Goal: Task Accomplishment & Management: Manage account settings

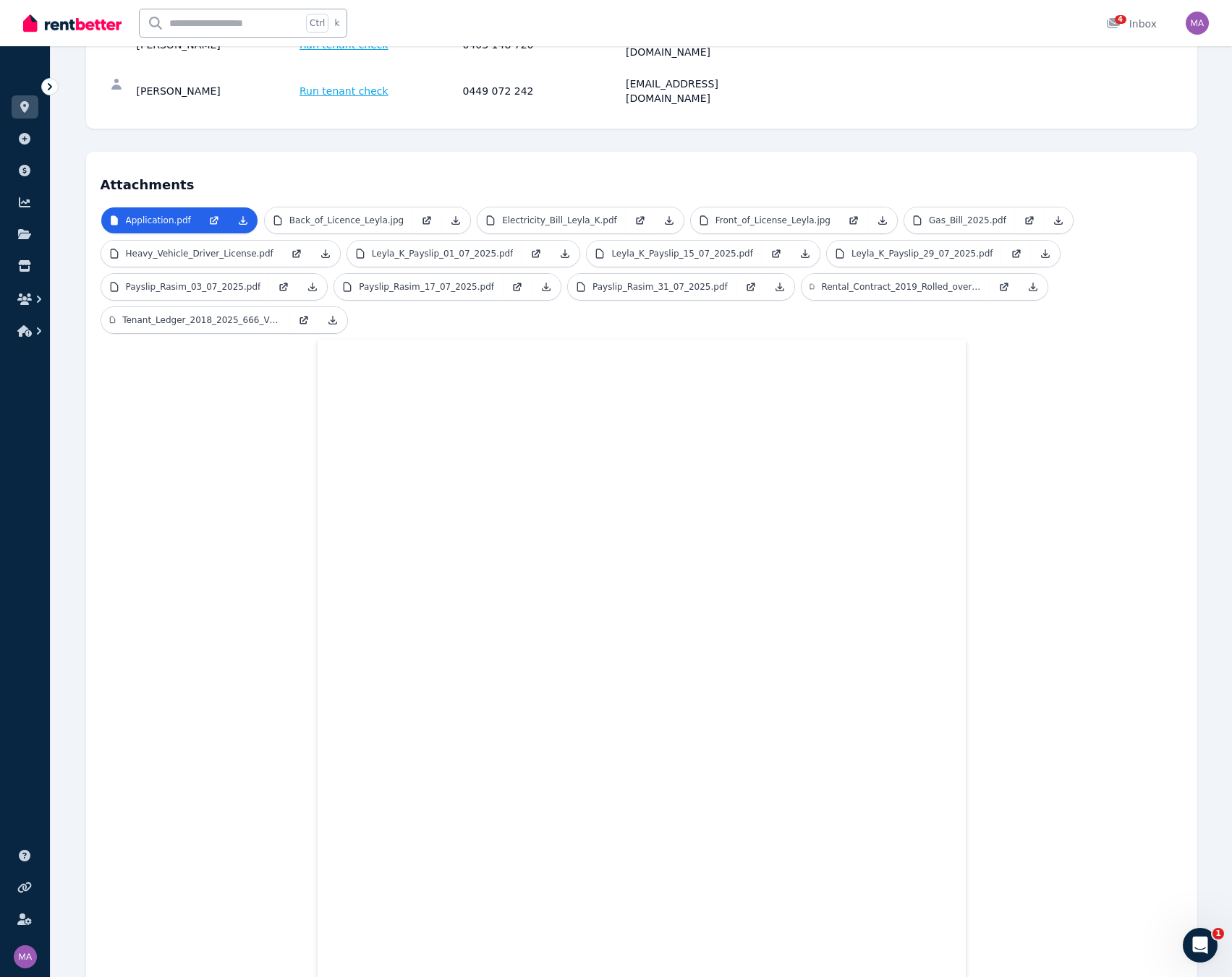
scroll to position [81, 0]
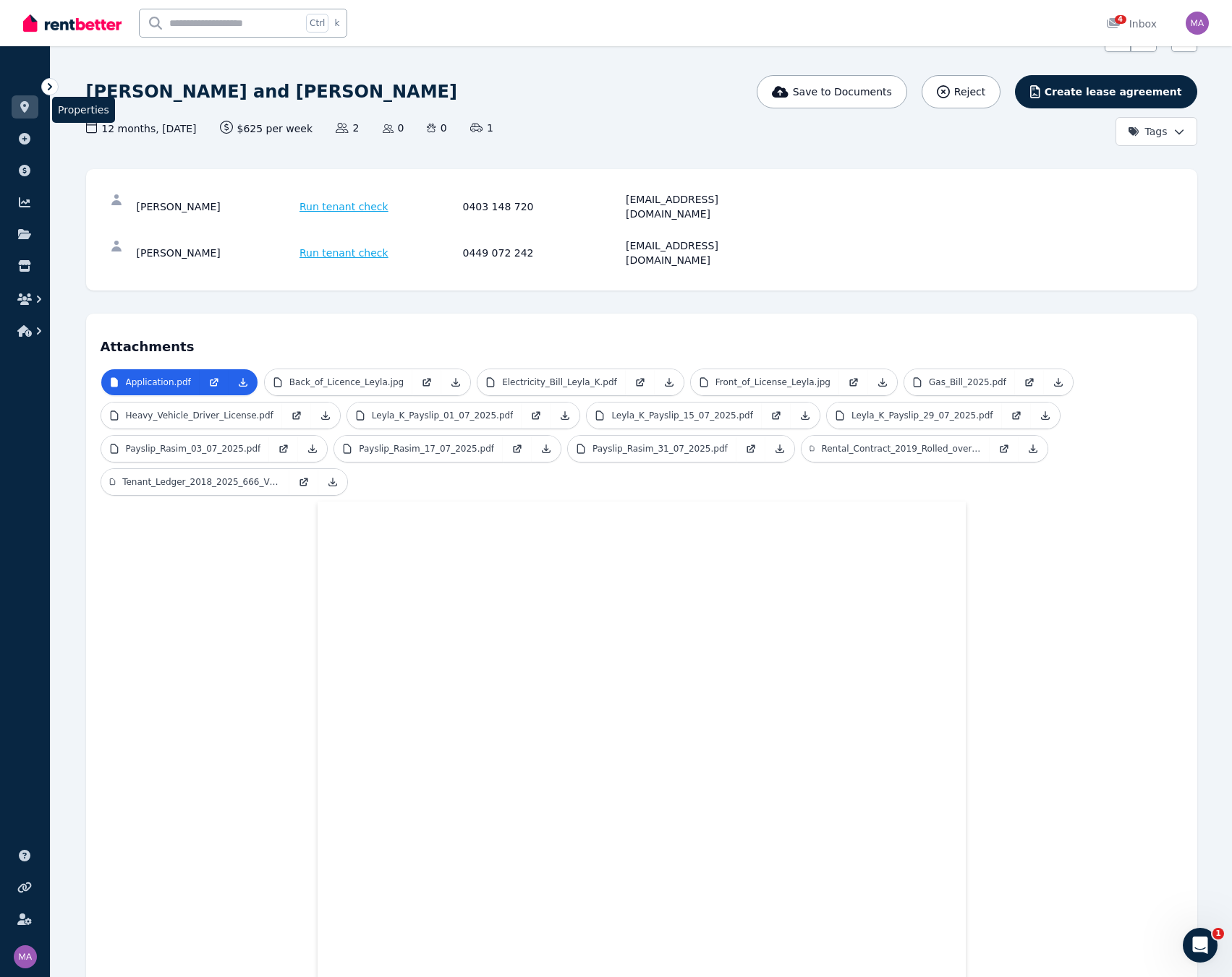
click at [30, 101] on icon at bounding box center [25, 106] width 15 height 12
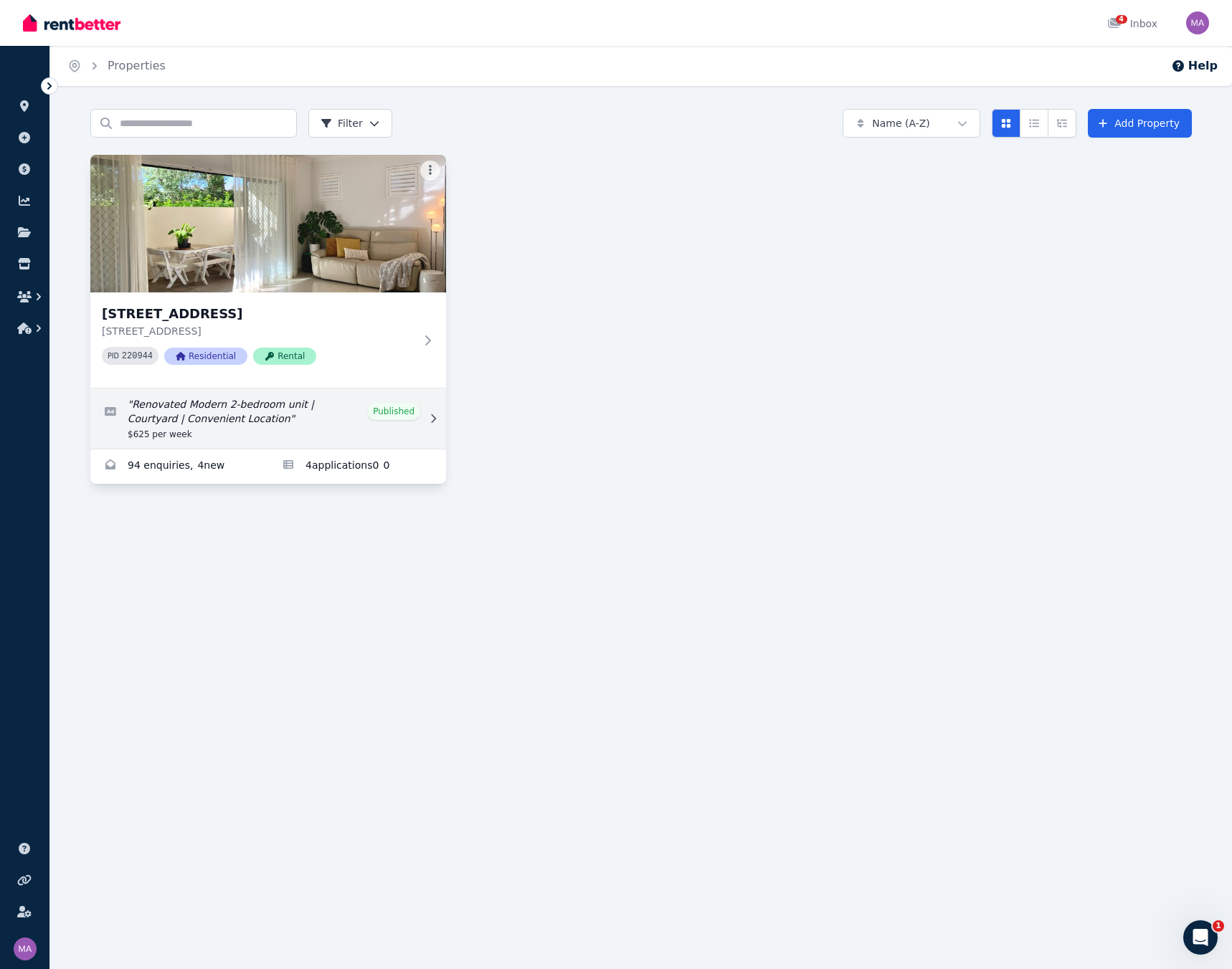
click at [314, 408] on link "Edit listing: Renovated Modern 2-bedroom unit | Courtyard | Convenient Location" at bounding box center [268, 419] width 356 height 61
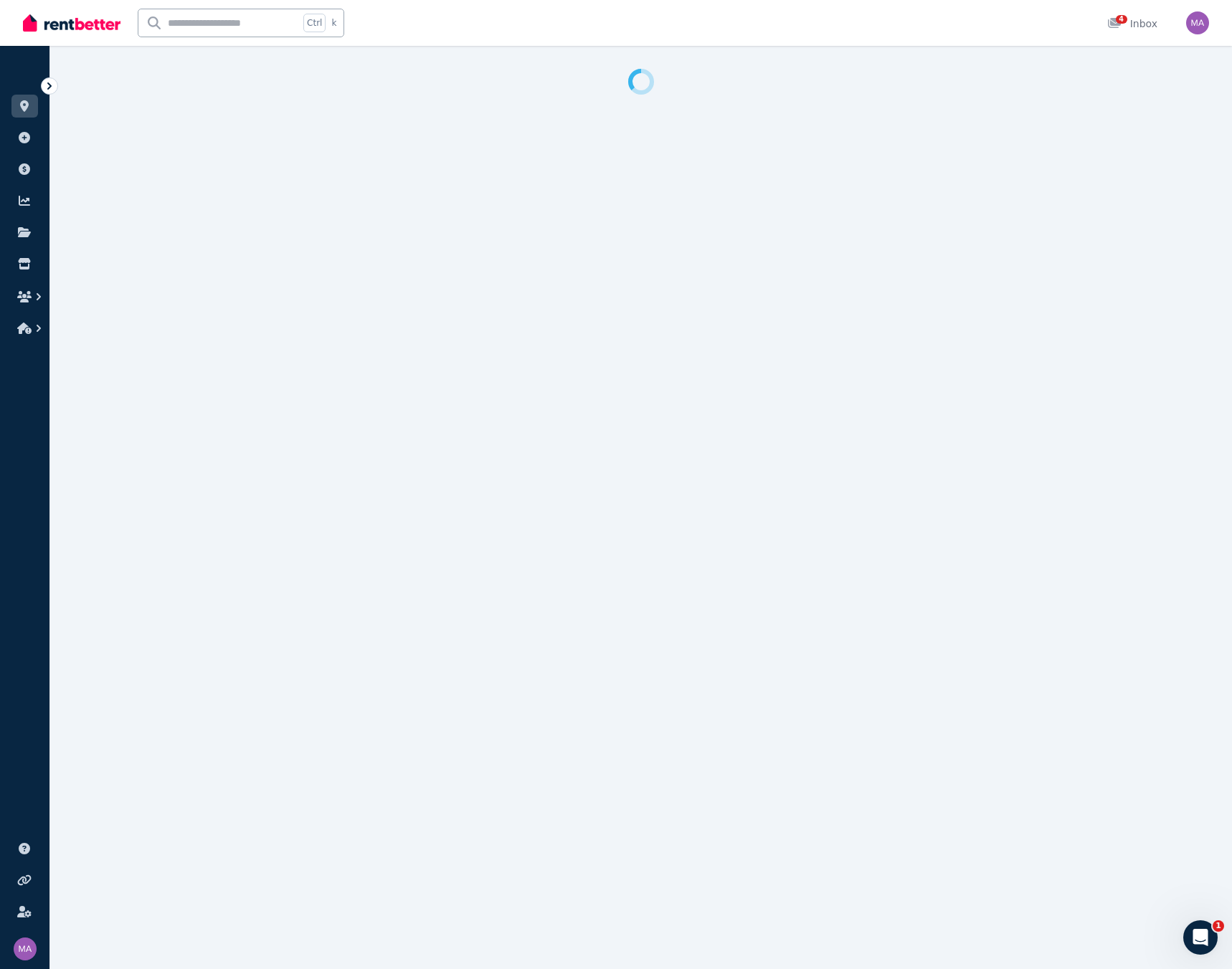
select select "**********"
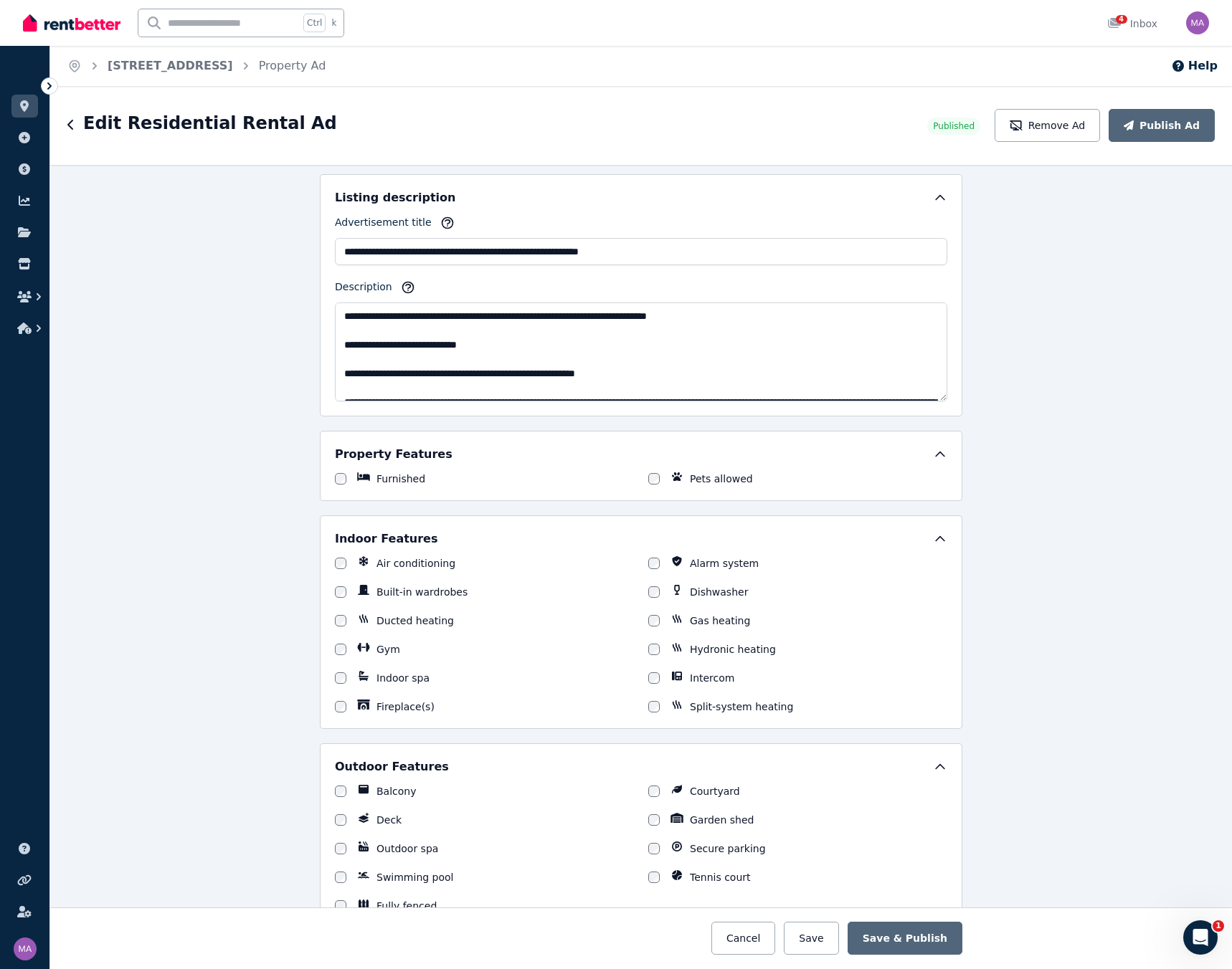
scroll to position [574, 0]
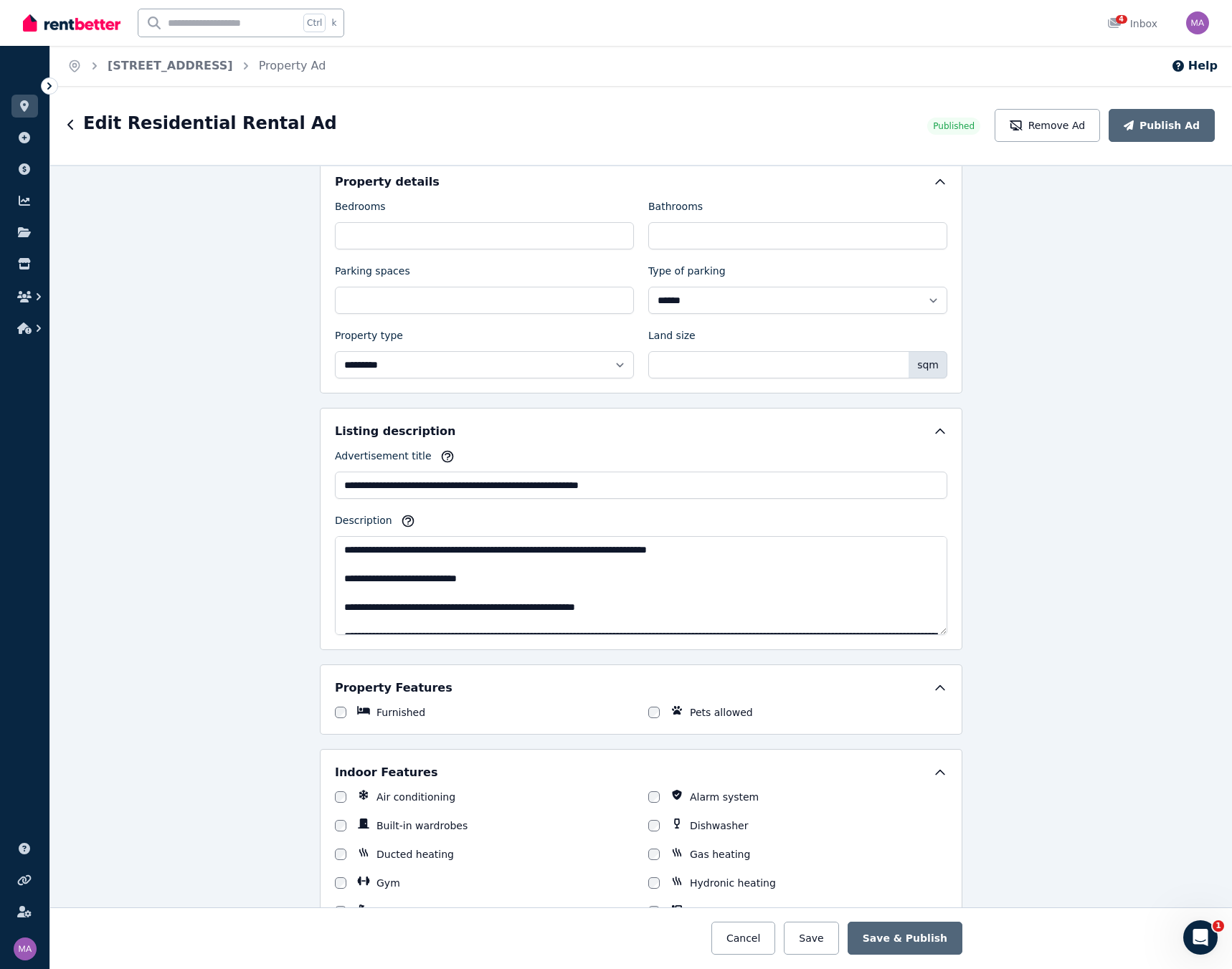
click at [96, 128] on h1 "Edit Residential Rental Ad" at bounding box center [210, 123] width 254 height 23
click at [73, 128] on icon "button" at bounding box center [71, 125] width 7 height 12
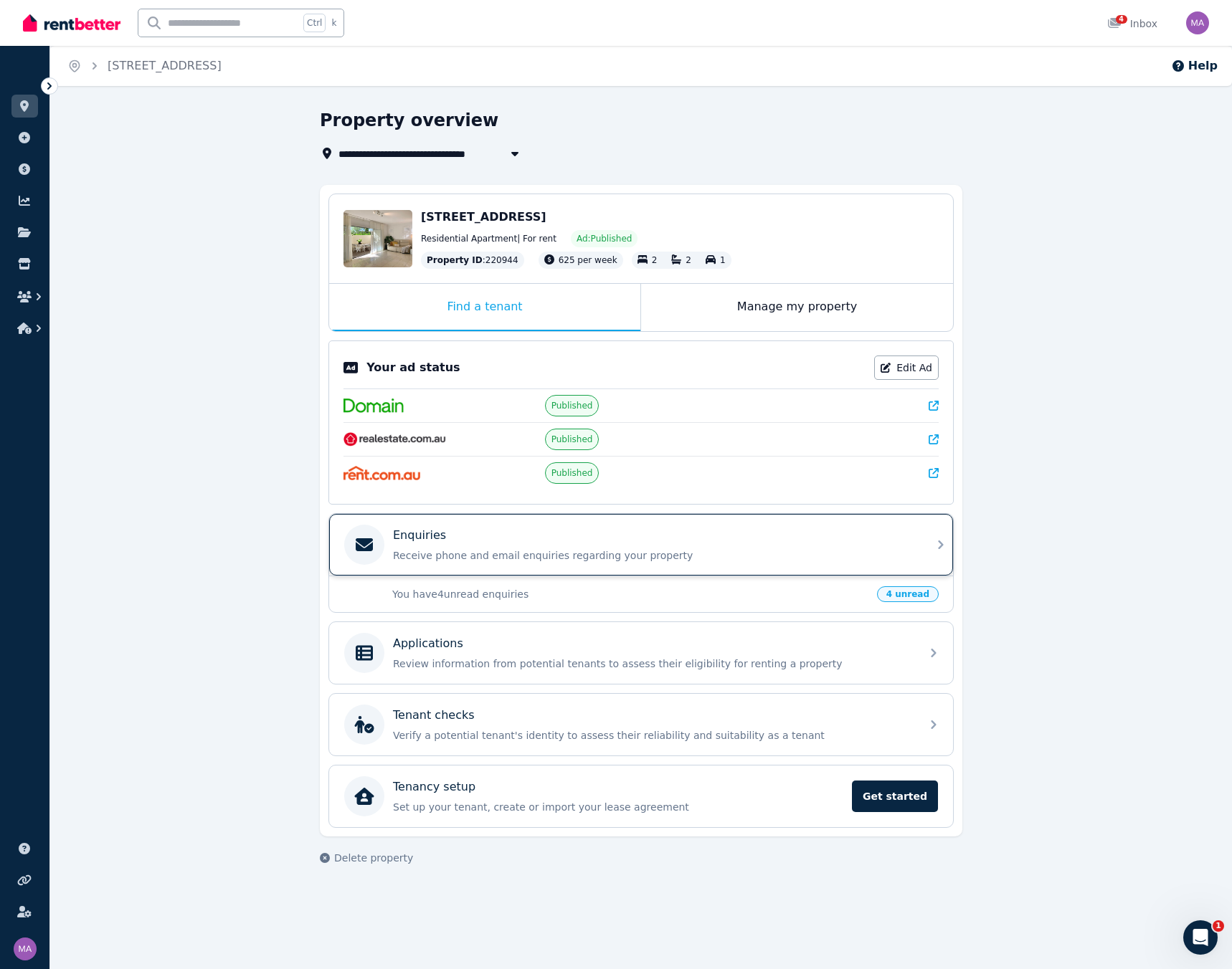
click at [487, 413] on p "Receive phone and email enquiries regarding your property" at bounding box center [653, 556] width 520 height 15
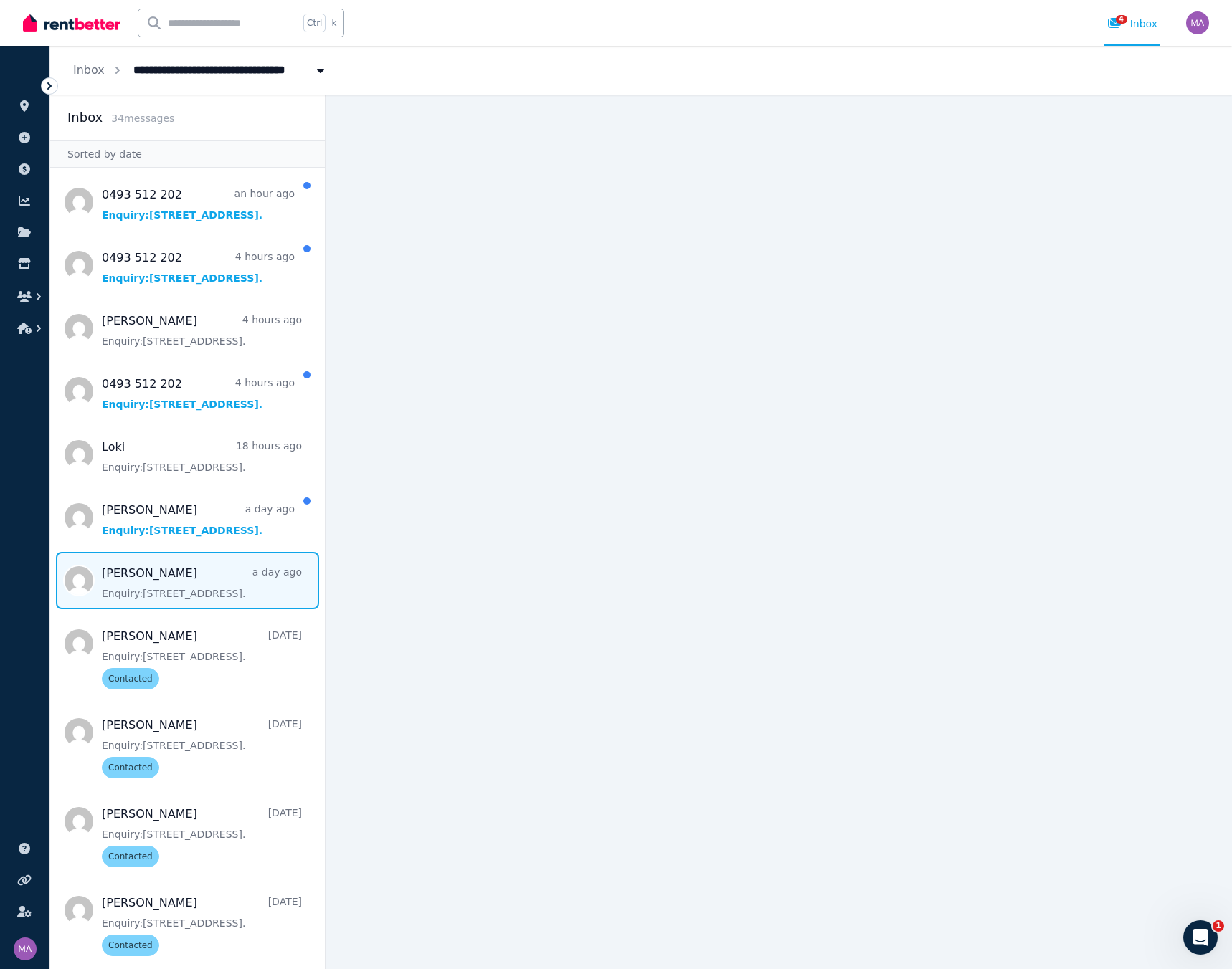
click at [196, 413] on span "Message list" at bounding box center [187, 581] width 274 height 58
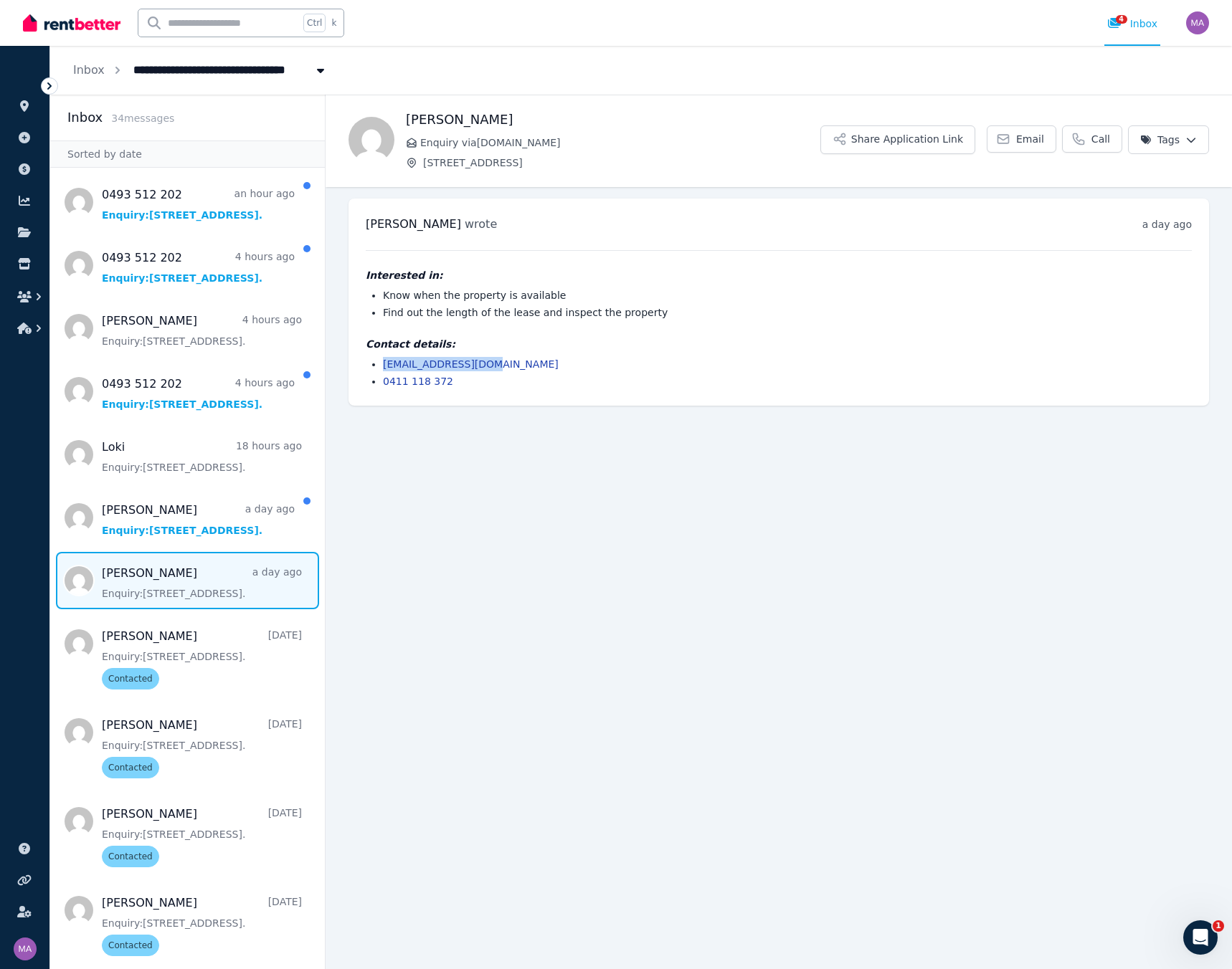
drag, startPoint x: 482, startPoint y: 363, endPoint x: 385, endPoint y: 360, distance: 97.0
click at [385, 360] on li "allisonayee@aol.com" at bounding box center [787, 364] width 809 height 15
copy link "allisonayee@aol.com"
drag, startPoint x: 594, startPoint y: 164, endPoint x: 426, endPoint y: 160, distance: 168.0
click at [426, 160] on span "Unit 1 11/13 Calder Road, Rydalmere" at bounding box center [622, 163] width 398 height 15
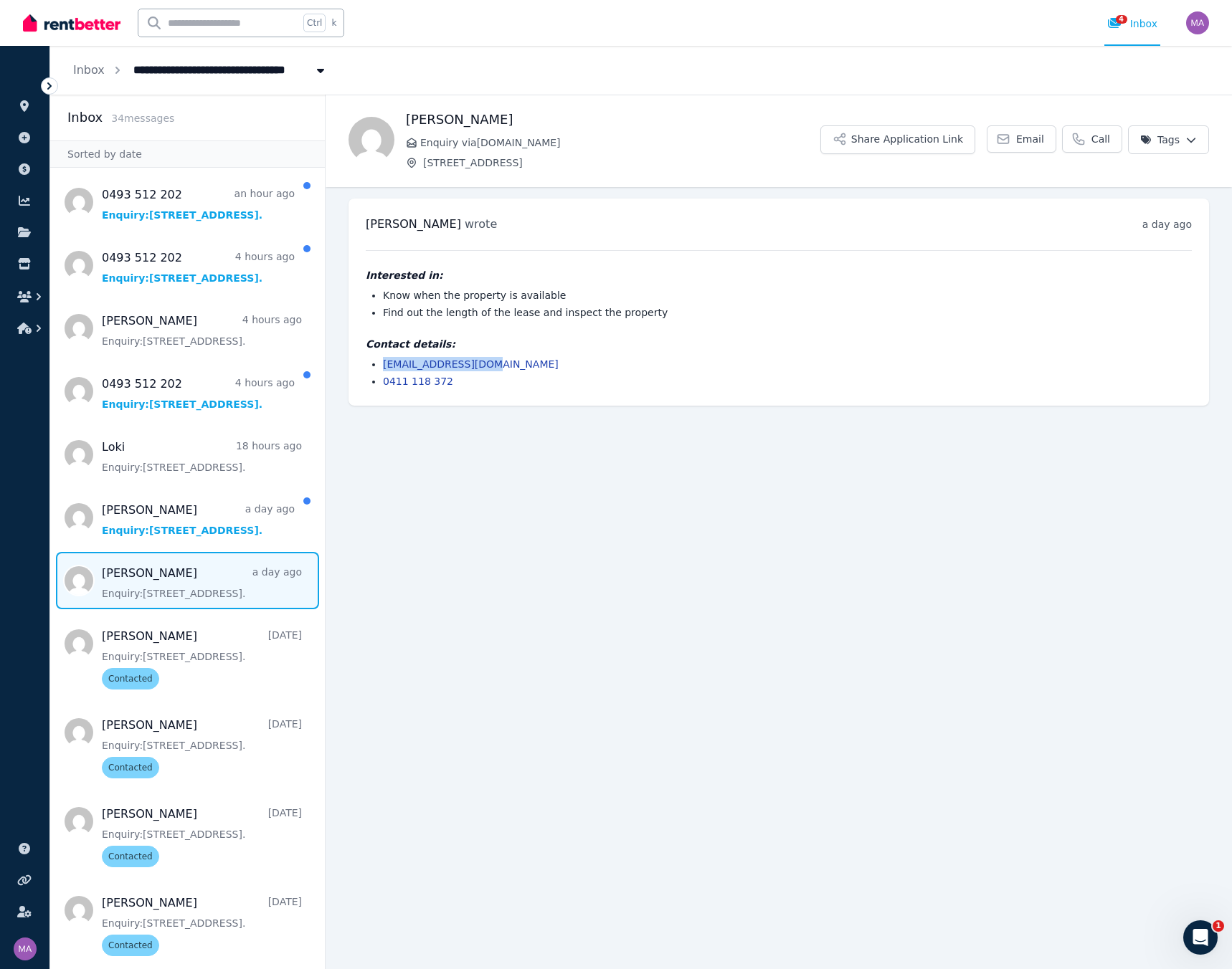
copy span "Unit 1 11/13 Calder Road, Rydalmere"
click at [477, 358] on li "allisonayee@aol.com" at bounding box center [787, 364] width 809 height 15
drag, startPoint x: 477, startPoint y: 362, endPoint x: 382, endPoint y: 361, distance: 95.0
click at [382, 361] on ul "allisonayee@aol.com 0411 118 372" at bounding box center [779, 373] width 826 height 31
copy link "allisonayee@aol.com"
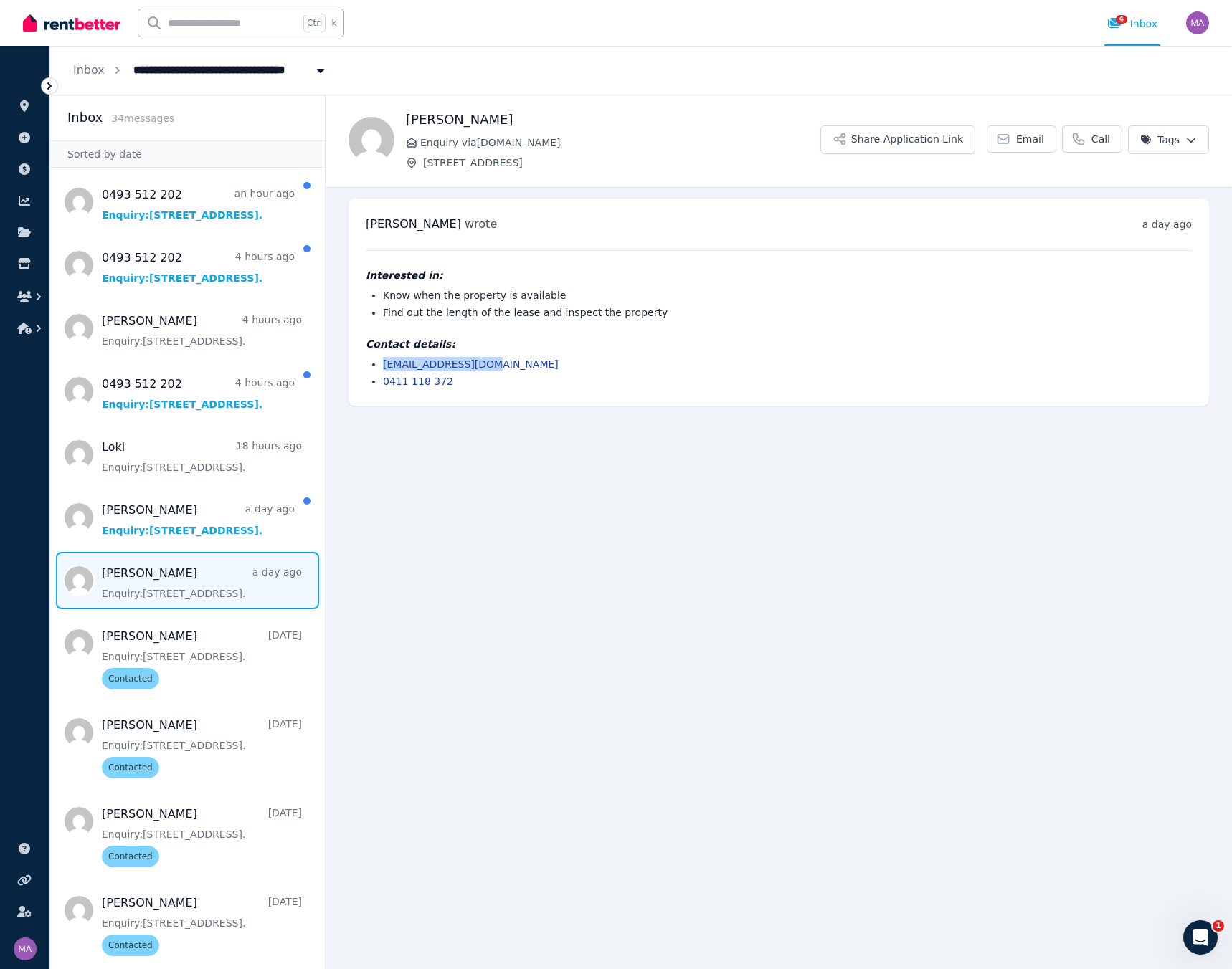
click at [231, 413] on span "Message list" at bounding box center [187, 581] width 274 height 58
click at [906, 142] on html "**********" at bounding box center [616, 484] width 1232 height 969
click at [906, 225] on label "Contacted" at bounding box center [1081, 226] width 51 height 15
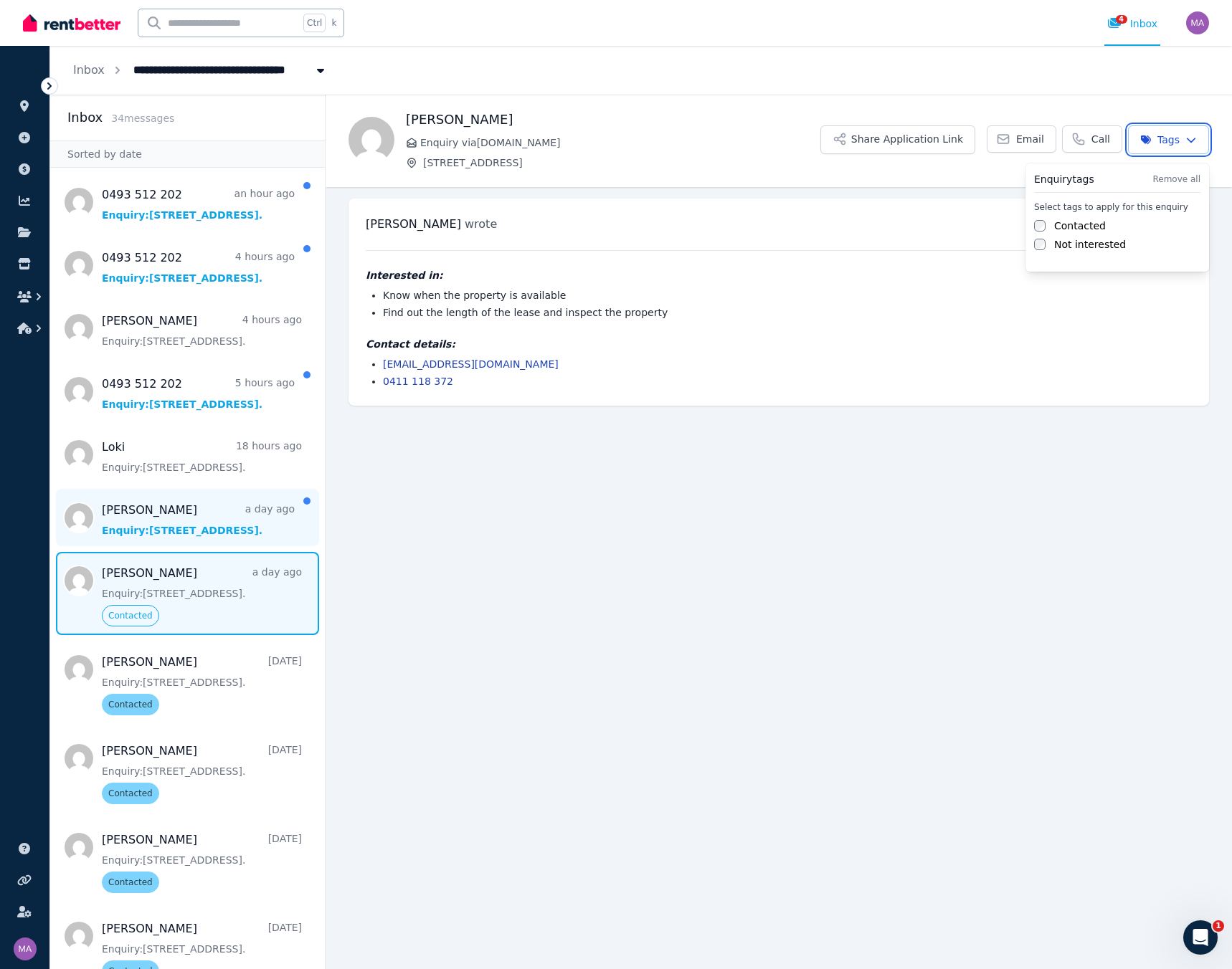
click at [133, 413] on html "**********" at bounding box center [616, 484] width 1232 height 969
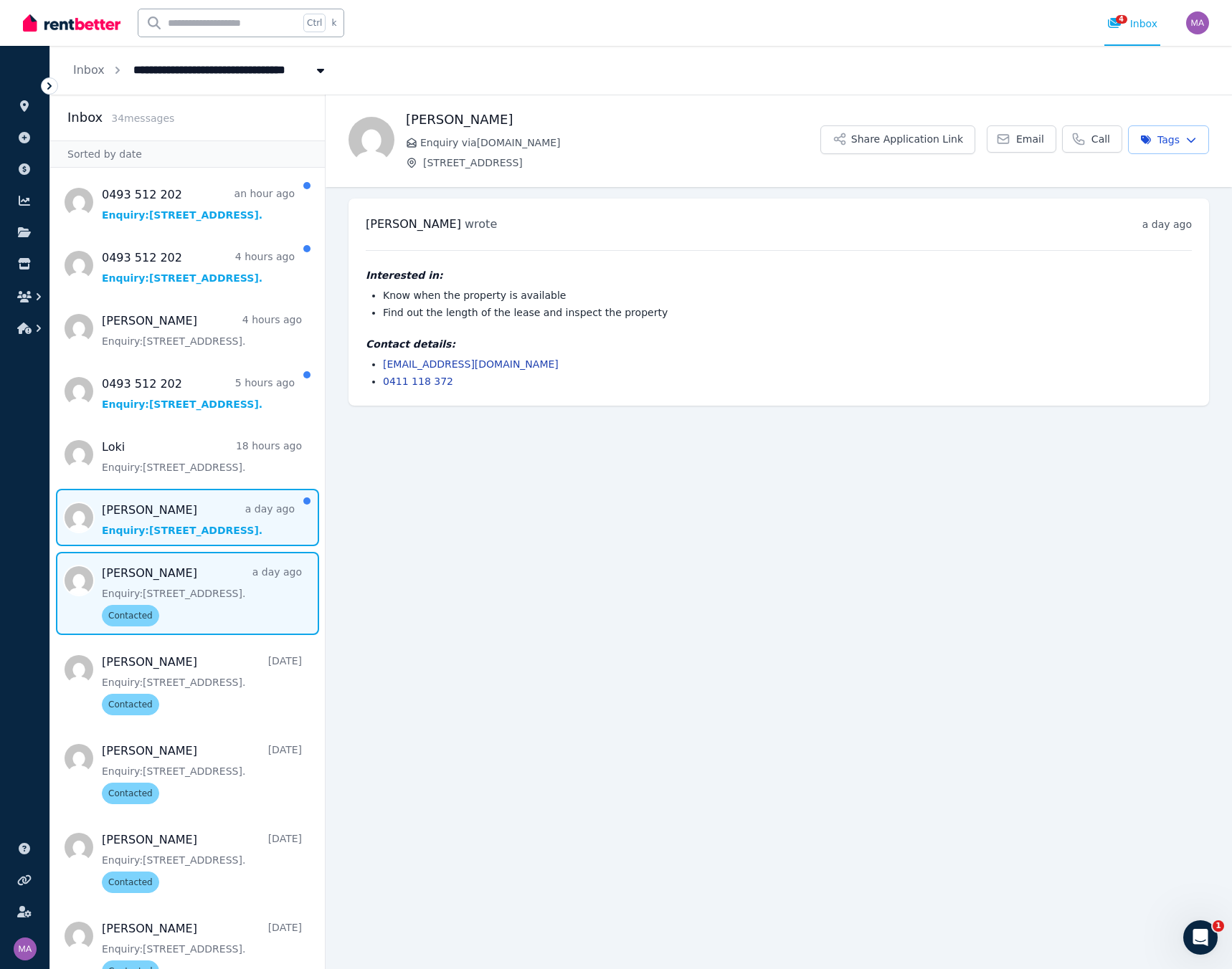
click at [182, 413] on span "Message list" at bounding box center [187, 518] width 274 height 58
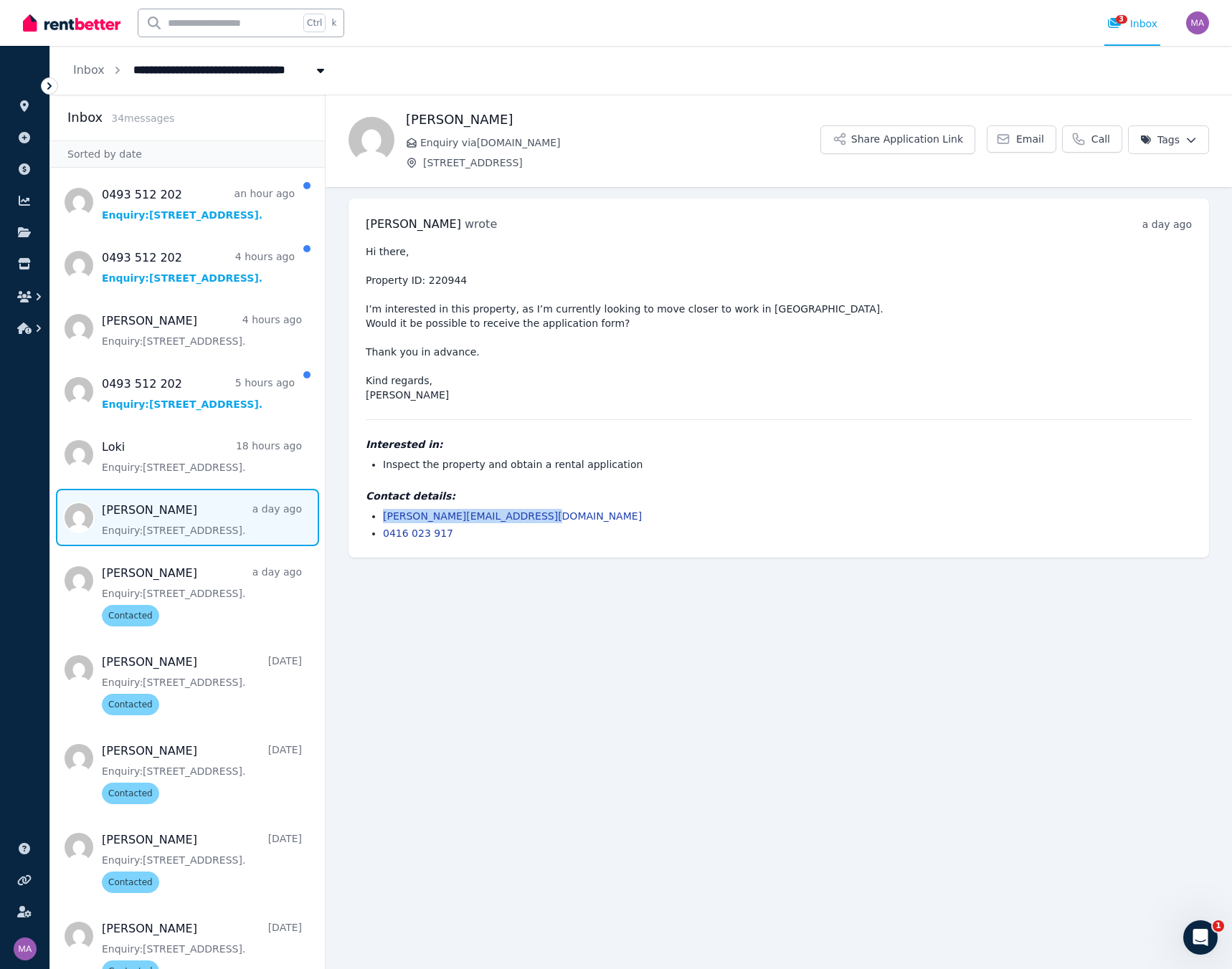
drag, startPoint x: 539, startPoint y: 516, endPoint x: 383, endPoint y: 517, distance: 156.0
click at [383, 413] on li "cristina.motilica89@gmail.com" at bounding box center [787, 517] width 809 height 15
copy link "cristina.motilica89@gmail.com"
click at [906, 144] on html "**********" at bounding box center [616, 484] width 1232 height 969
click at [906, 218] on label "Contacted" at bounding box center [1081, 226] width 51 height 15
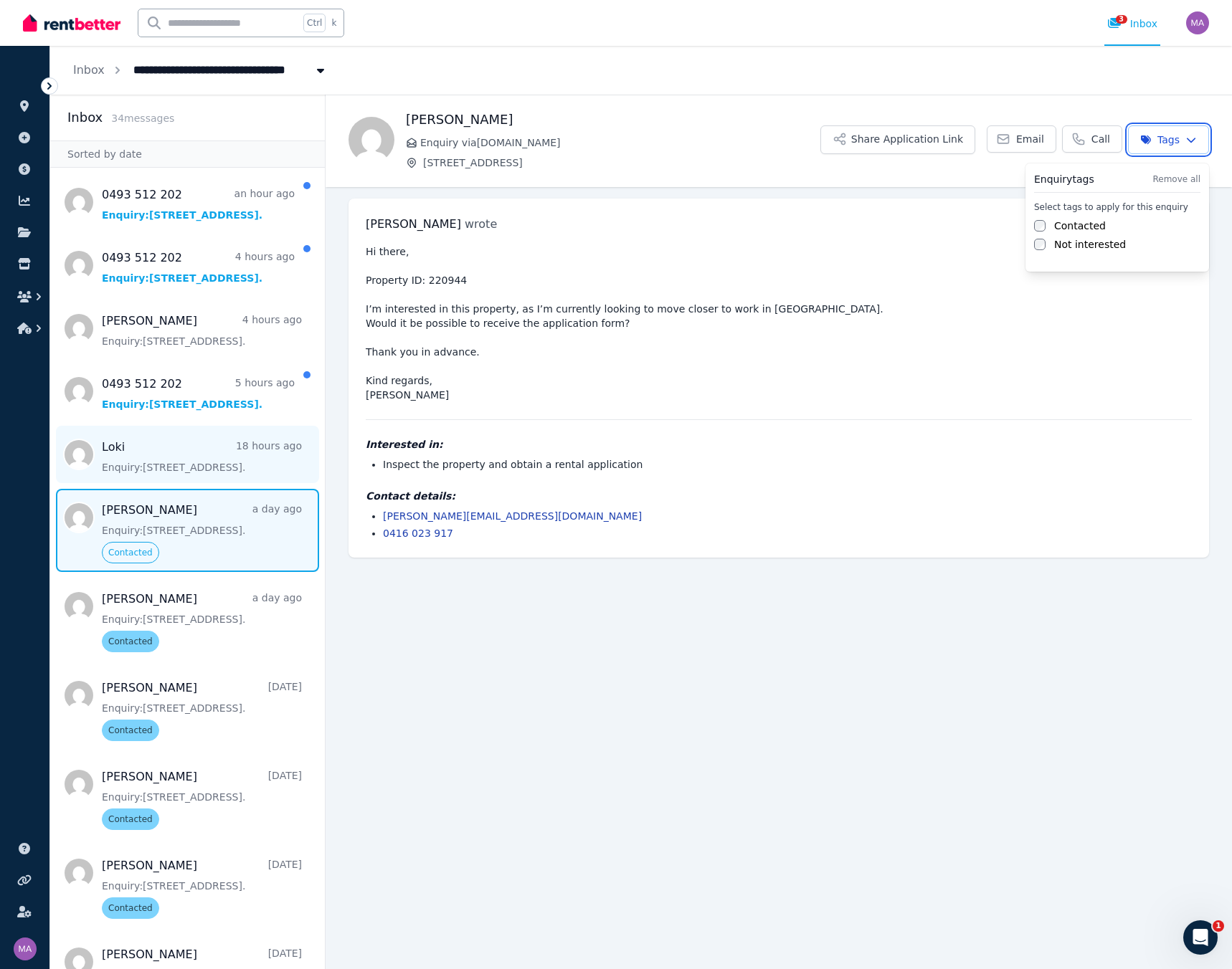
click at [173, 413] on html "**********" at bounding box center [616, 484] width 1232 height 969
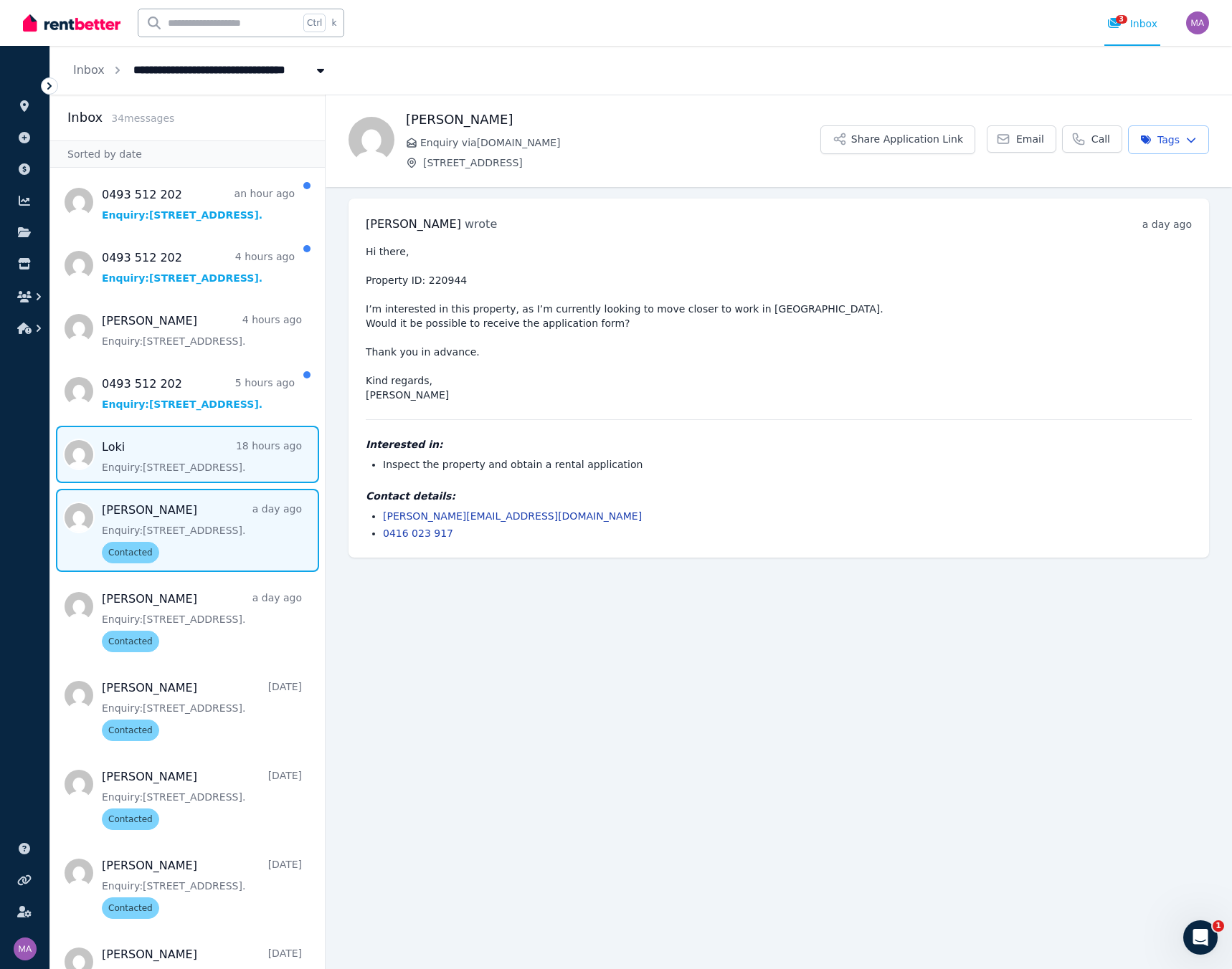
click at [178, 413] on span "Message list" at bounding box center [187, 454] width 274 height 58
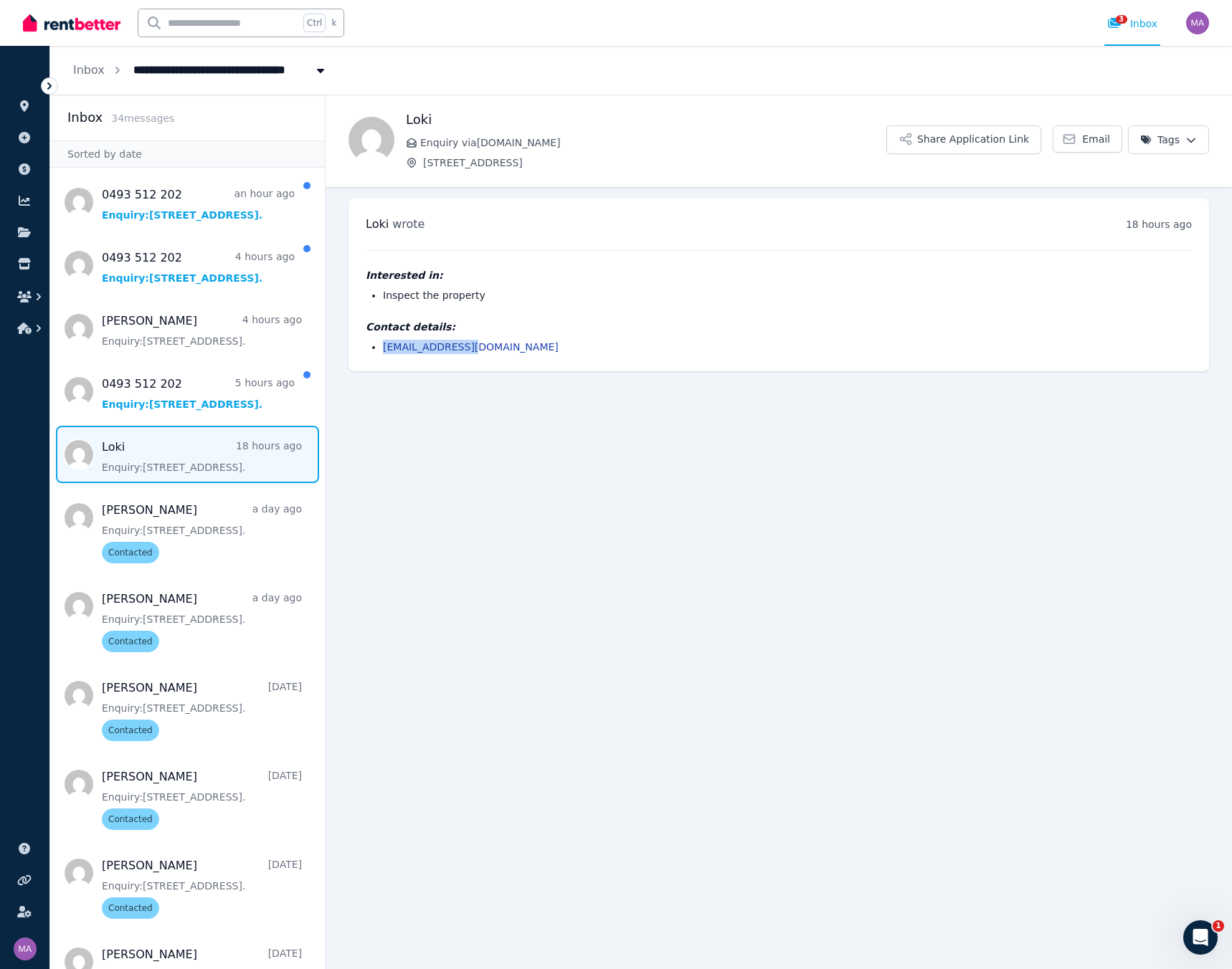
drag, startPoint x: 467, startPoint y: 342, endPoint x: 383, endPoint y: 347, distance: 84.1
click at [383, 347] on li "sivlok@gmail.com" at bounding box center [787, 347] width 809 height 15
copy link "sivlok@gmail.com"
click at [906, 143] on html "**********" at bounding box center [616, 484] width 1232 height 969
click at [906, 221] on label "Contacted" at bounding box center [1081, 226] width 51 height 15
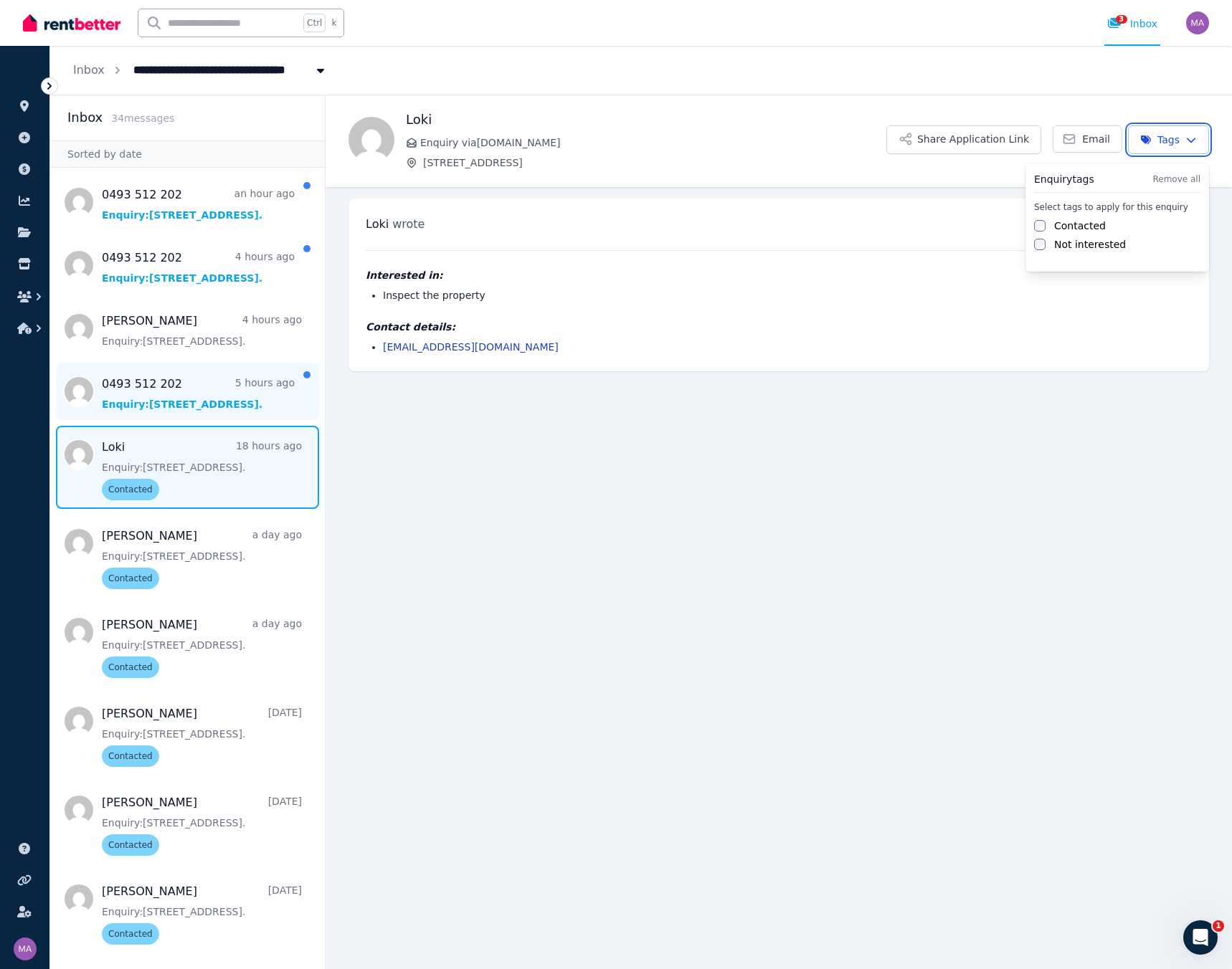
click at [181, 389] on html "**********" at bounding box center [616, 484] width 1232 height 969
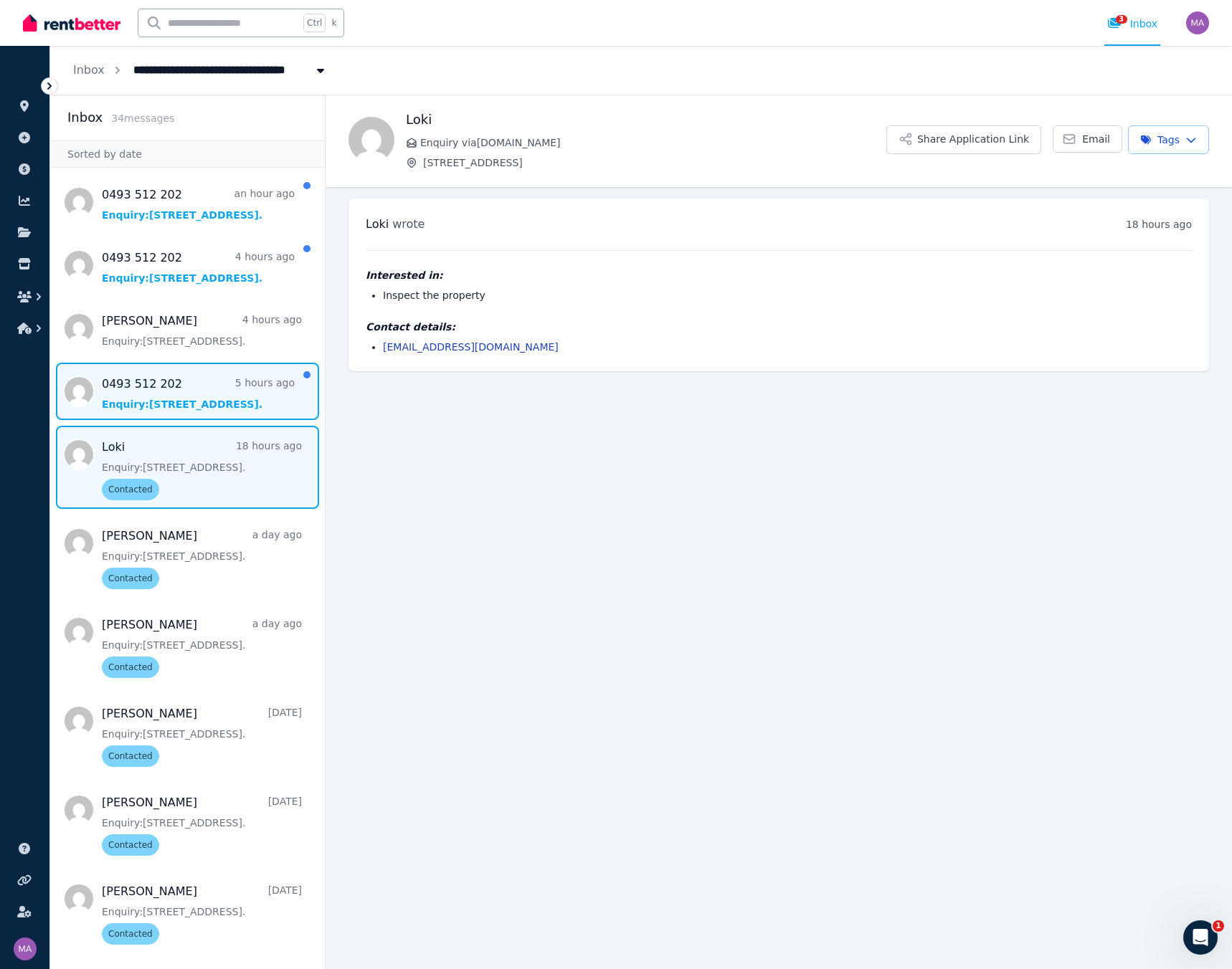
click at [155, 394] on span "Message list" at bounding box center [187, 391] width 274 height 58
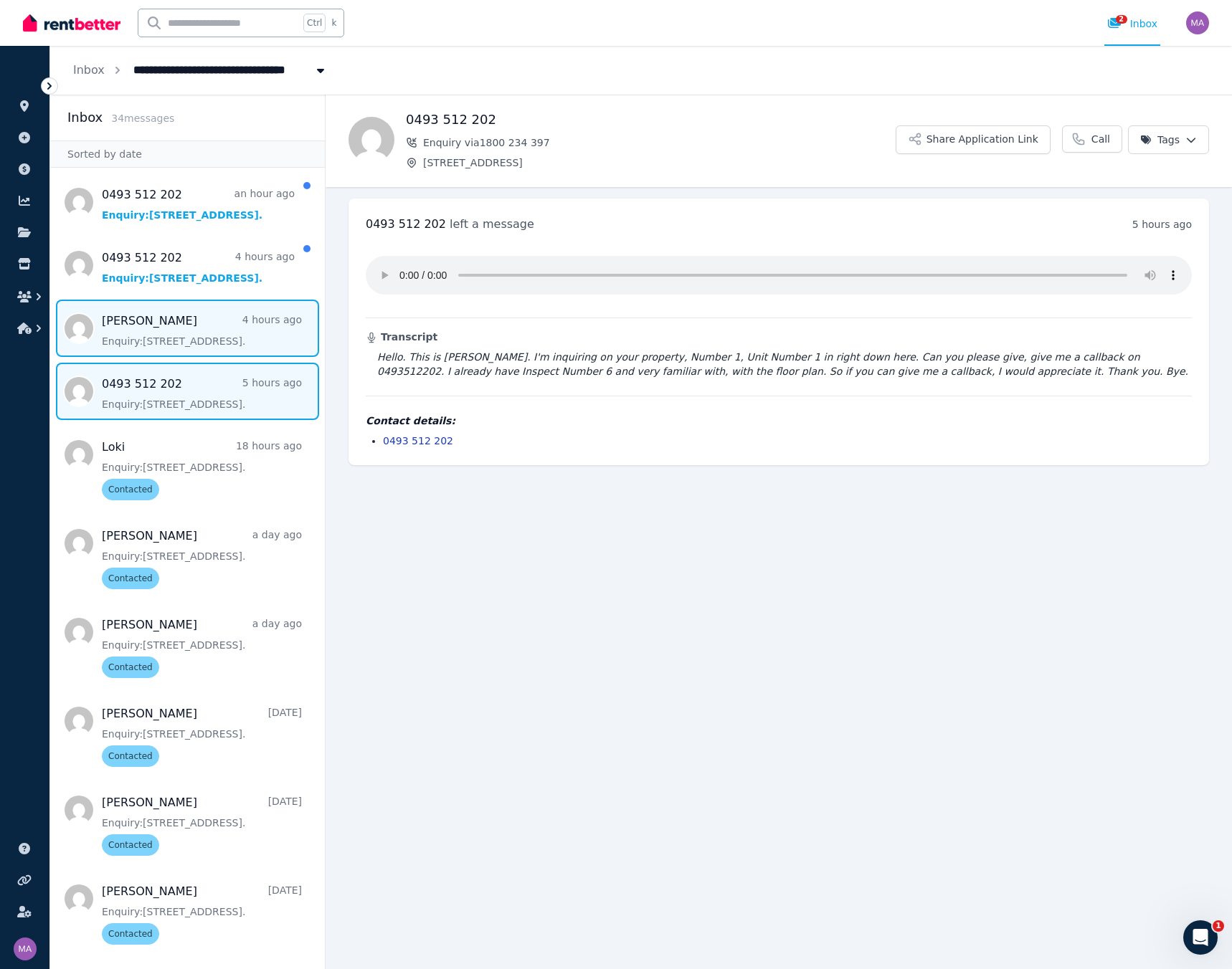
click at [166, 336] on span "Message list" at bounding box center [187, 329] width 274 height 58
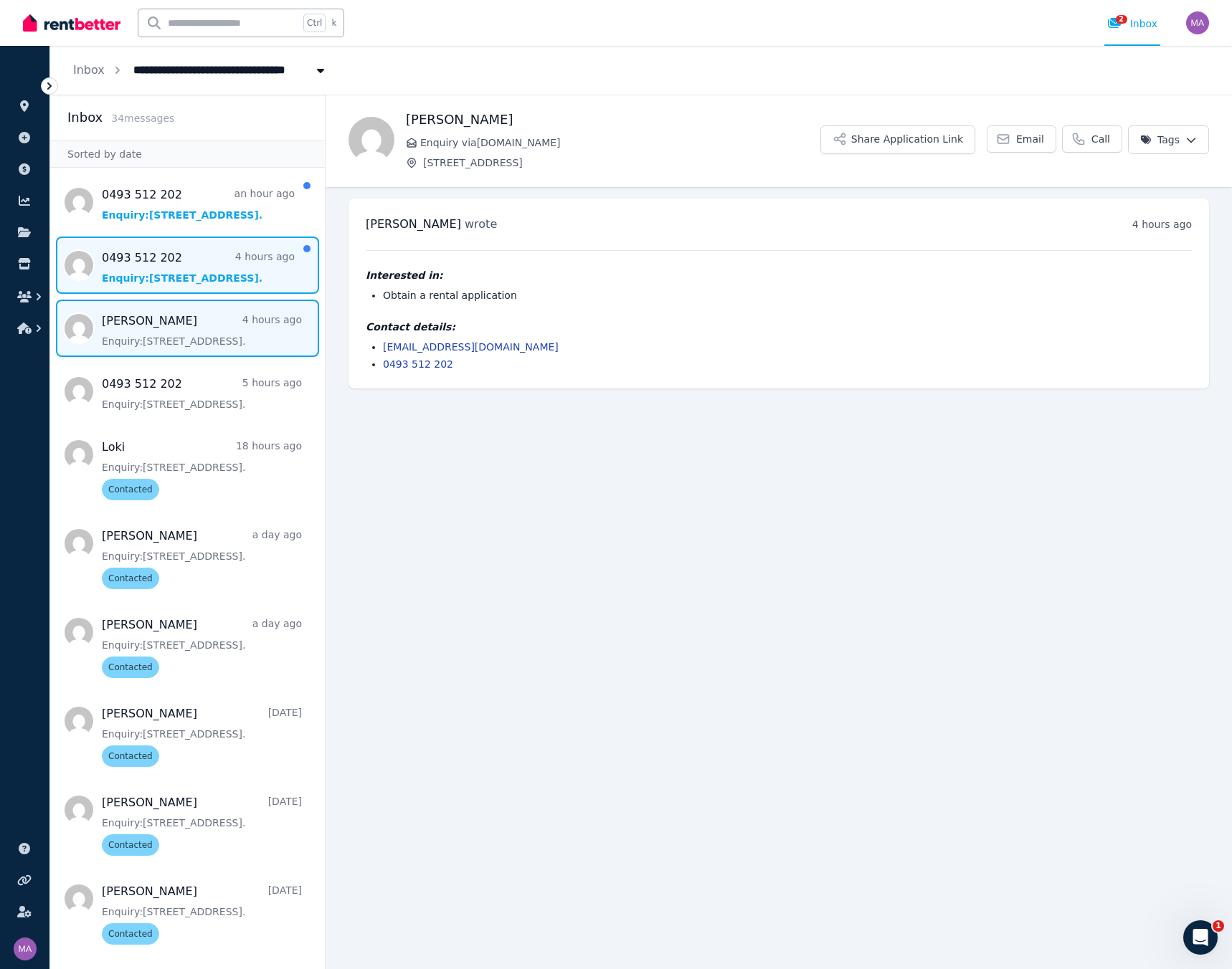
click at [203, 271] on span "Message list" at bounding box center [187, 265] width 274 height 58
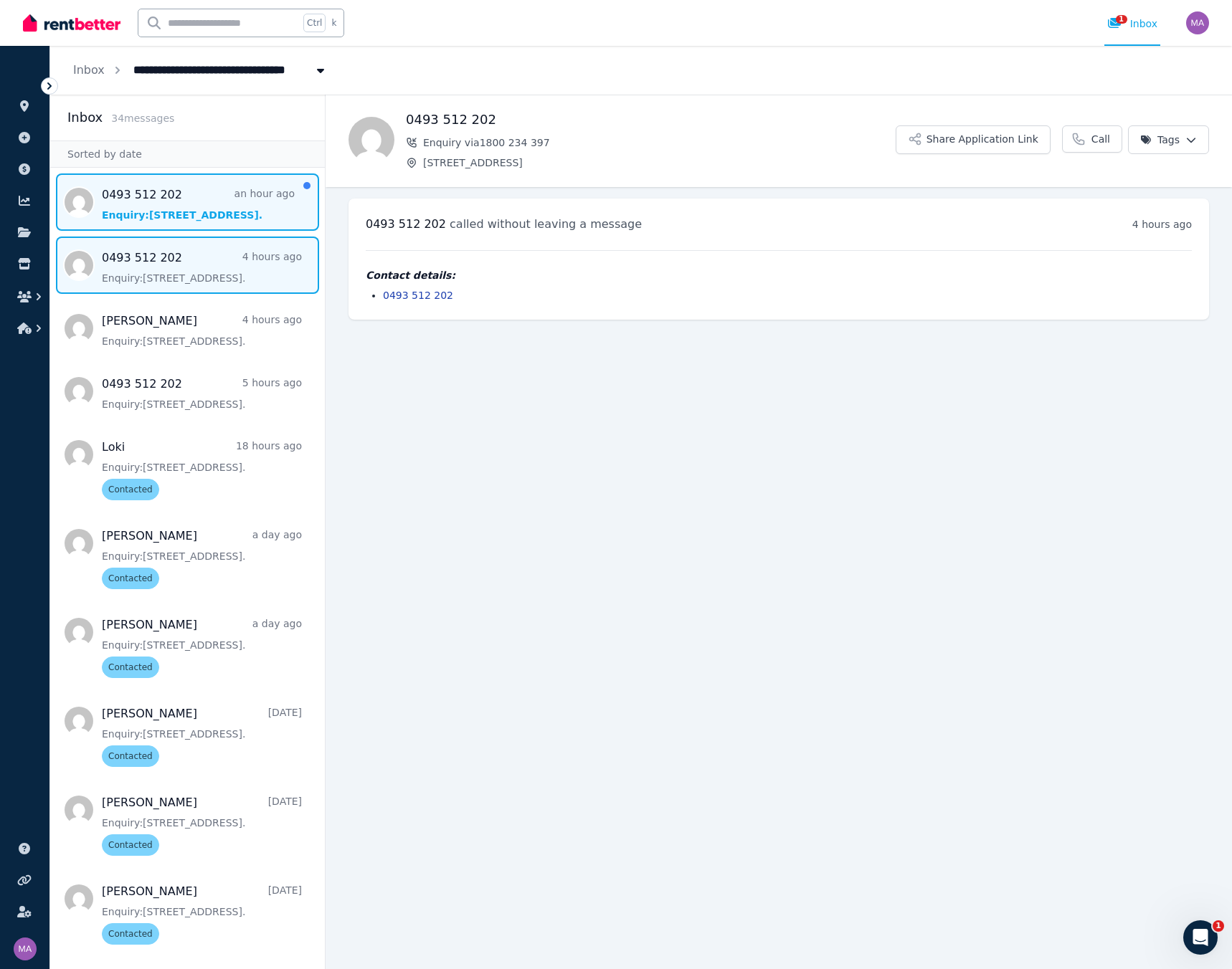
click at [199, 215] on span "Message list" at bounding box center [187, 202] width 274 height 58
click at [211, 273] on span "Message list" at bounding box center [187, 265] width 274 height 58
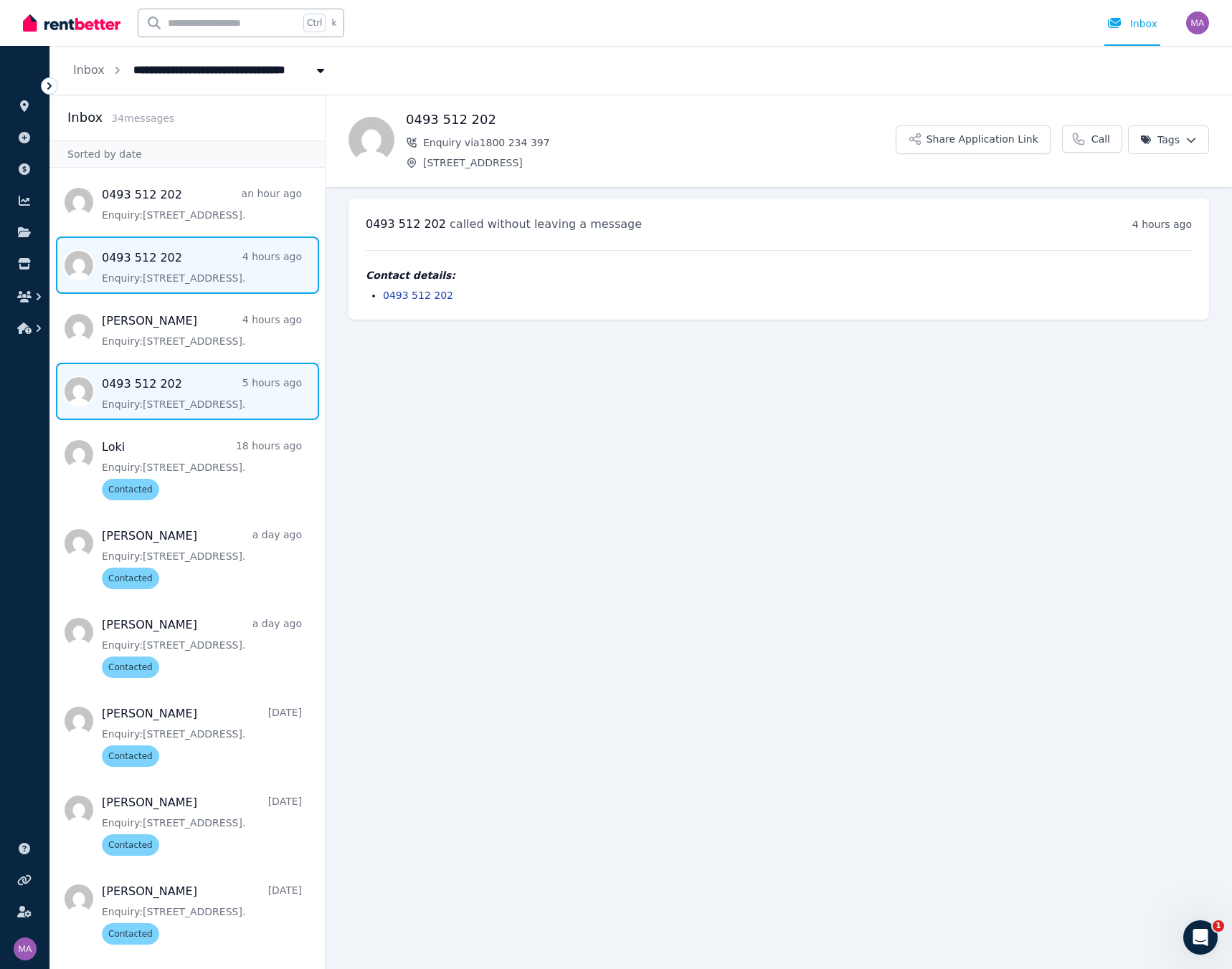
click at [164, 399] on span "Message list" at bounding box center [187, 391] width 274 height 58
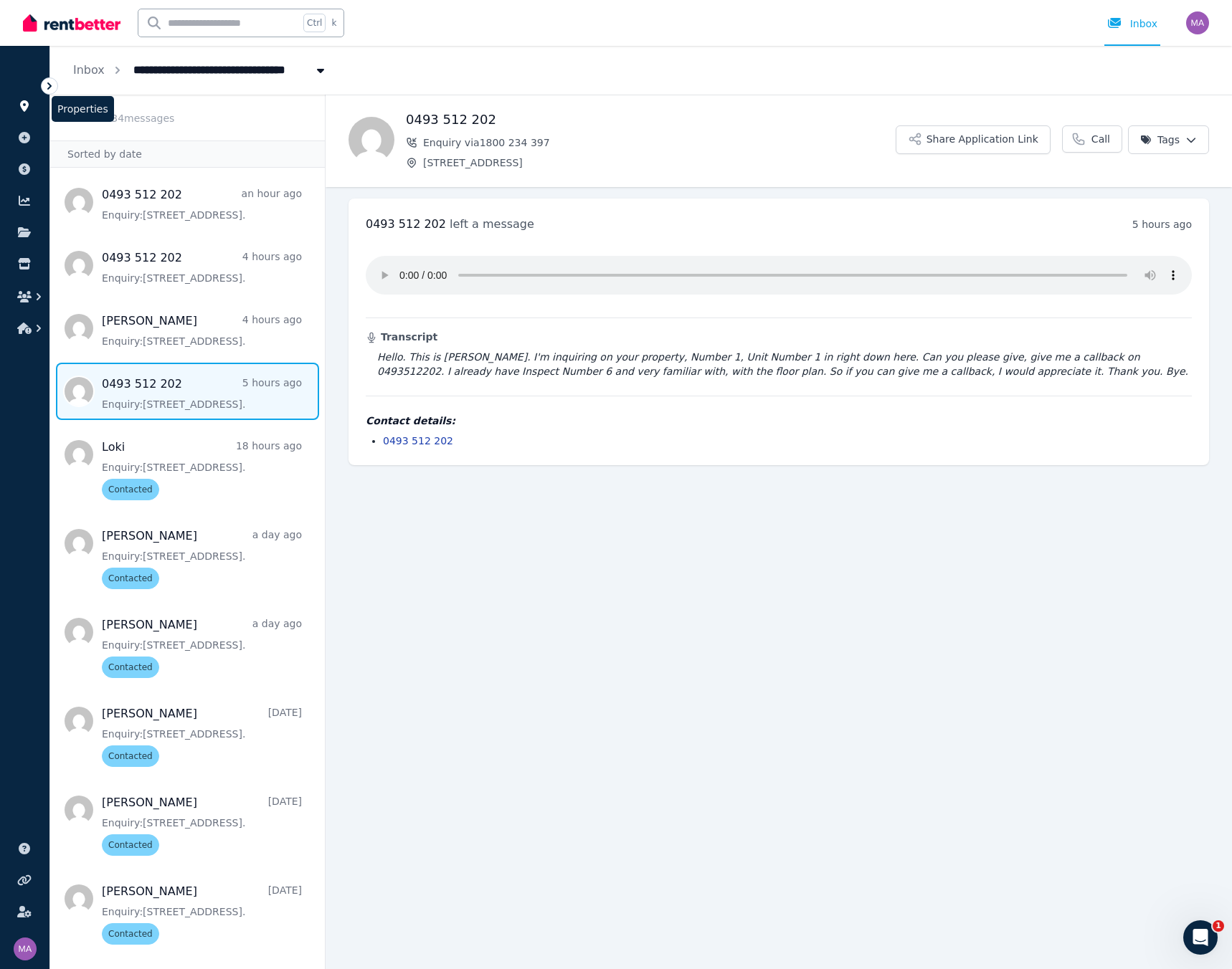
click at [33, 110] on link at bounding box center [25, 106] width 27 height 23
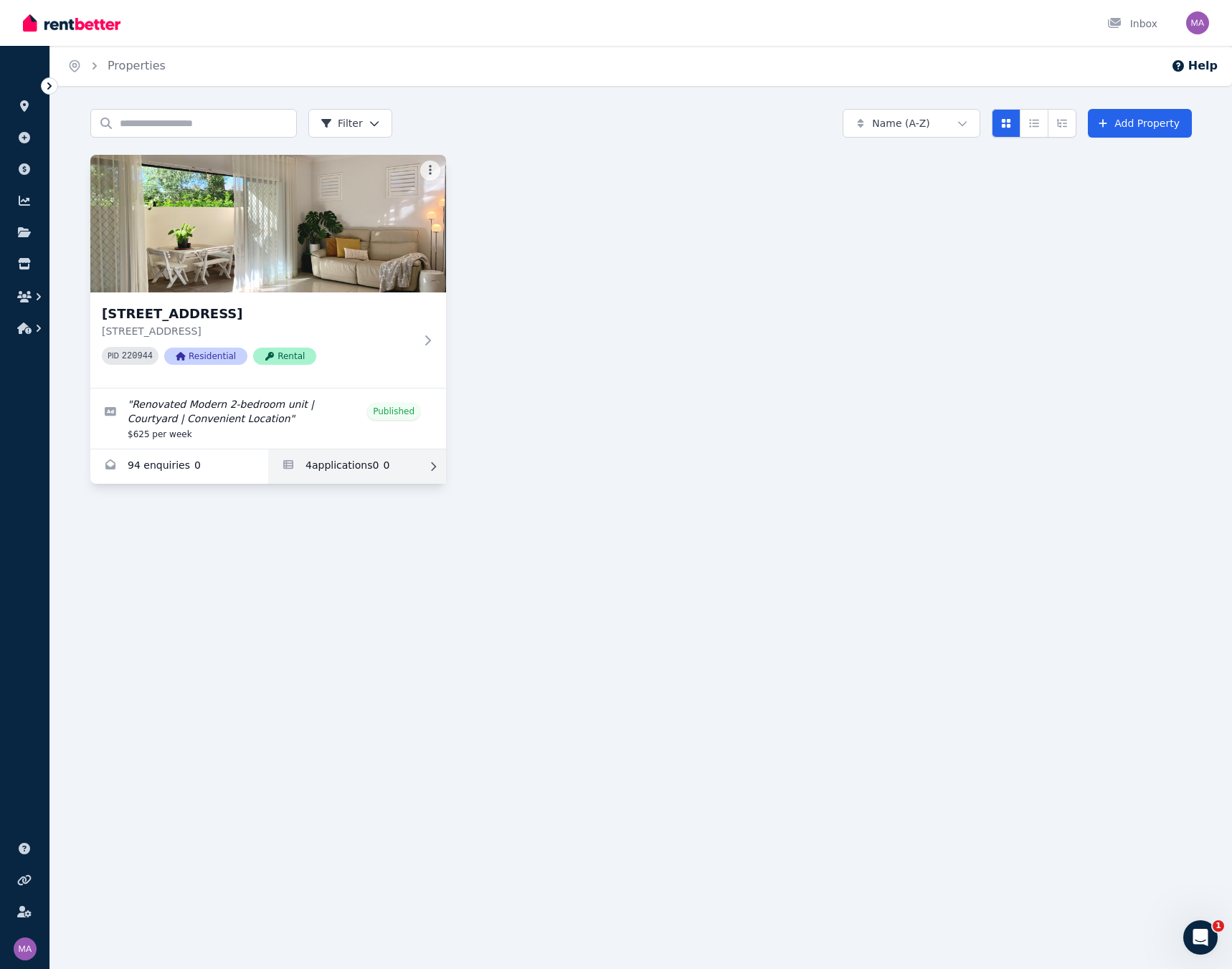
click at [330, 413] on link "Applications for Unit 1 11/13 Calder Road, Rydalmere" at bounding box center [357, 467] width 178 height 35
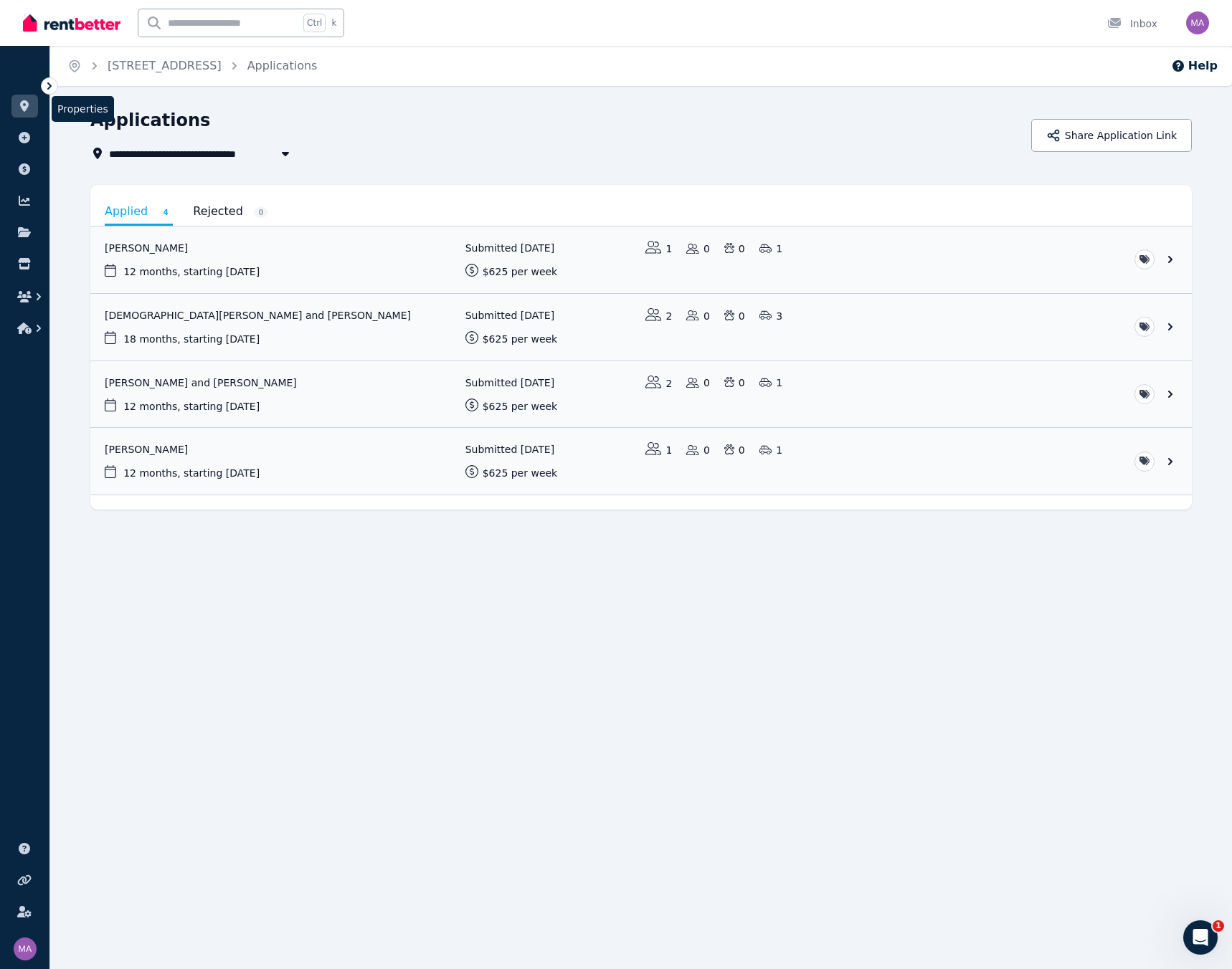
click at [24, 111] on icon at bounding box center [24, 106] width 8 height 12
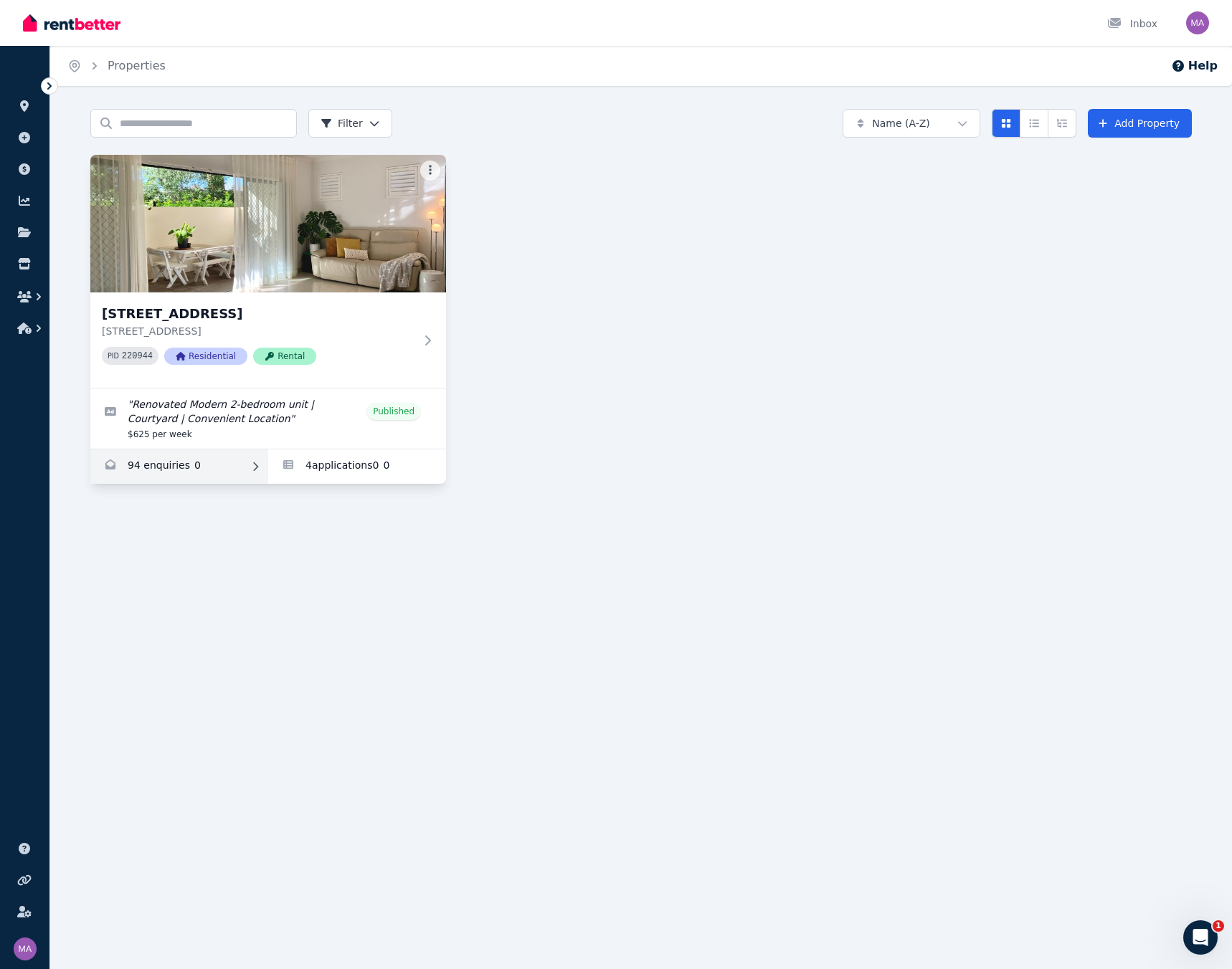
click at [175, 413] on link "Enquiries for Unit 1 11/13 Calder Road, Rydalmere" at bounding box center [179, 467] width 178 height 35
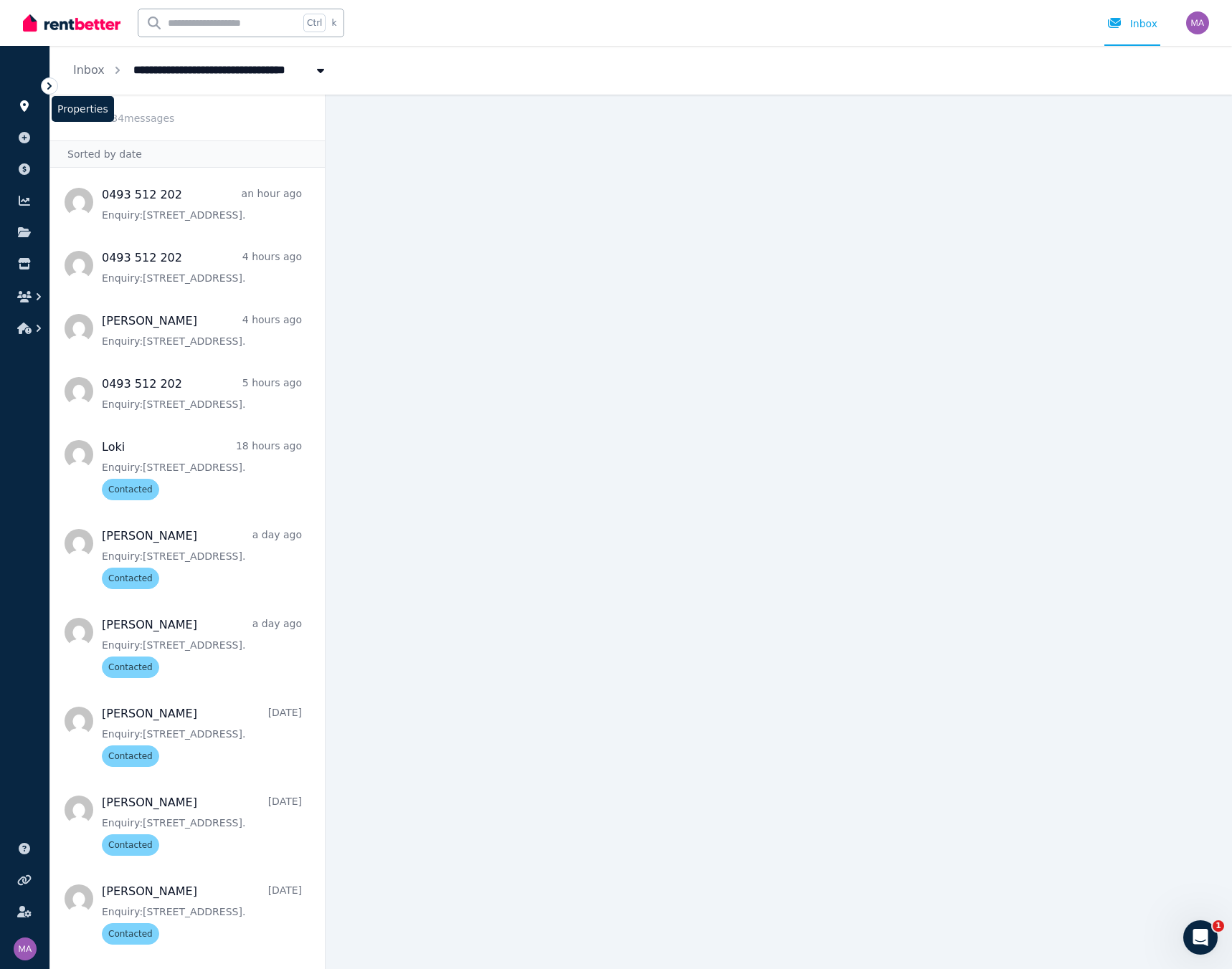
click at [21, 99] on link at bounding box center [25, 106] width 27 height 23
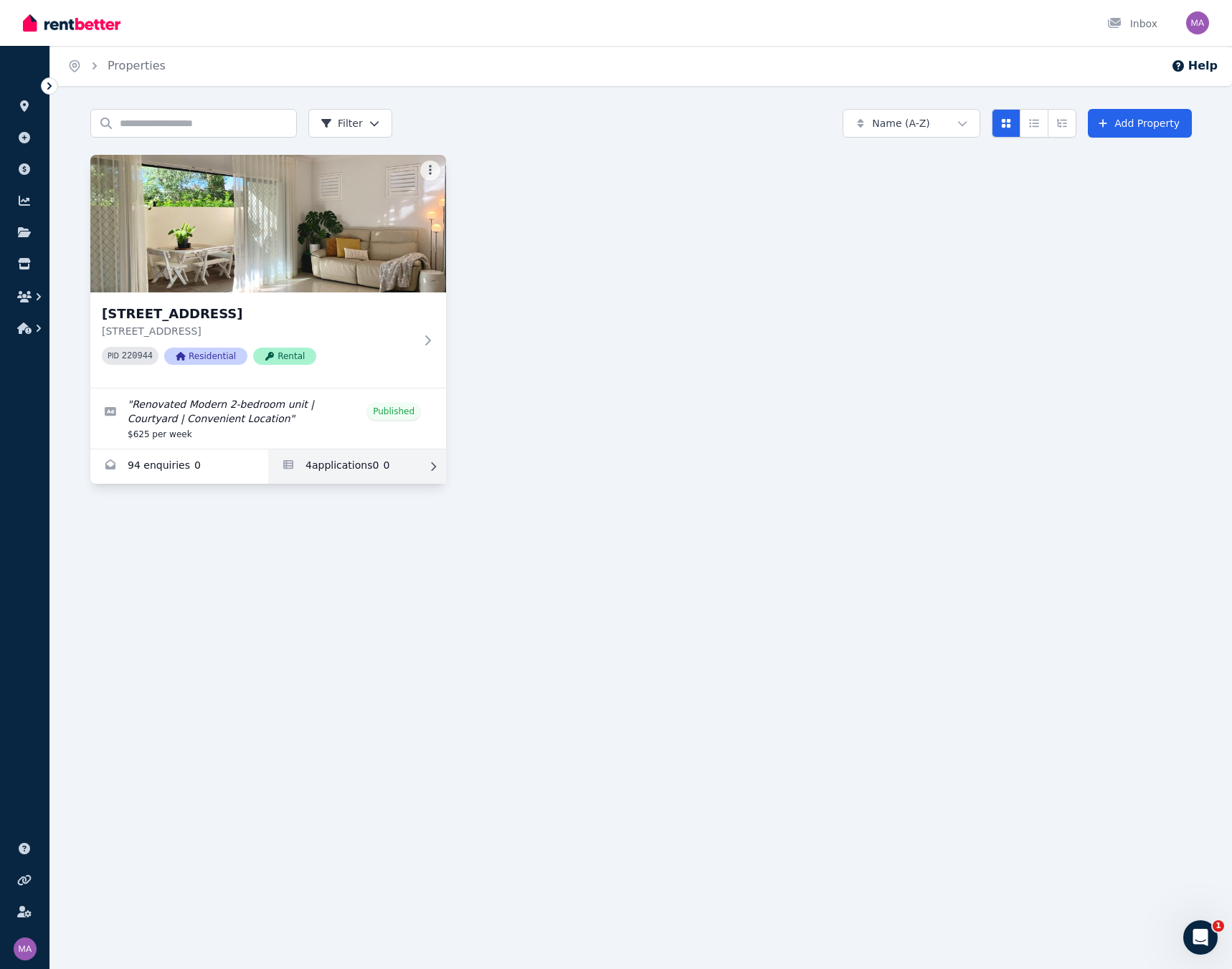
click at [299, 413] on link "Applications for Unit 1 11/13 Calder Road, Rydalmere" at bounding box center [357, 467] width 178 height 35
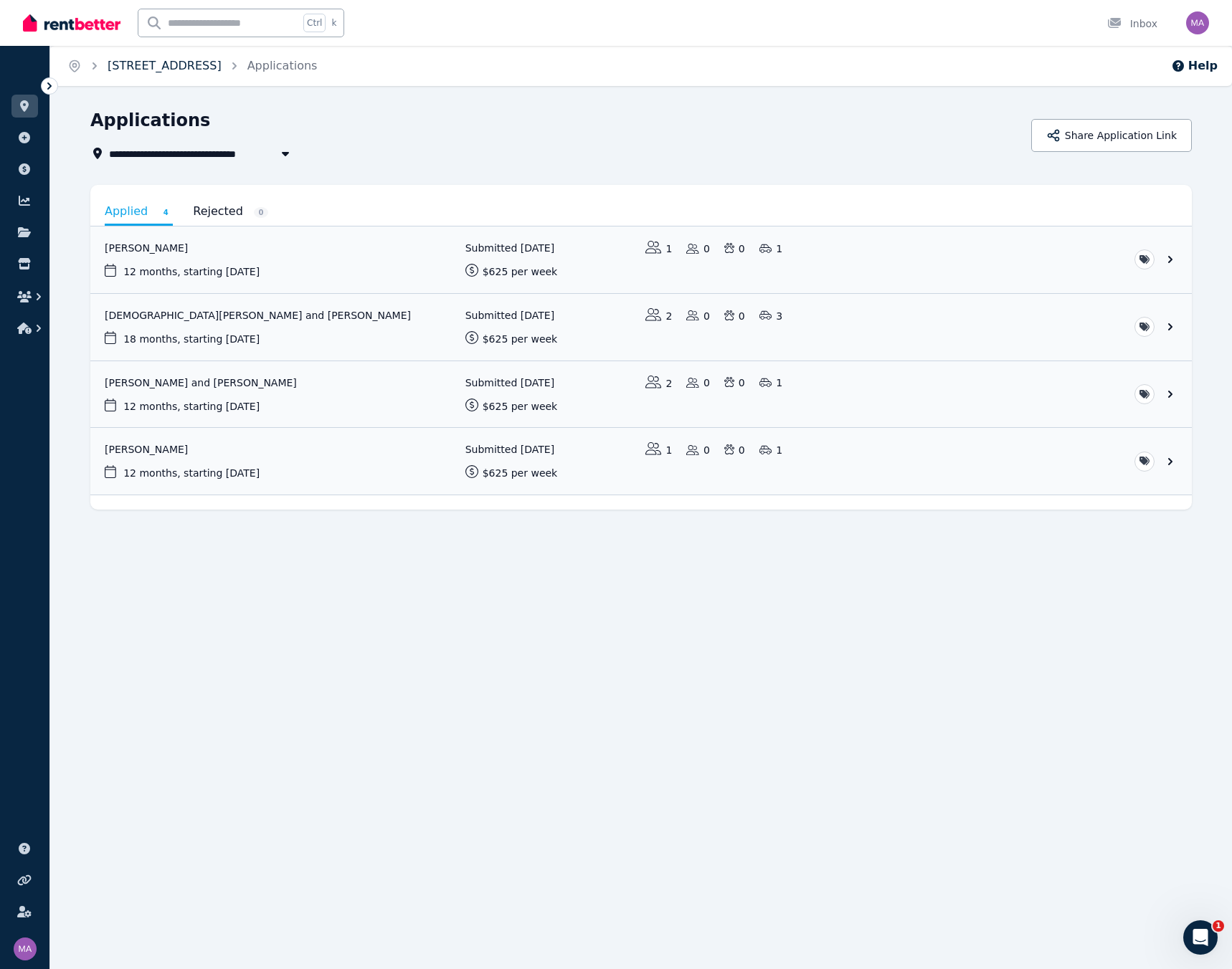
click at [162, 67] on link "Unit 1 11/13 Calder Road, Rydalmere" at bounding box center [164, 65] width 114 height 14
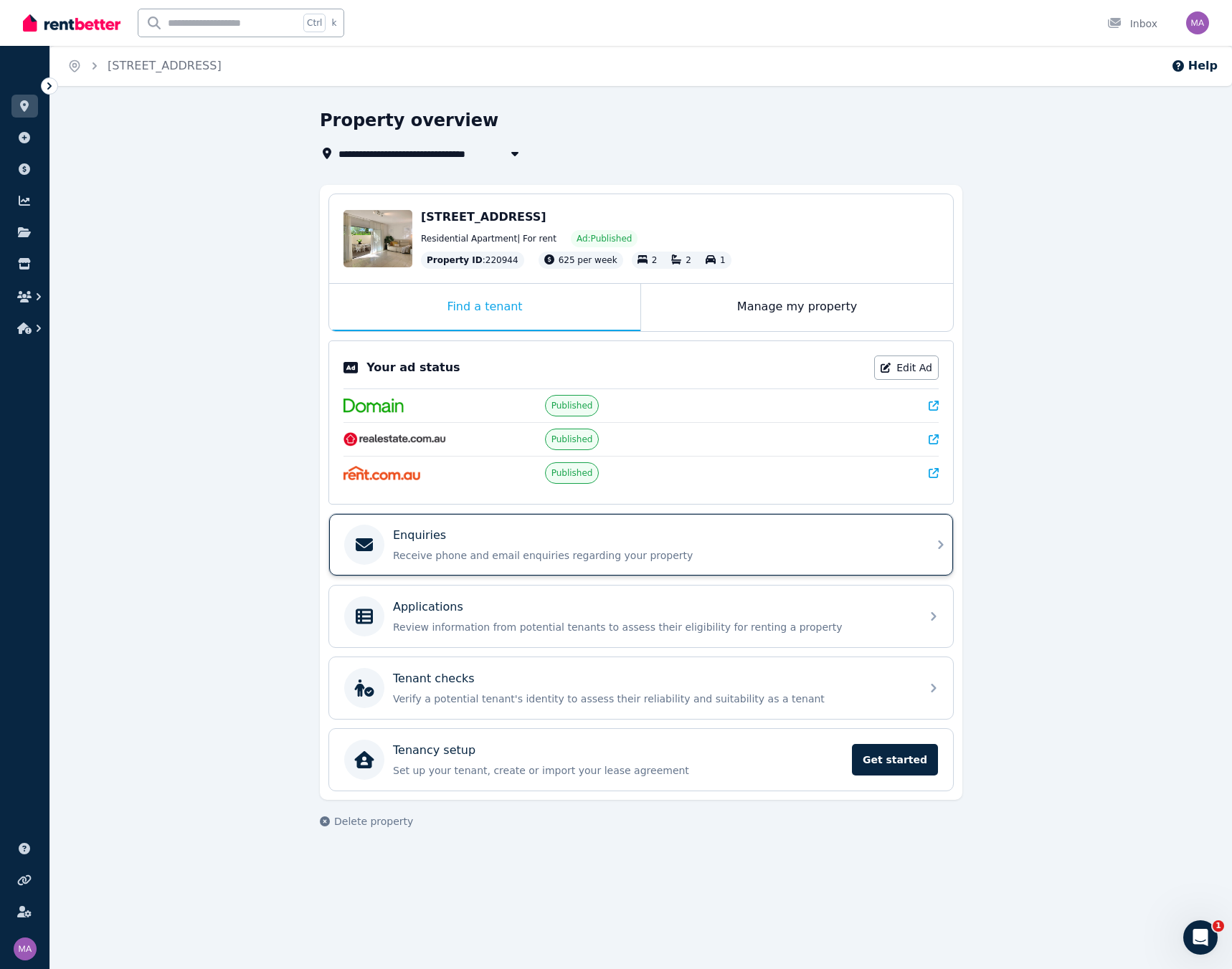
click at [487, 413] on p "Receive phone and email enquiries regarding your property" at bounding box center [653, 556] width 520 height 15
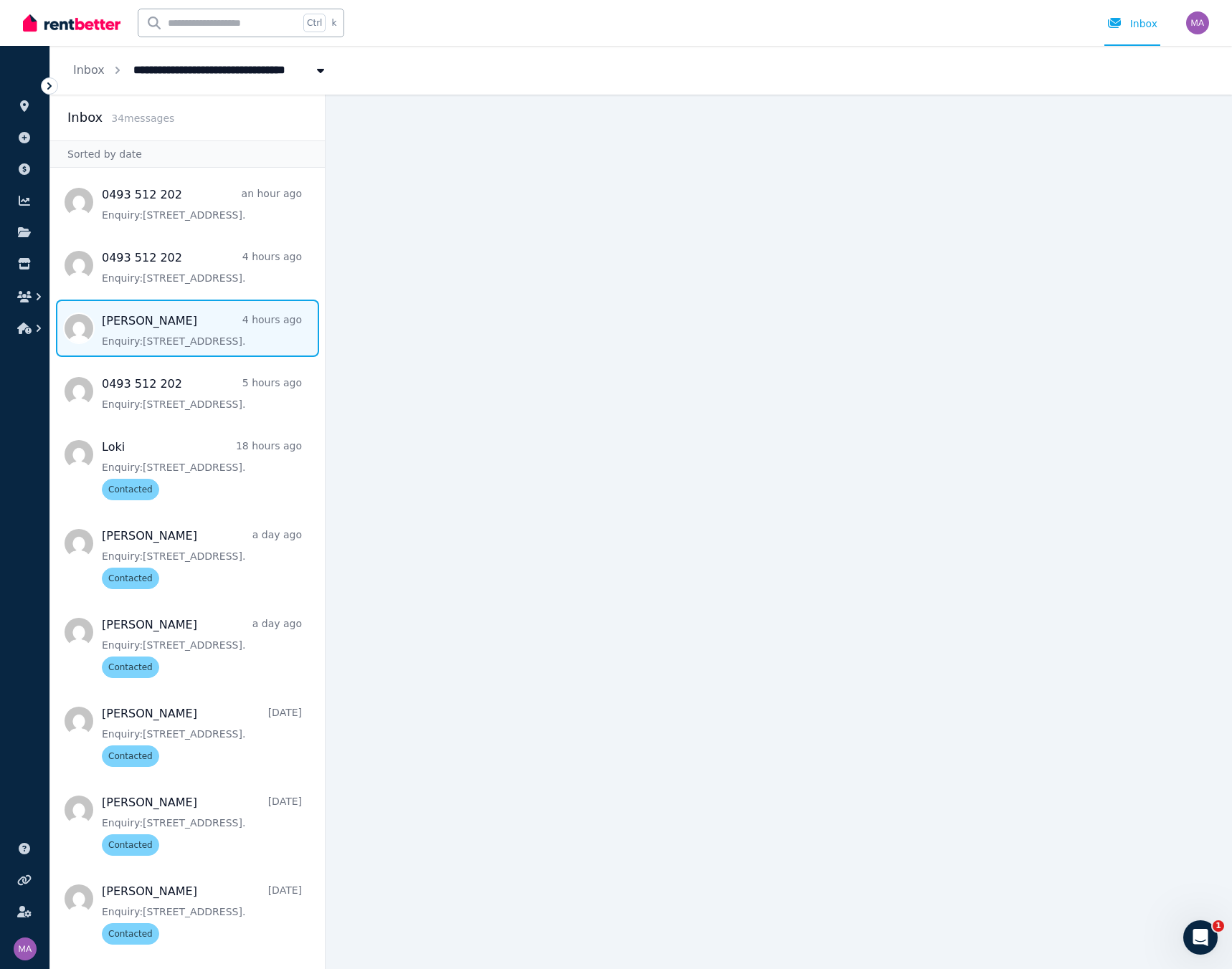
click at [179, 335] on span "Message list" at bounding box center [187, 329] width 274 height 58
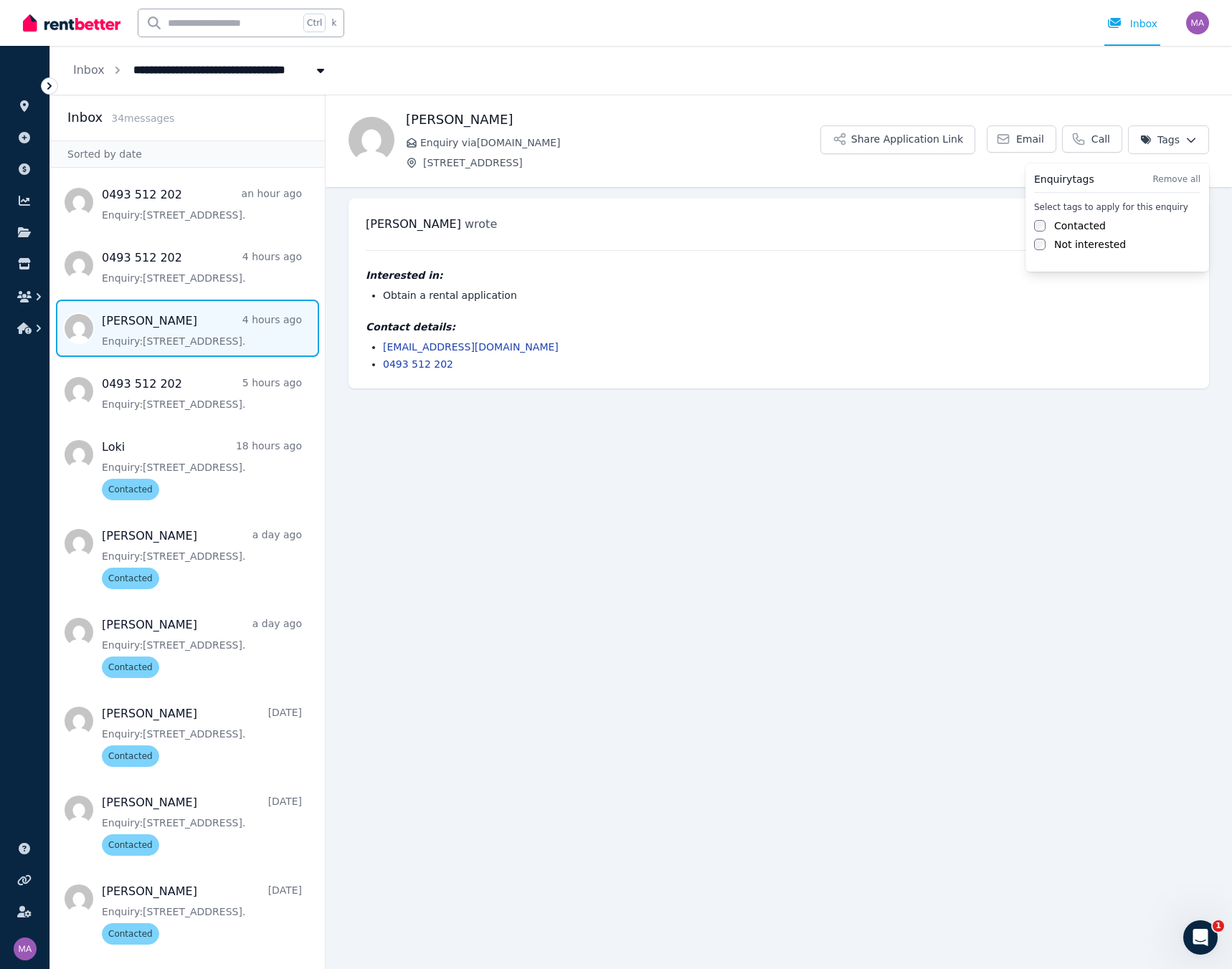
click at [906, 138] on html "**********" at bounding box center [616, 484] width 1232 height 969
click at [906, 225] on label "Contacted" at bounding box center [1081, 226] width 51 height 15
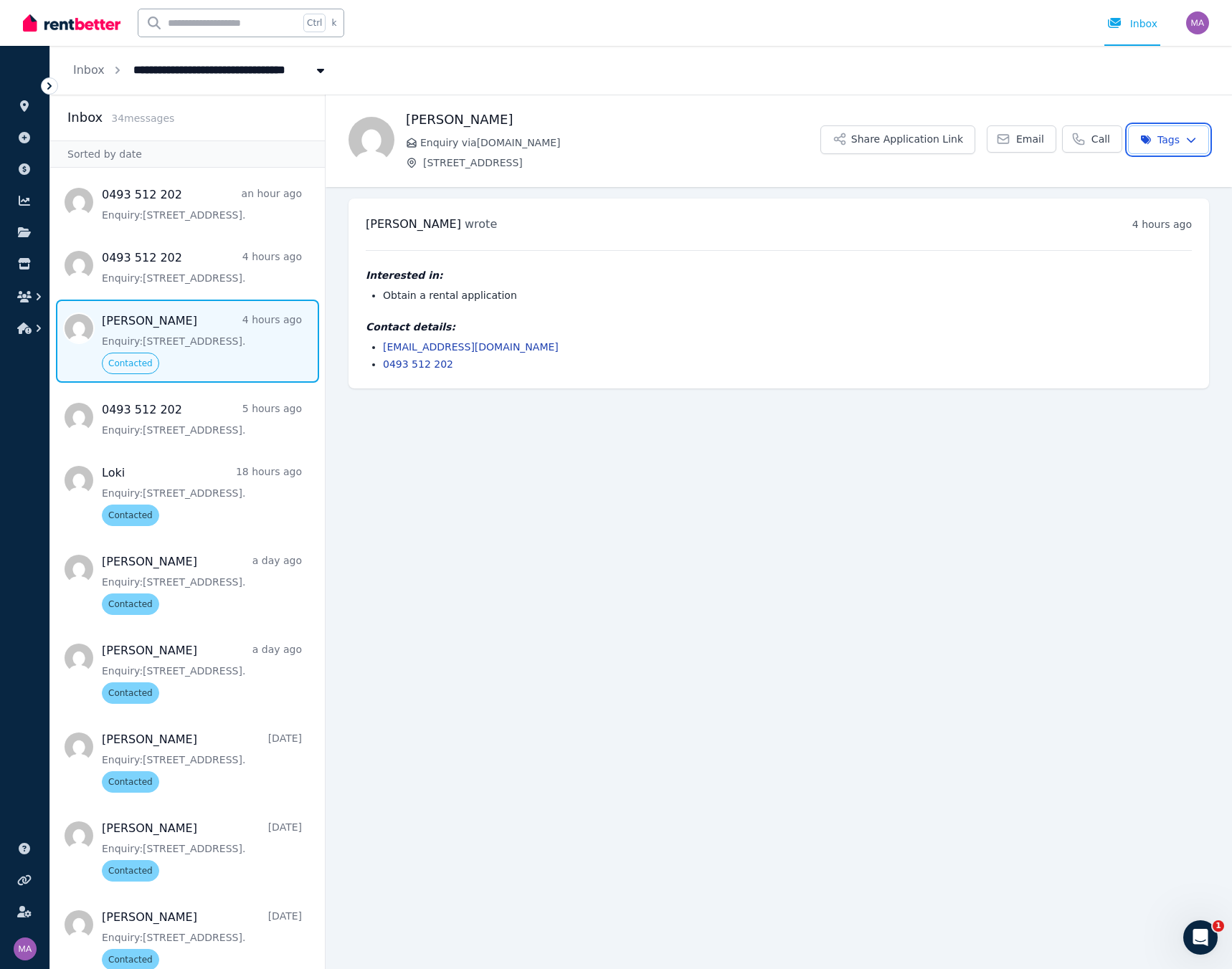
click at [563, 410] on html "**********" at bounding box center [616, 484] width 1232 height 969
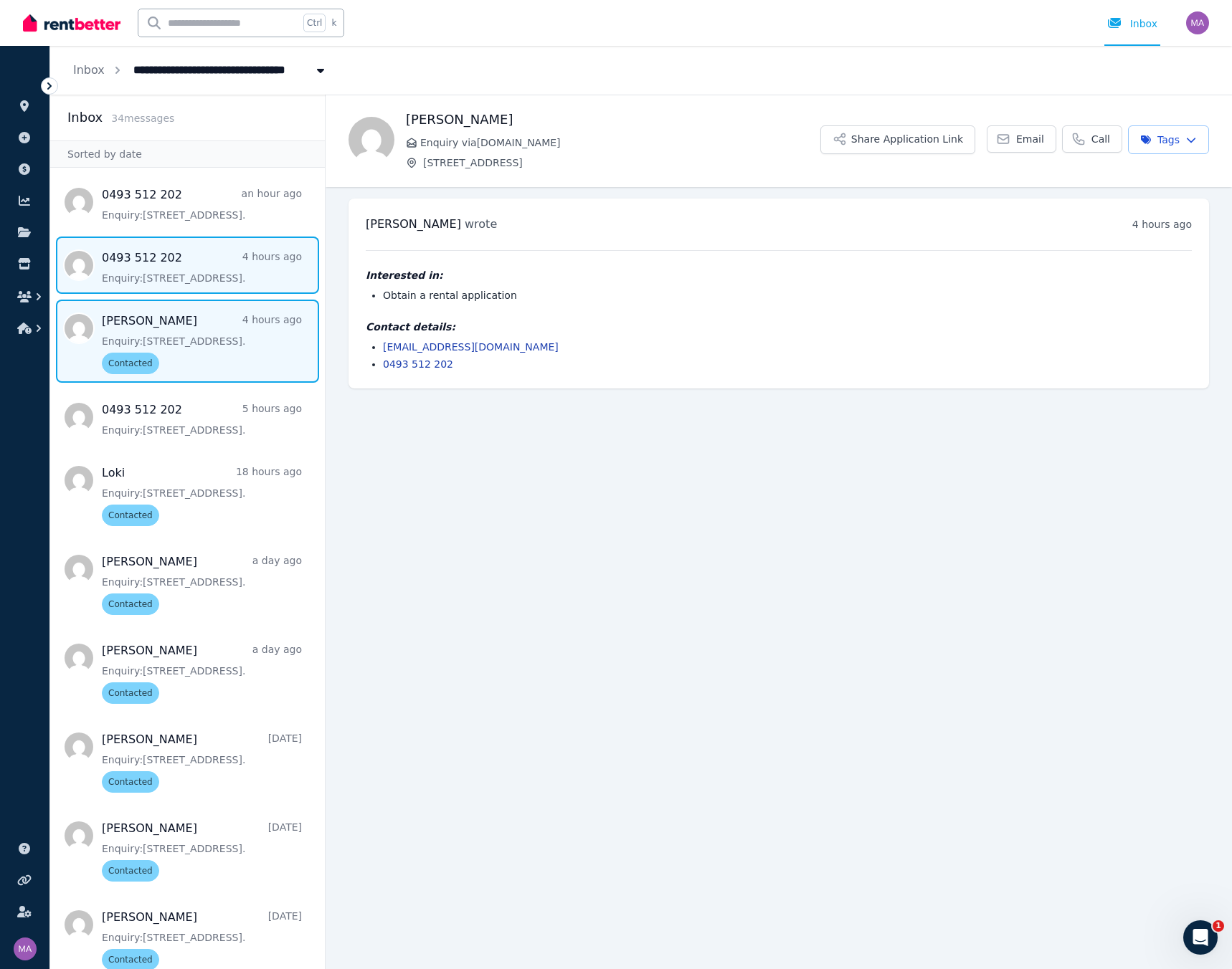
click at [185, 268] on span "Message list" at bounding box center [187, 265] width 274 height 58
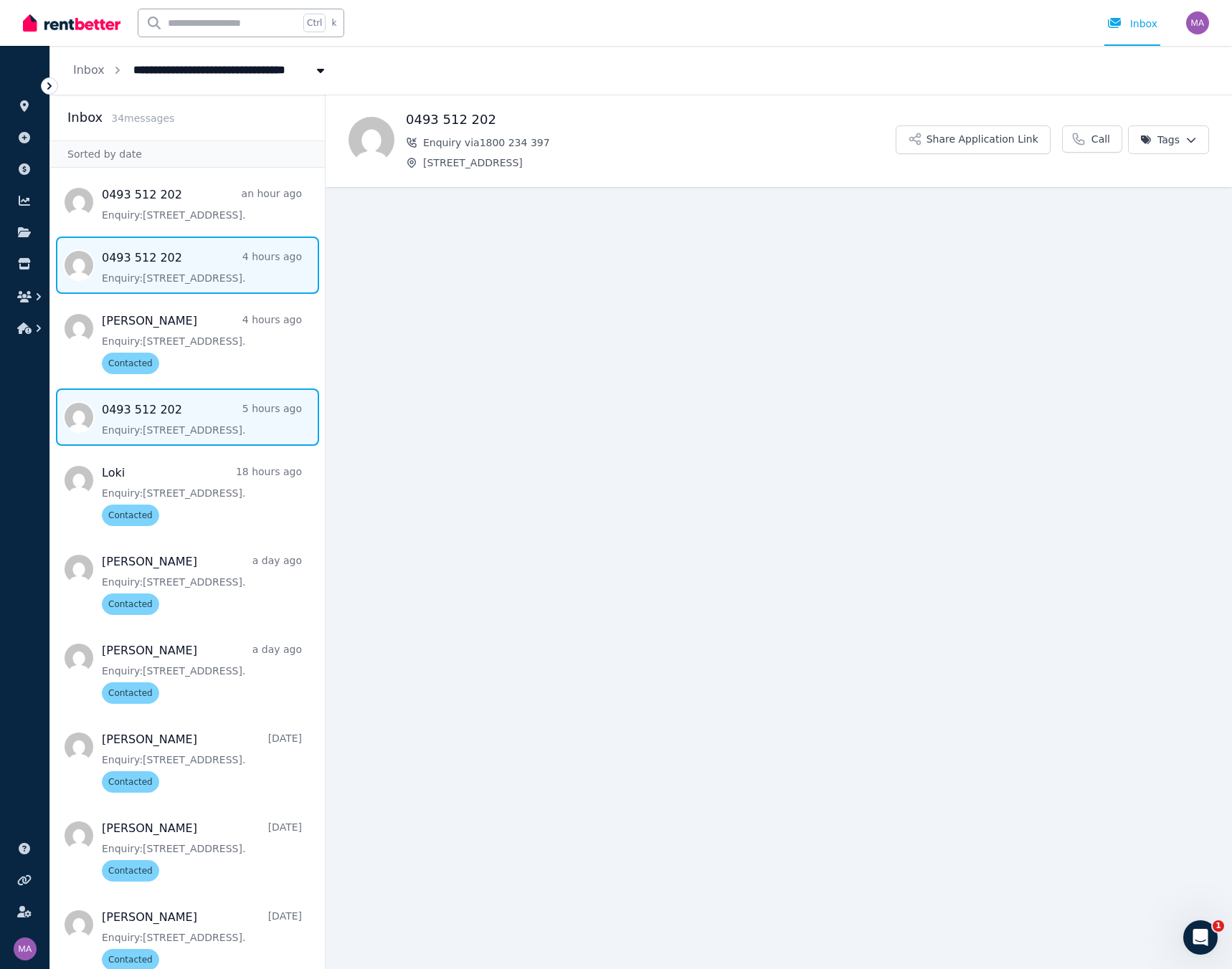
click at [178, 413] on span "Message list" at bounding box center [187, 418] width 274 height 58
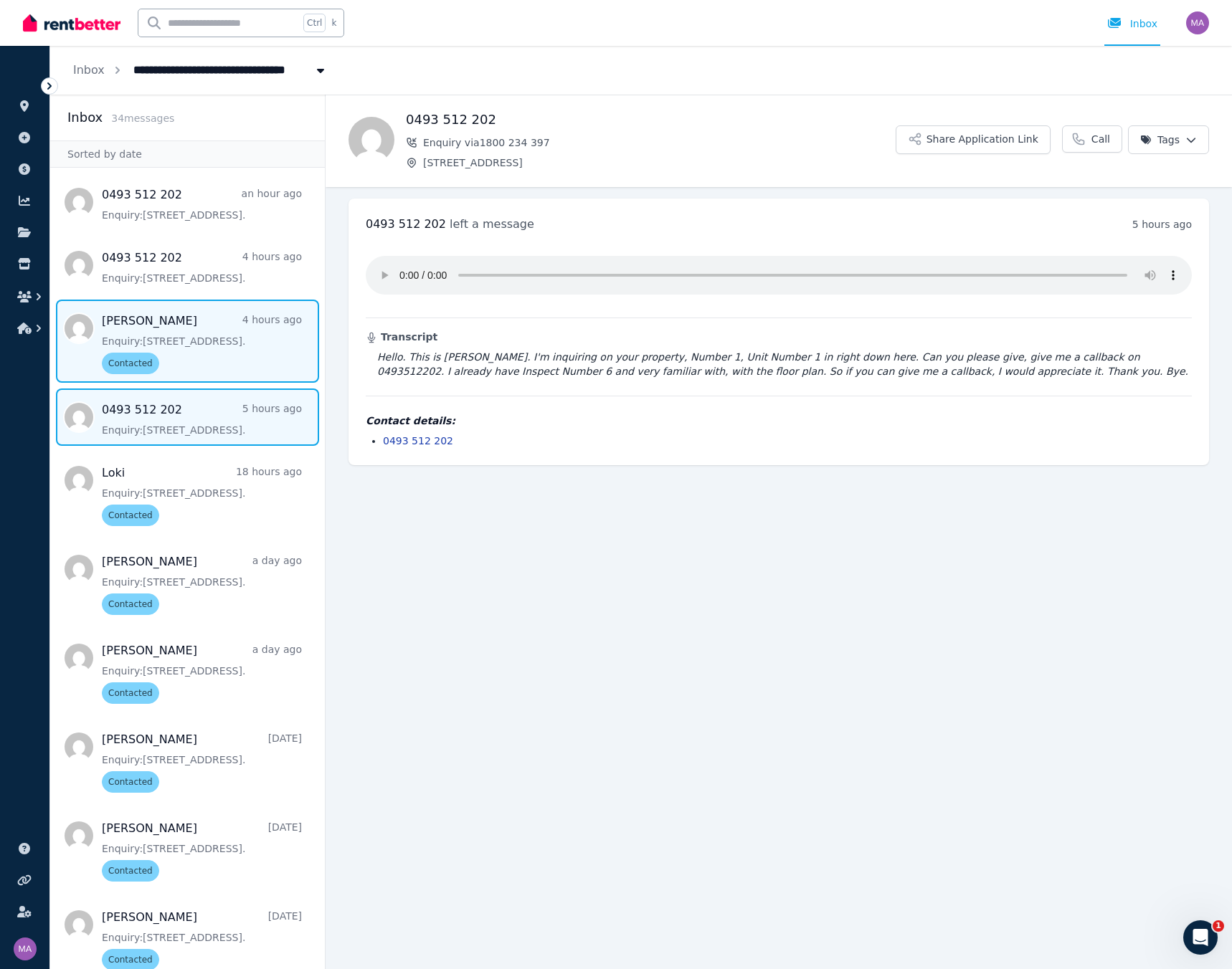
click at [217, 342] on span "Message list" at bounding box center [187, 341] width 274 height 84
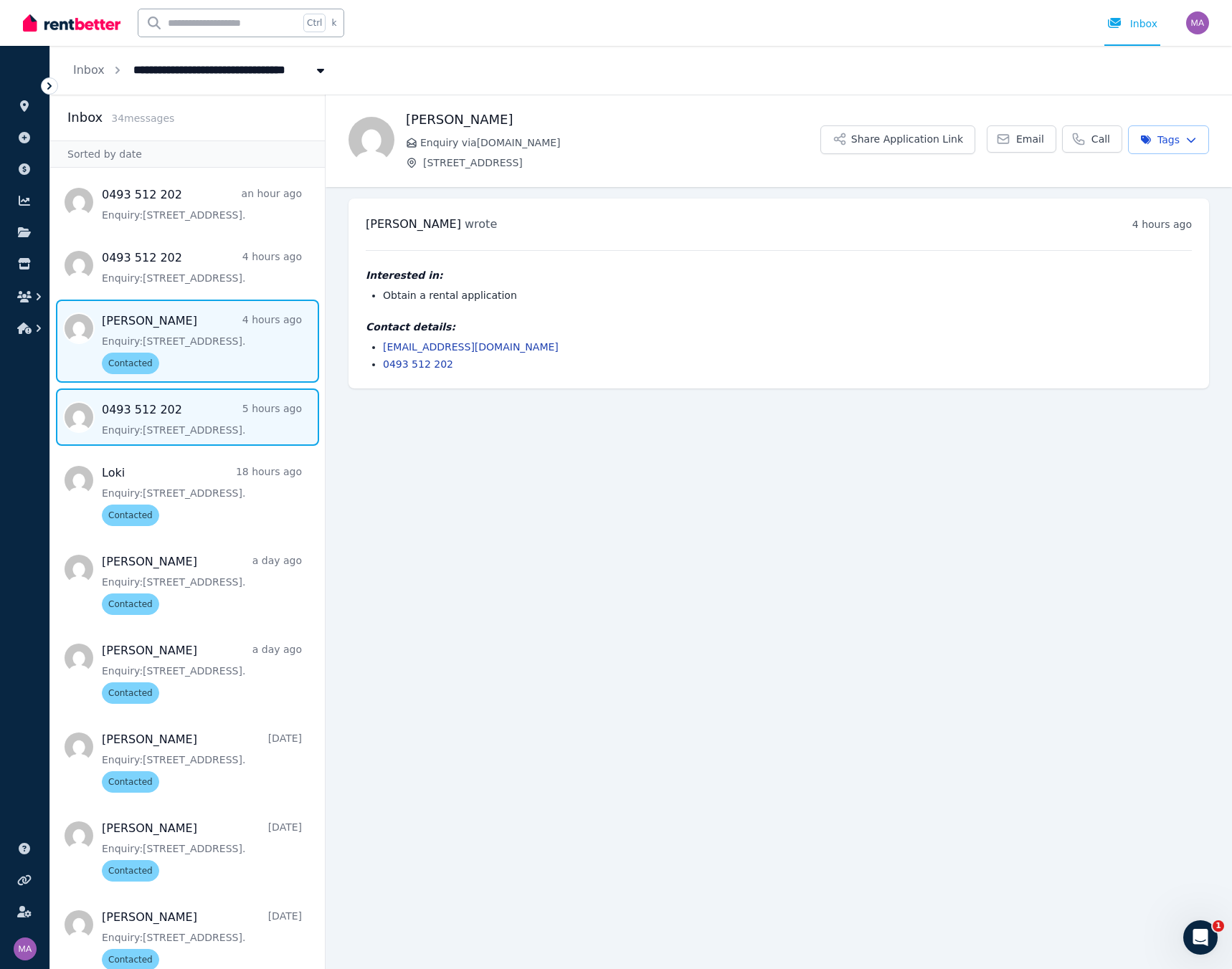
click at [221, 409] on span "Message list" at bounding box center [187, 418] width 274 height 58
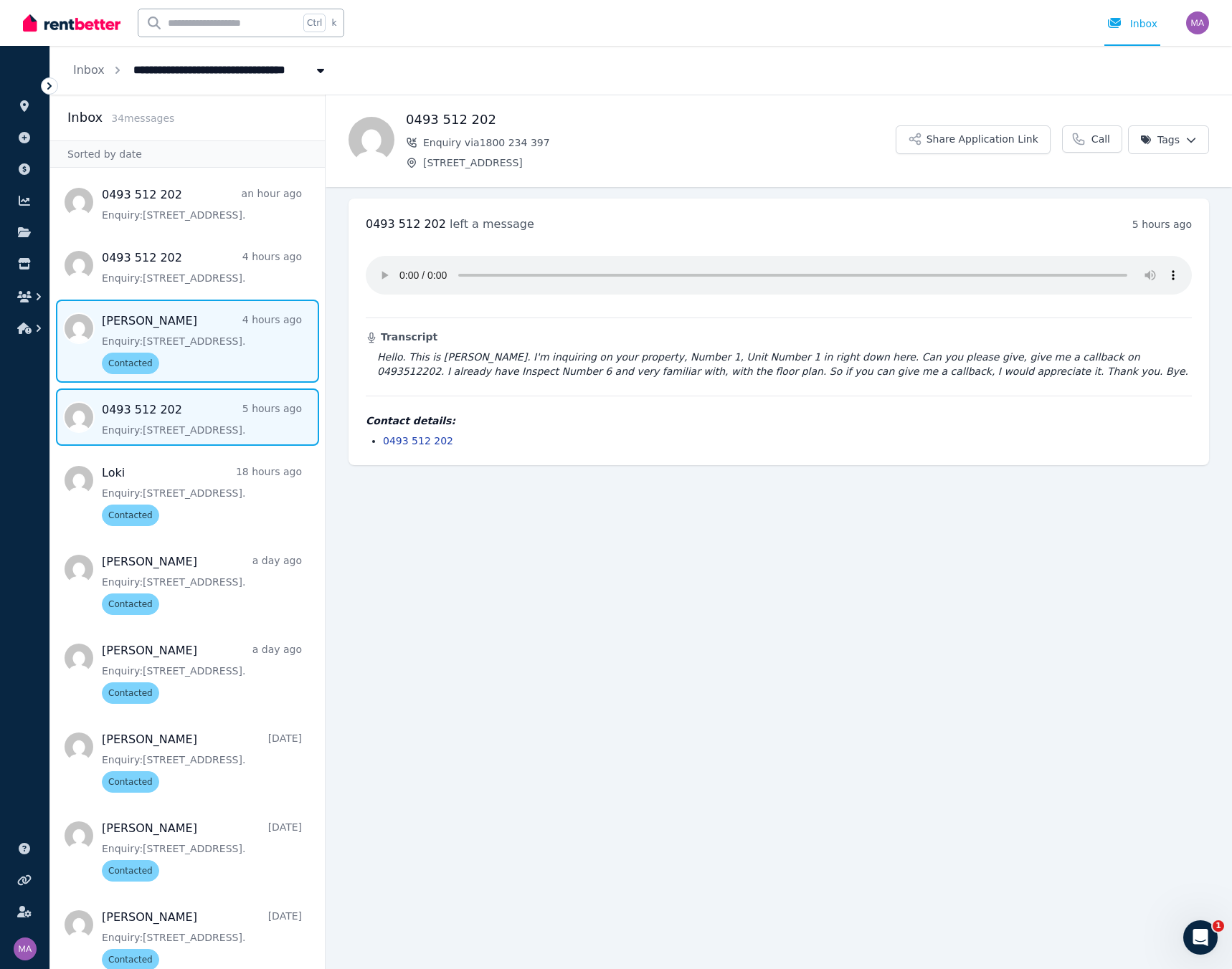
click at [234, 342] on span "Message list" at bounding box center [187, 341] width 274 height 84
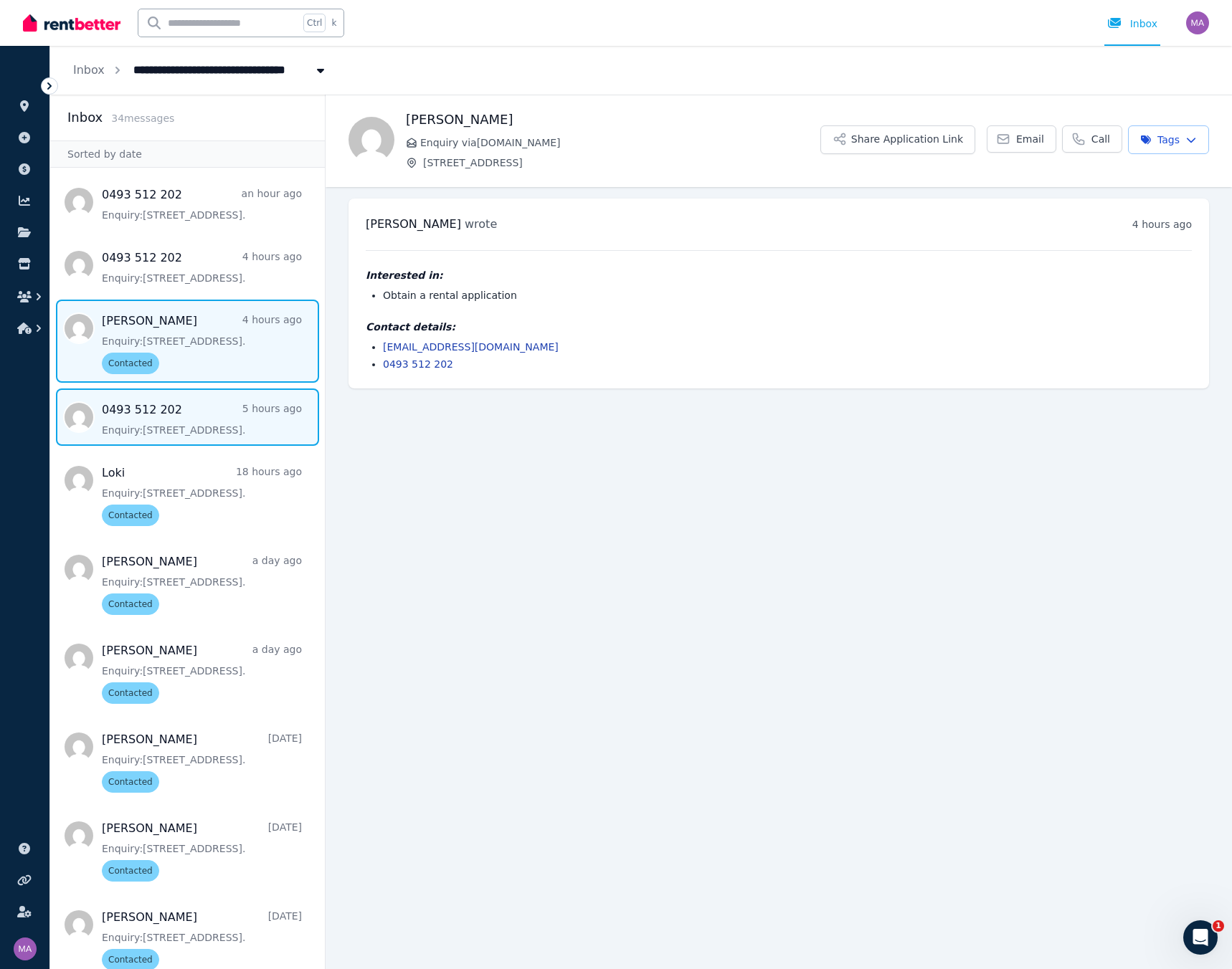
click at [208, 407] on span "Message list" at bounding box center [187, 418] width 274 height 58
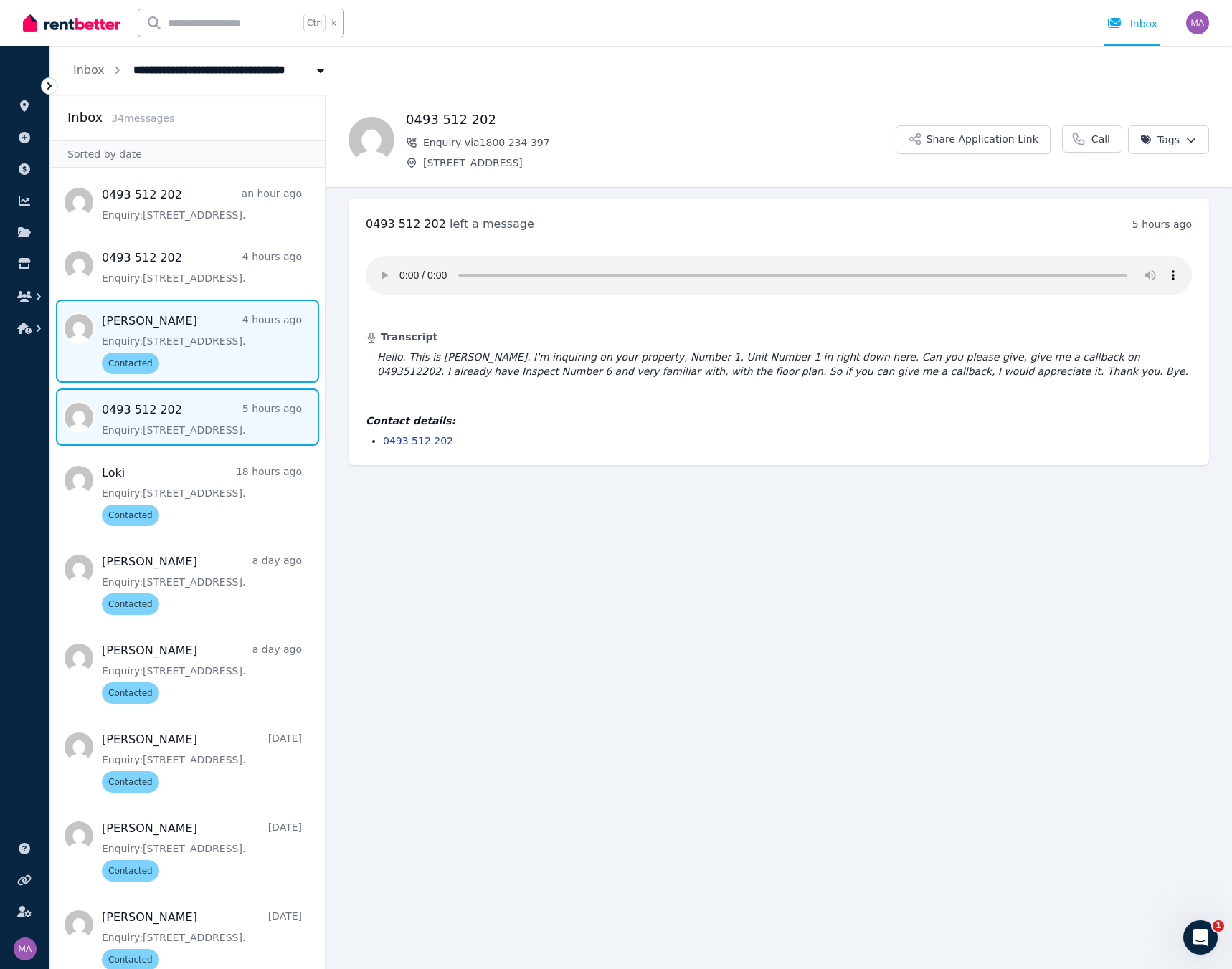
click at [208, 346] on span "Message list" at bounding box center [187, 341] width 274 height 84
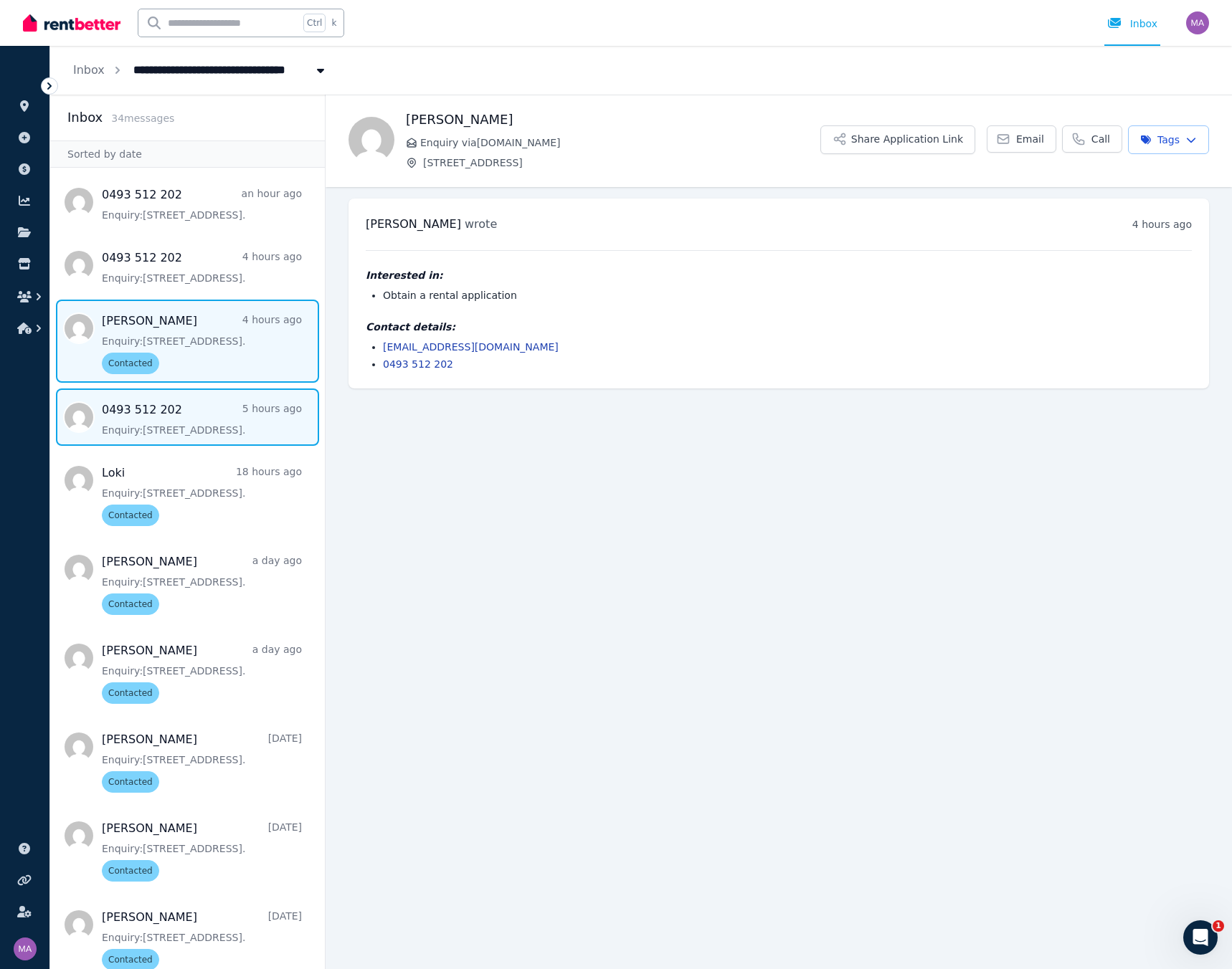
click at [205, 413] on span "Message list" at bounding box center [187, 418] width 274 height 58
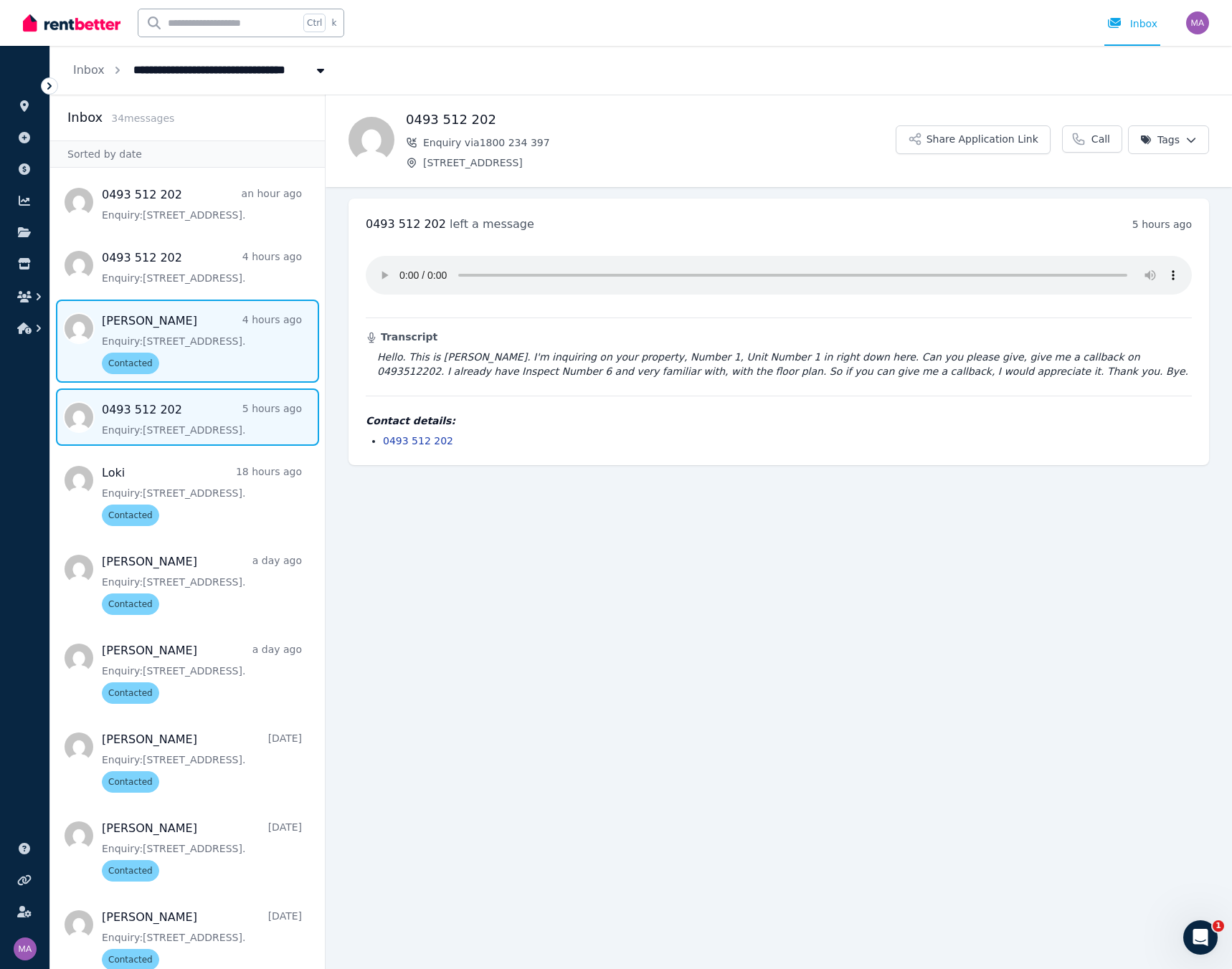
click at [207, 345] on span "Message list" at bounding box center [187, 341] width 274 height 84
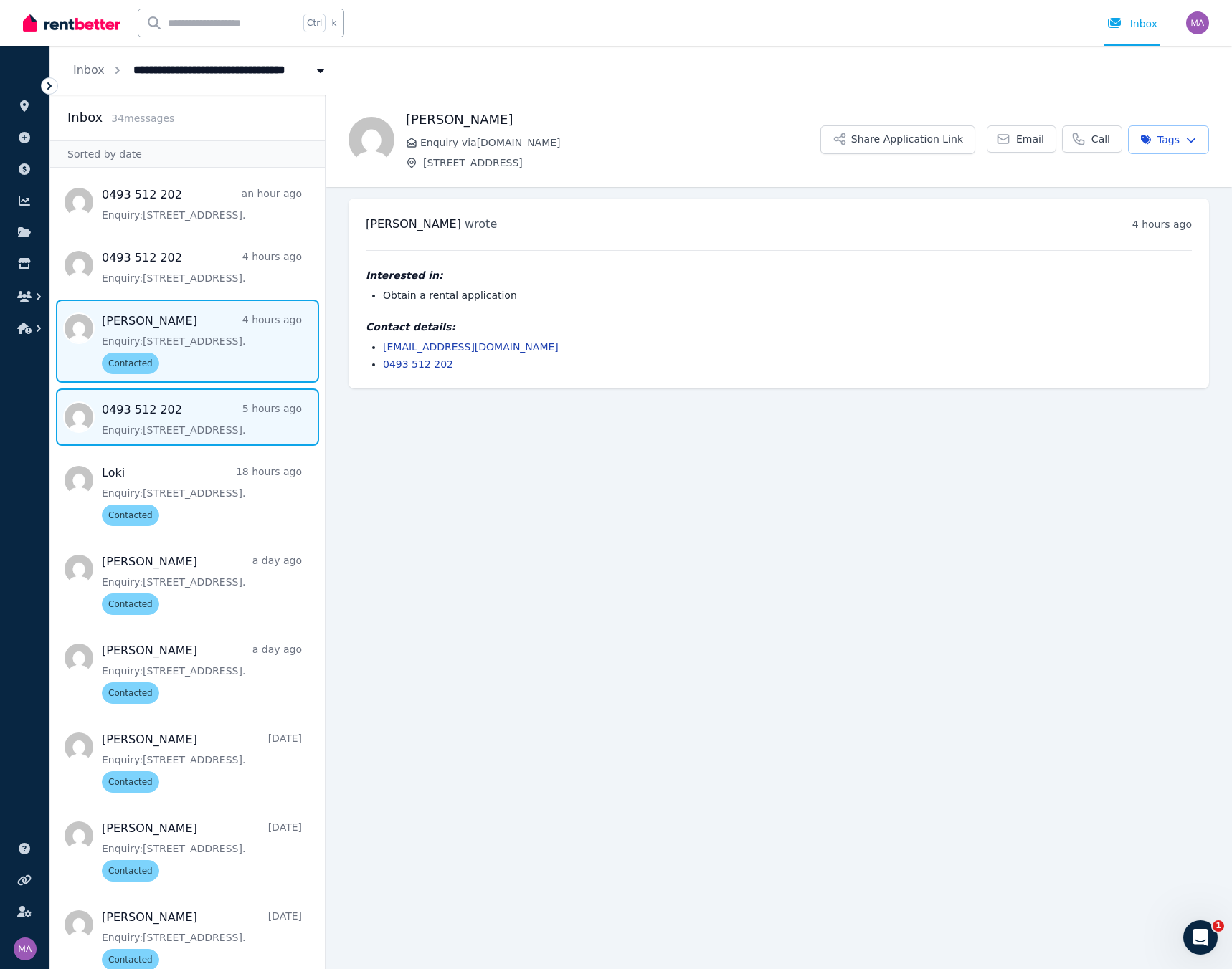
click at [201, 397] on span "Message list" at bounding box center [187, 418] width 274 height 58
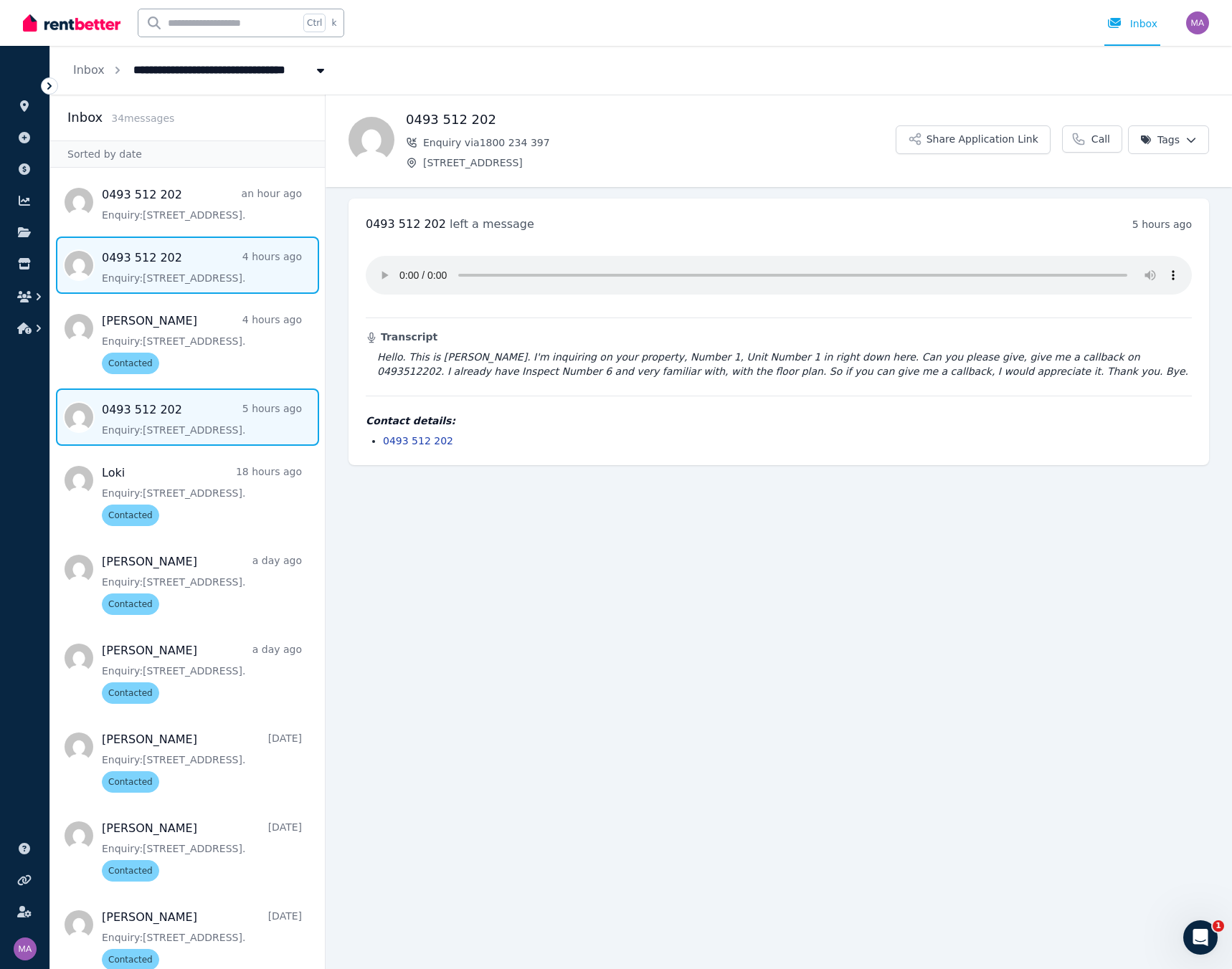
click at [224, 266] on span "Message list" at bounding box center [187, 265] width 274 height 58
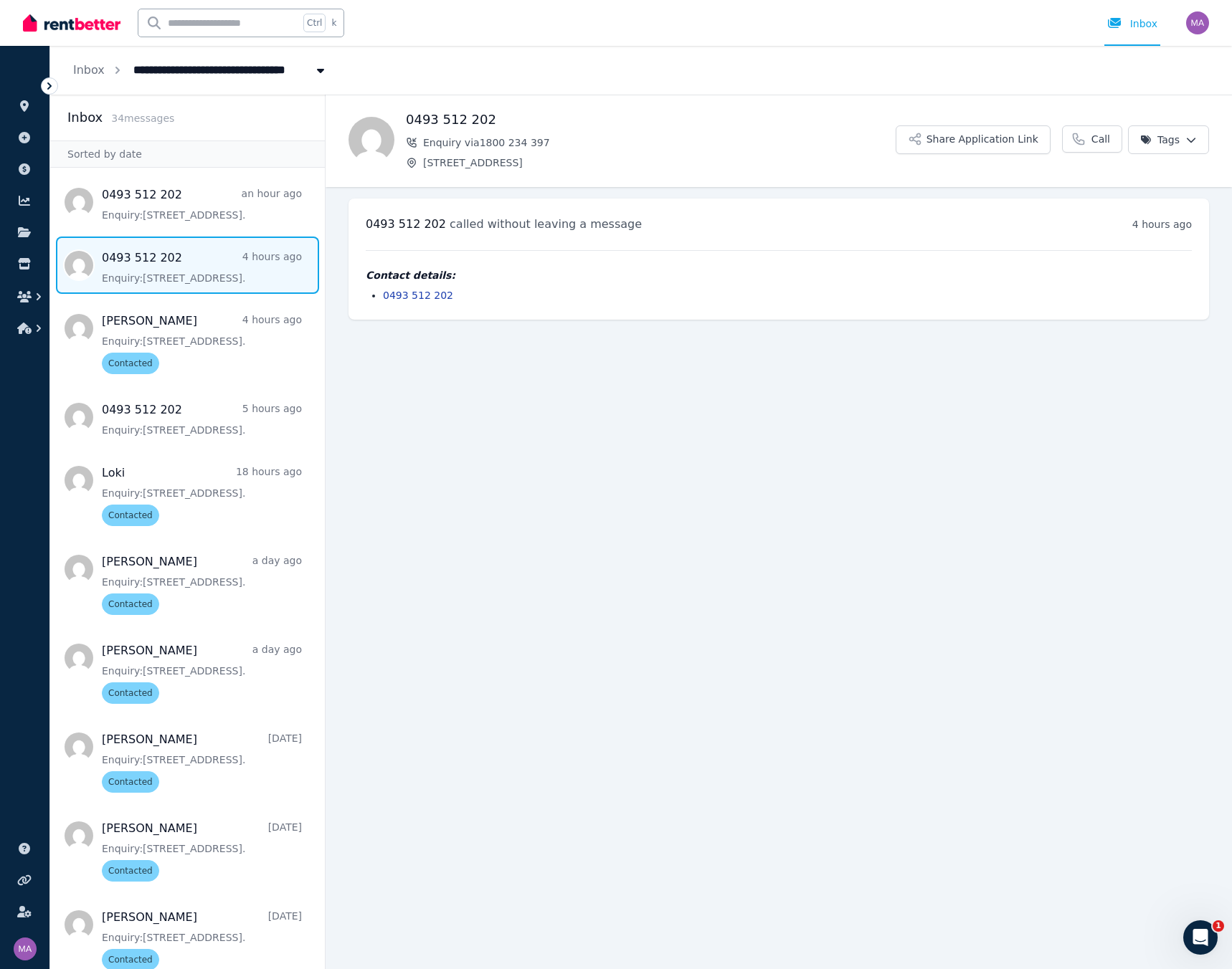
click at [906, 143] on html "**********" at bounding box center [616, 484] width 1232 height 969
click at [906, 223] on label "Contacted" at bounding box center [1081, 226] width 51 height 15
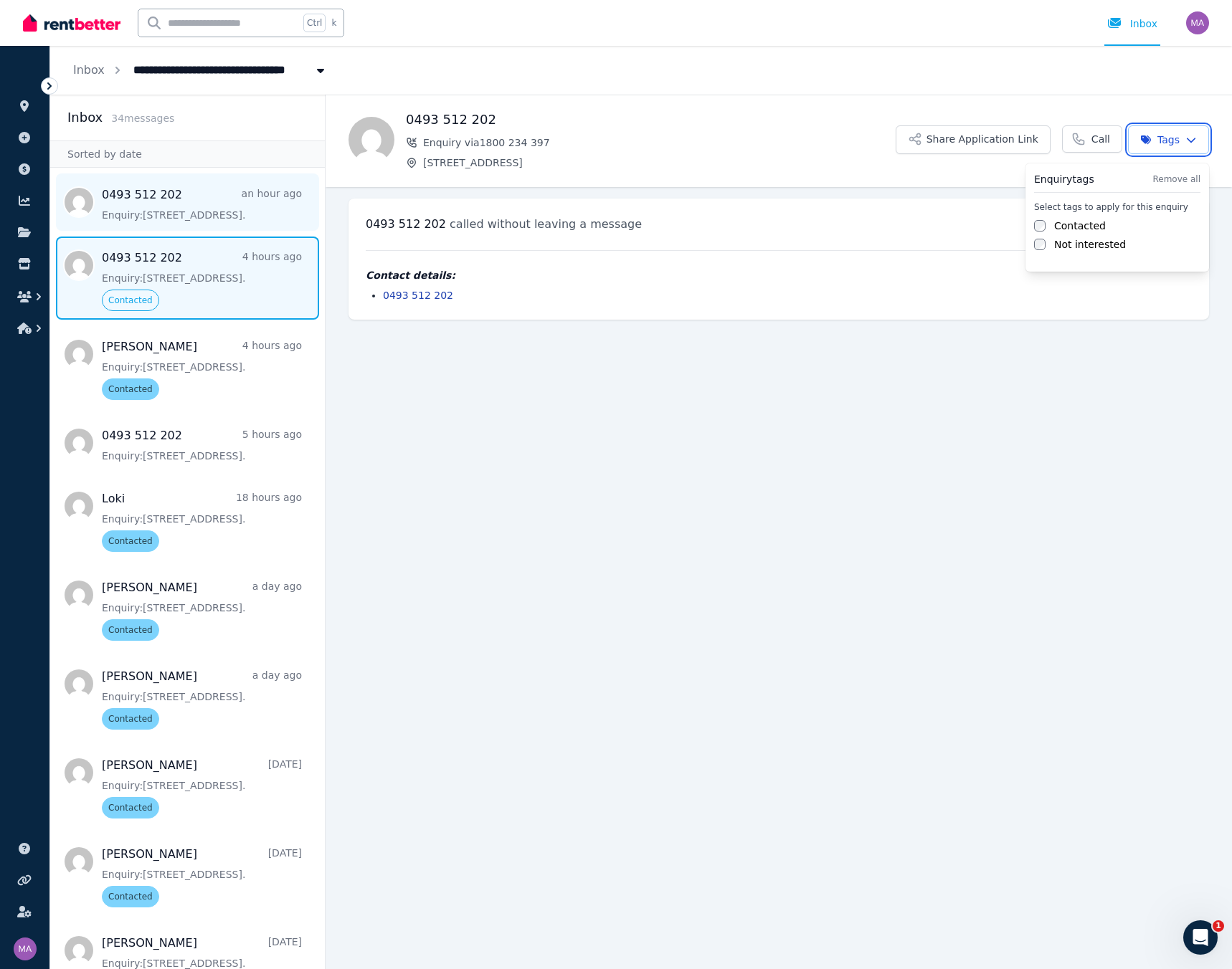
click at [212, 212] on html "**********" at bounding box center [616, 484] width 1232 height 969
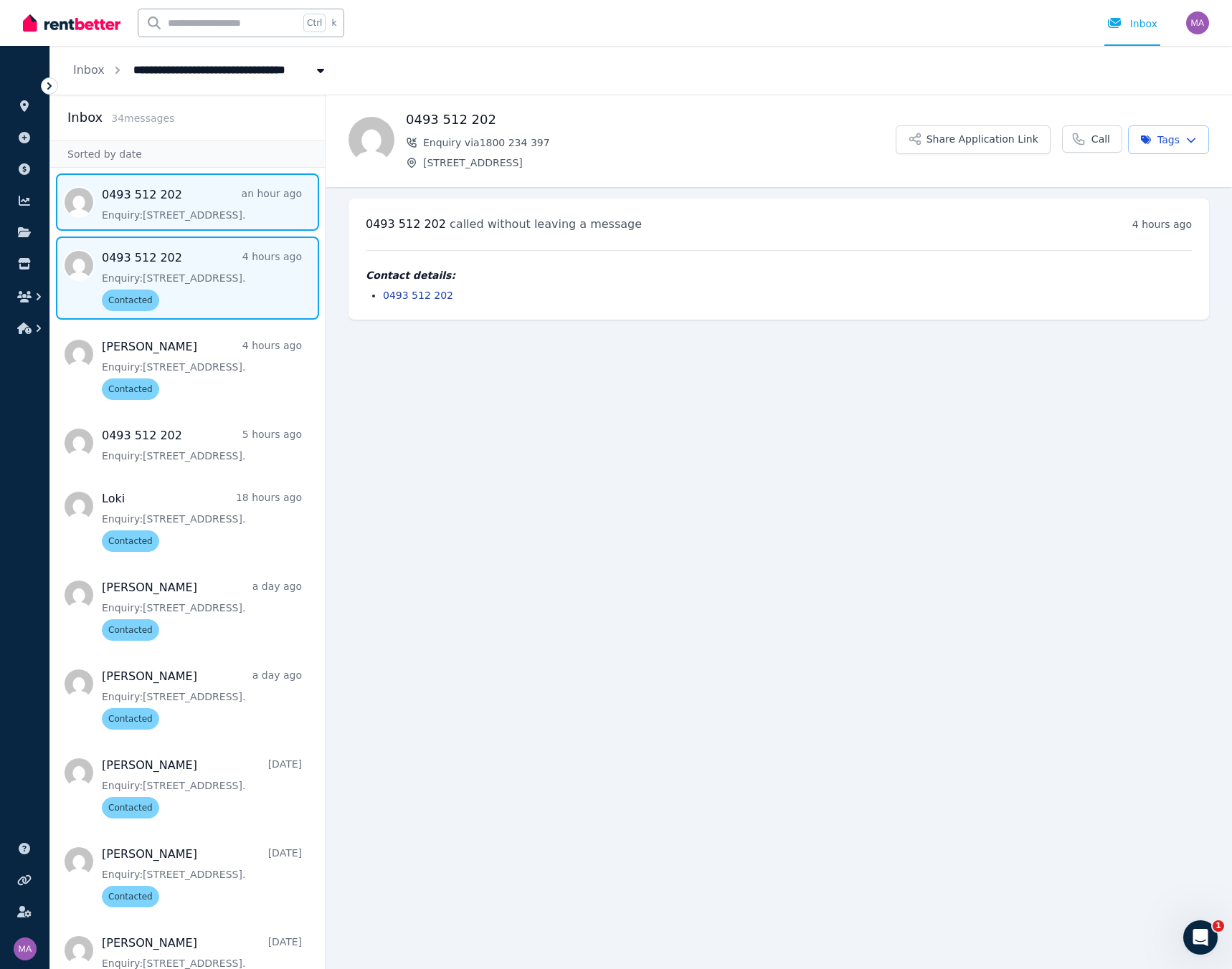
click at [214, 206] on span "Message list" at bounding box center [187, 202] width 274 height 58
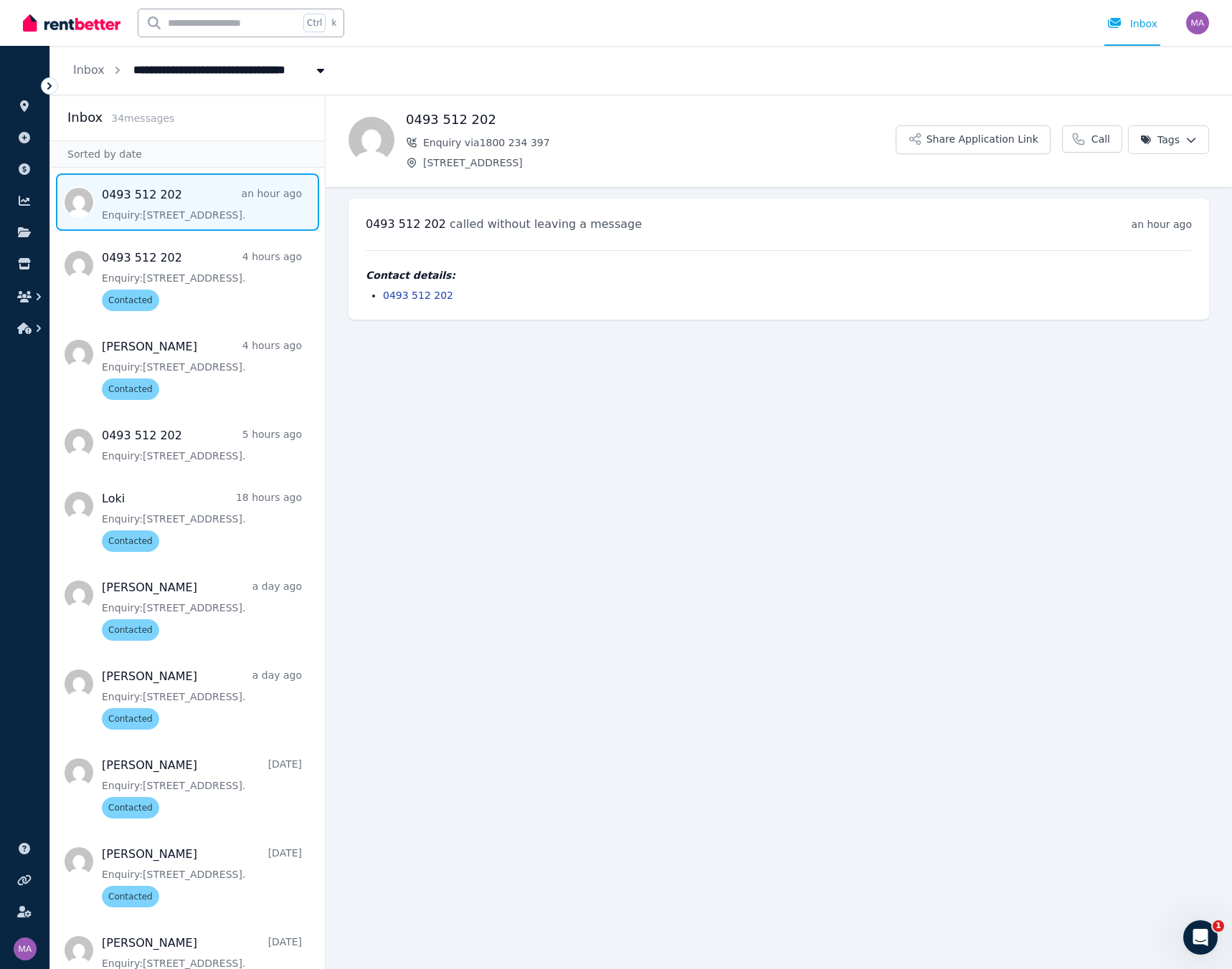
click at [225, 198] on span "Message list" at bounding box center [187, 202] width 274 height 58
click at [906, 139] on html "**********" at bounding box center [616, 484] width 1232 height 969
click at [906, 229] on label "Contacted" at bounding box center [1081, 226] width 51 height 15
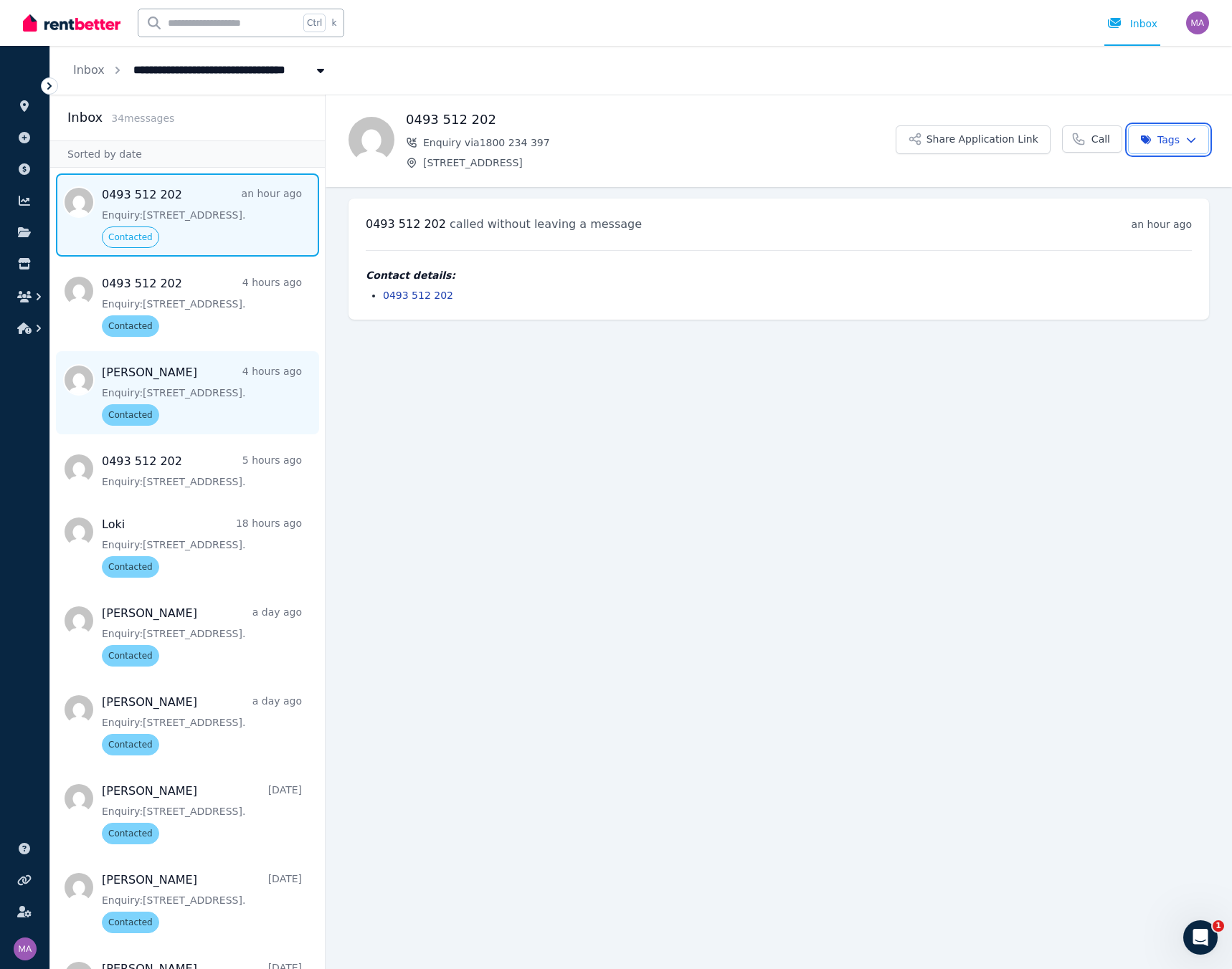
click at [185, 402] on html "**********" at bounding box center [616, 484] width 1232 height 969
click at [192, 395] on span "Message list" at bounding box center [187, 393] width 274 height 84
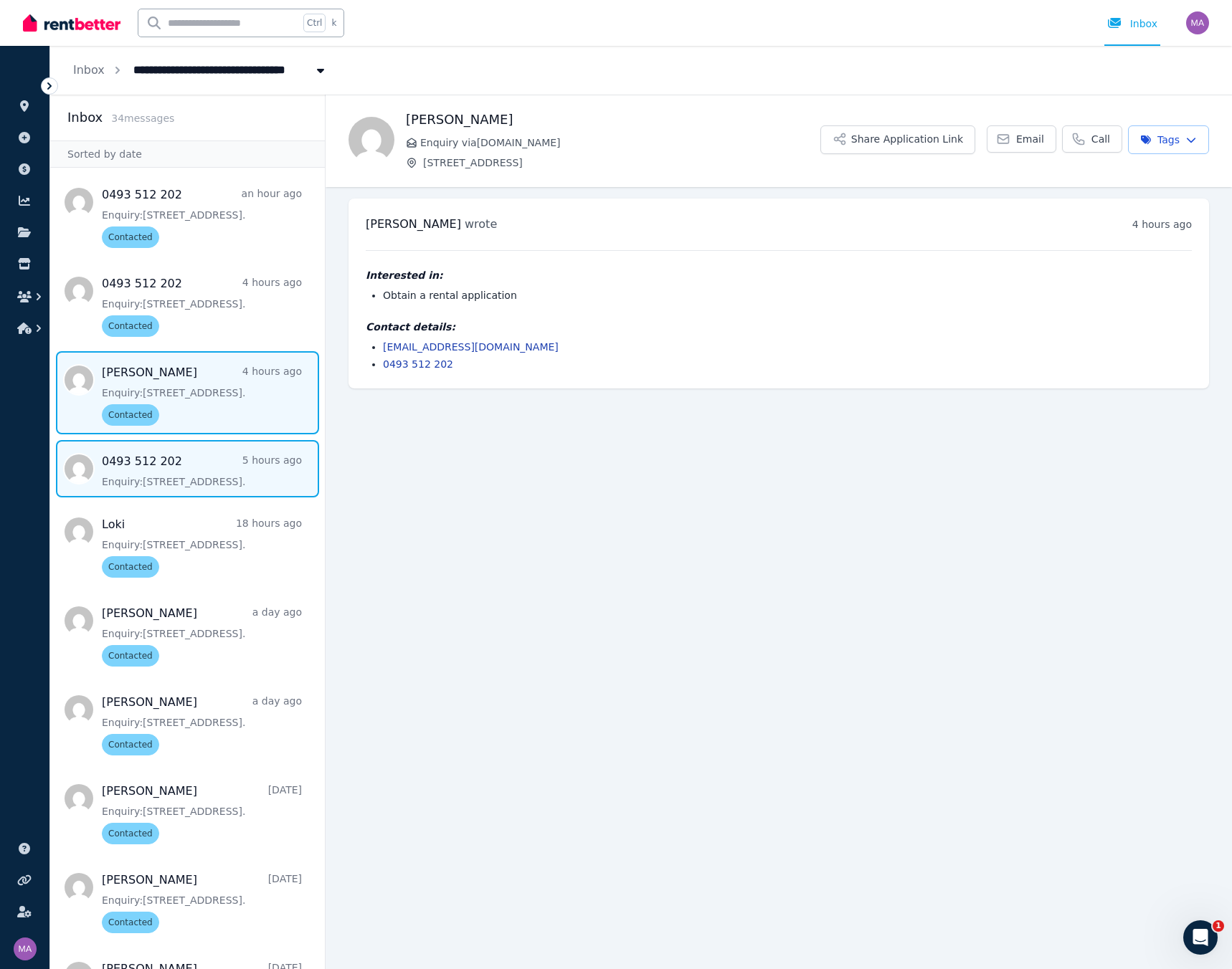
click at [175, 413] on span "Message list" at bounding box center [187, 469] width 274 height 58
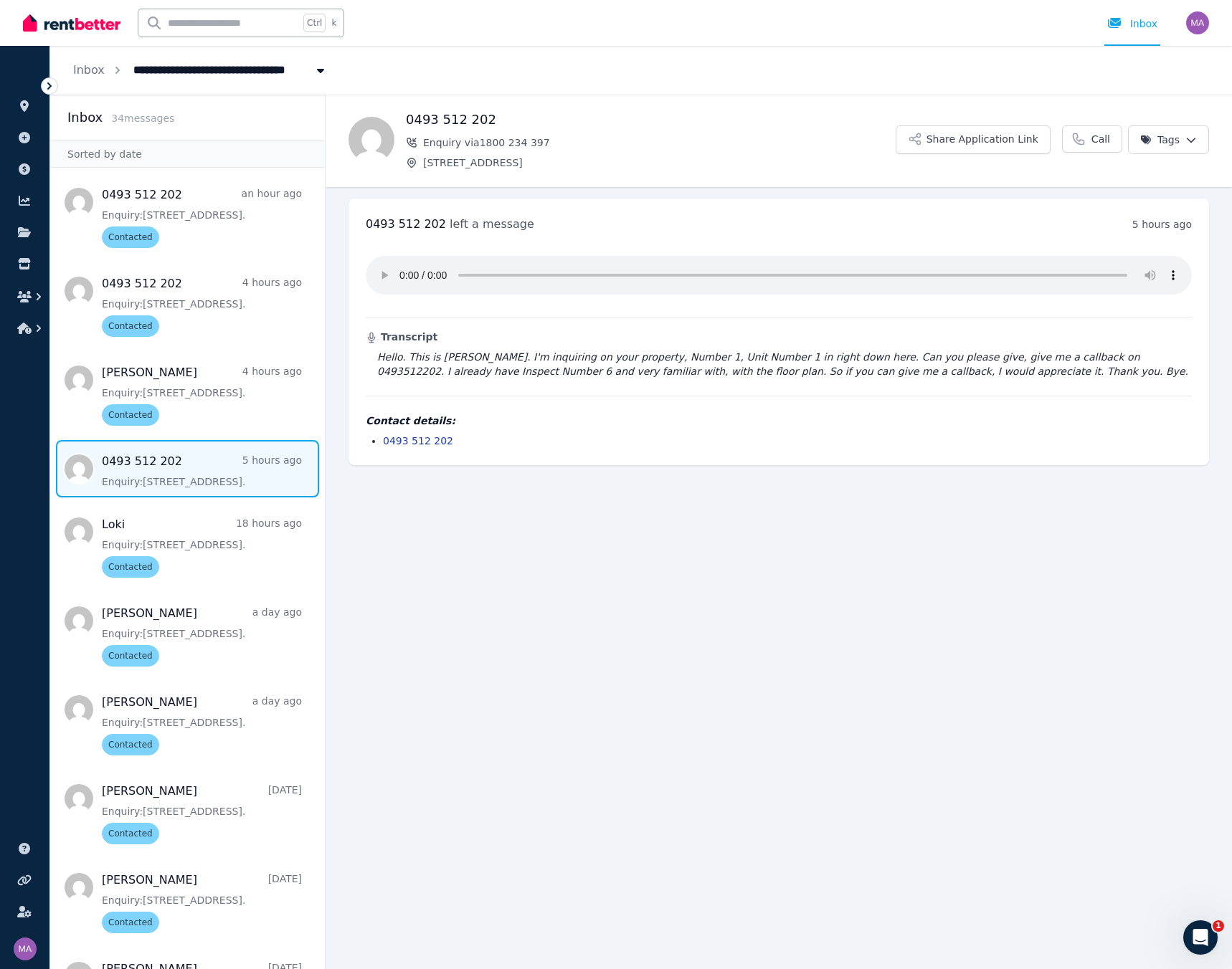
click at [906, 140] on html "**********" at bounding box center [616, 484] width 1232 height 969
click at [906, 229] on label "Contacted" at bounding box center [1081, 226] width 51 height 15
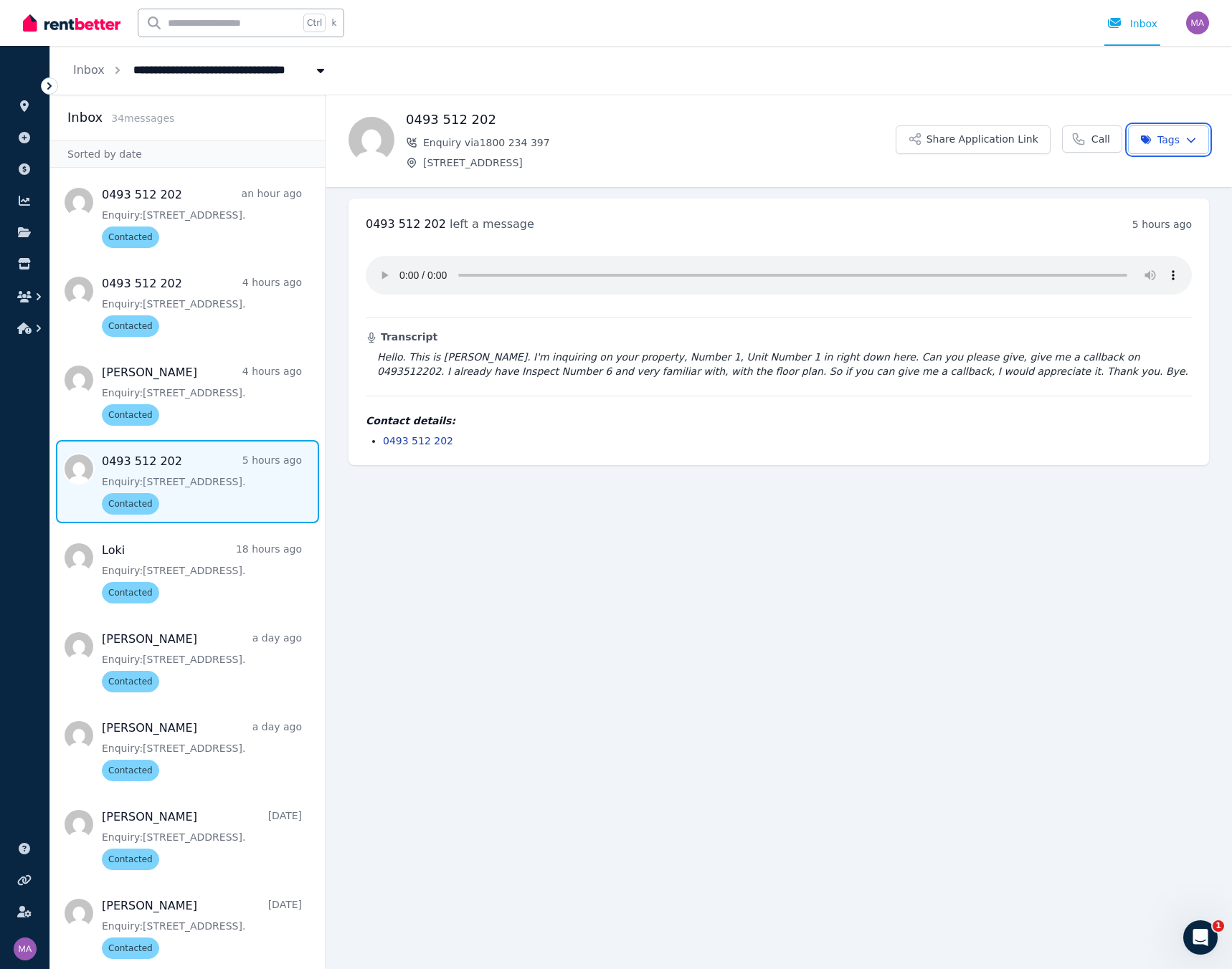
click at [549, 413] on html "**********" at bounding box center [616, 484] width 1232 height 969
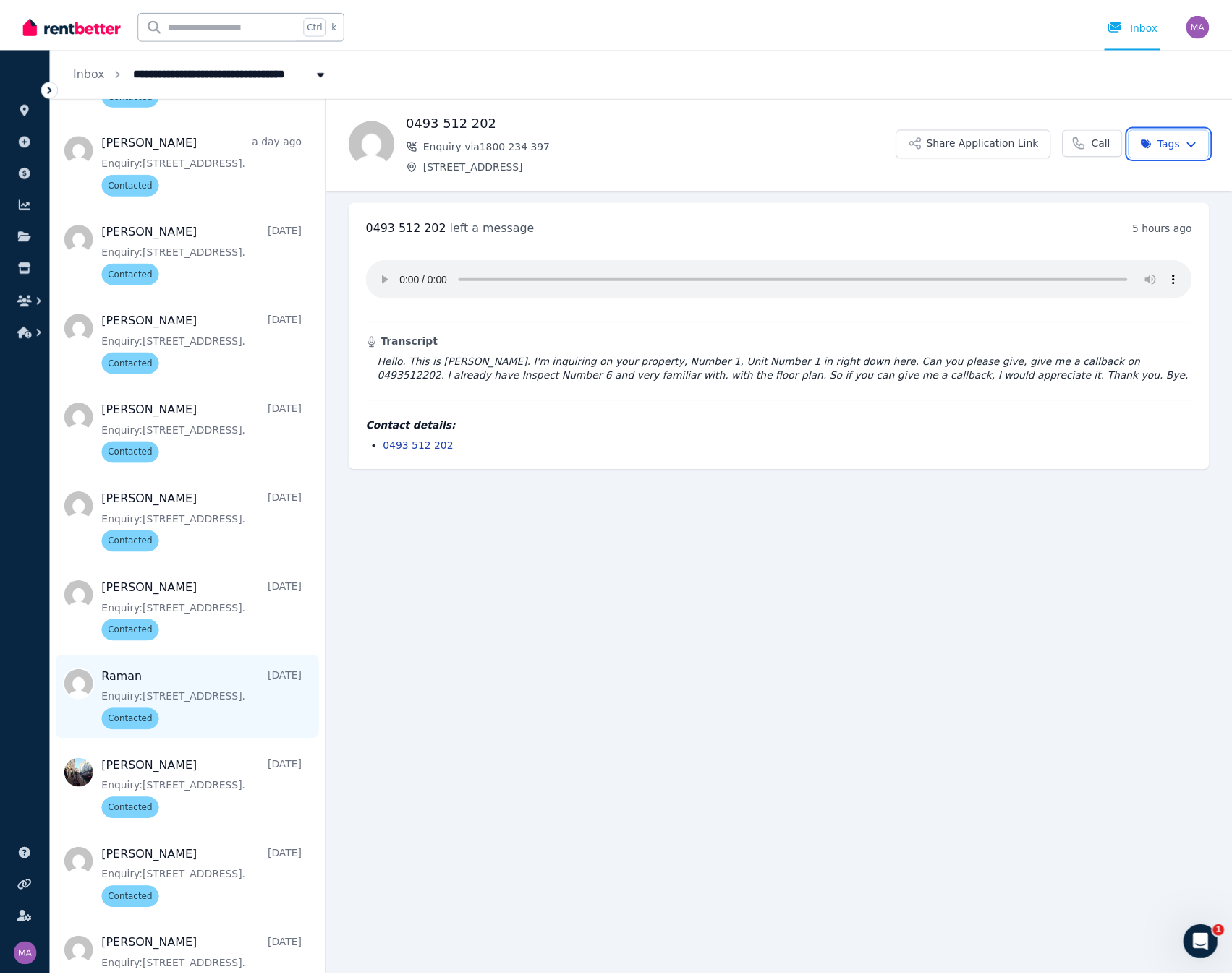
scroll to position [796, 0]
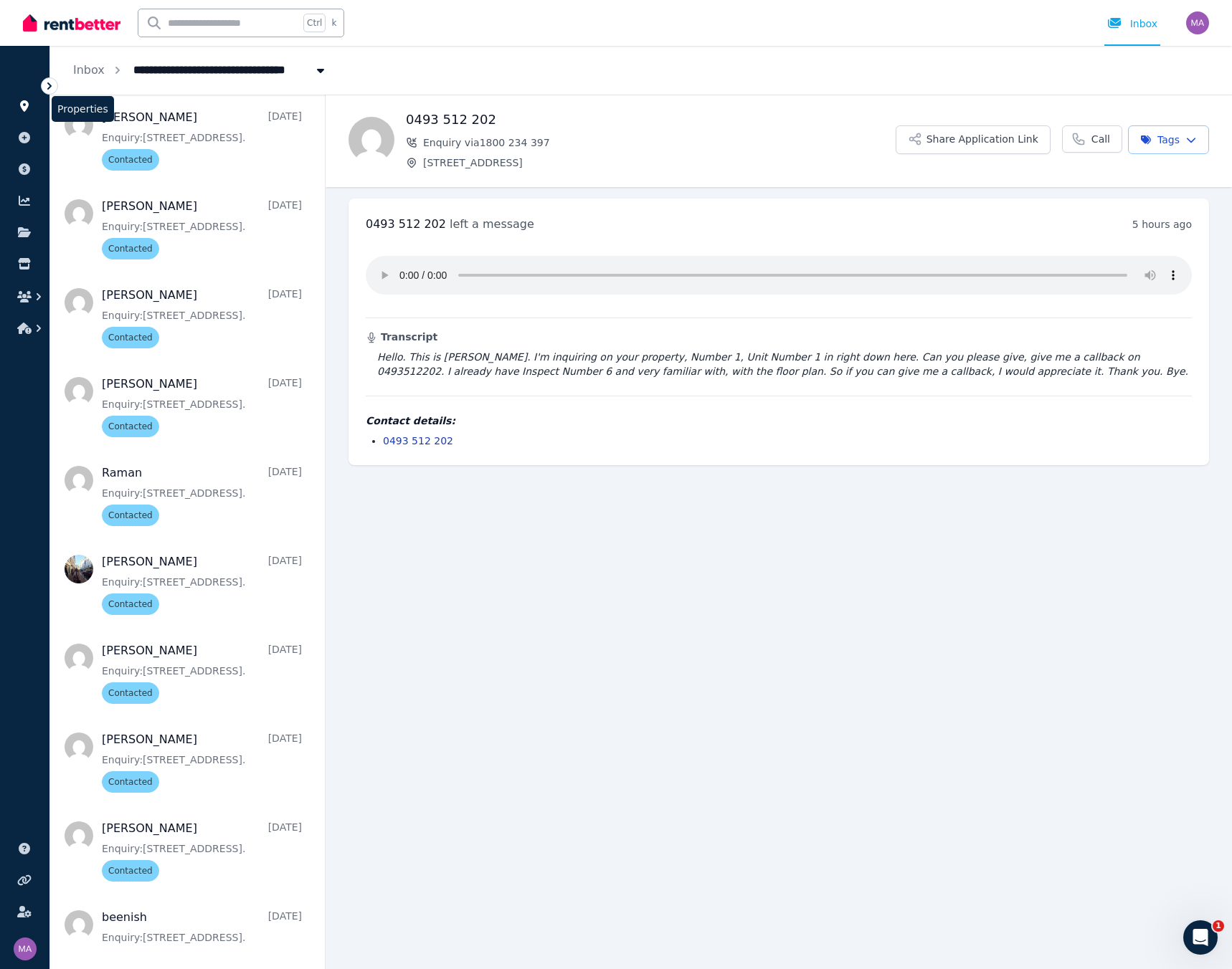
click at [25, 106] on icon at bounding box center [25, 106] width 15 height 12
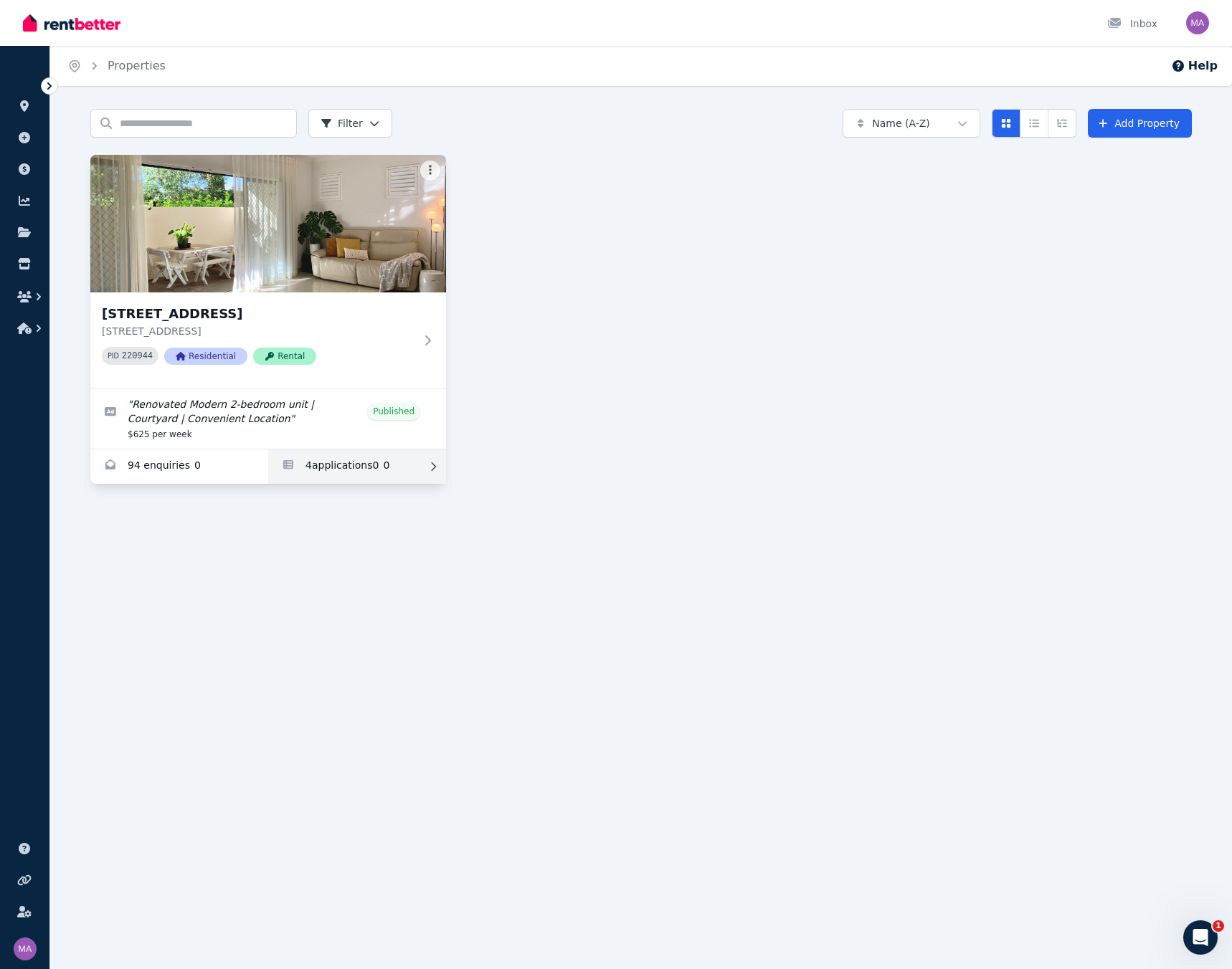
click at [323, 413] on link "Applications for Unit 1 11/13 Calder Road, Rydalmere" at bounding box center [357, 467] width 178 height 35
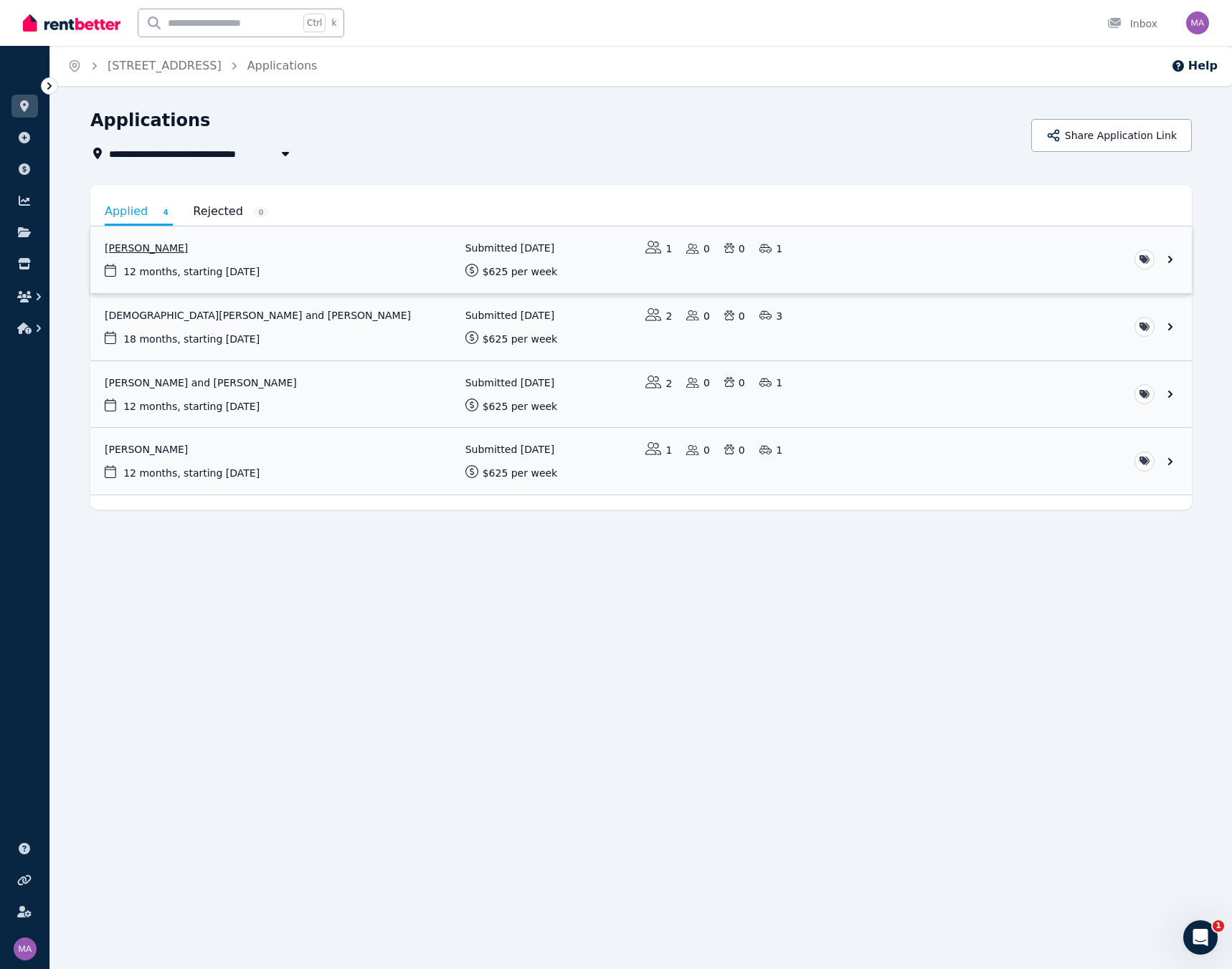
click at [158, 256] on link "View application: Mani Basam" at bounding box center [641, 260] width 1102 height 67
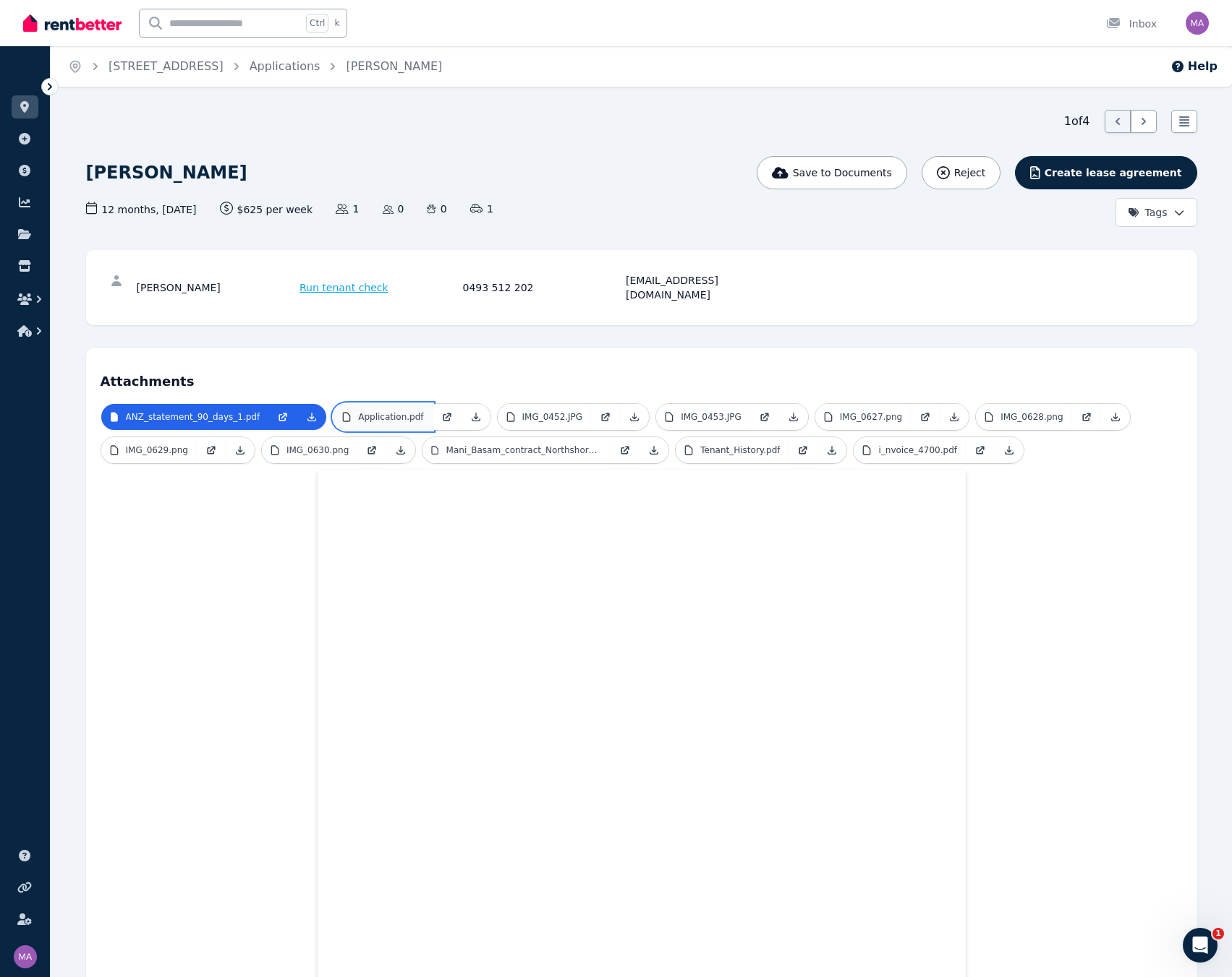
click at [375, 412] on p "Application.pdf" at bounding box center [391, 417] width 65 height 12
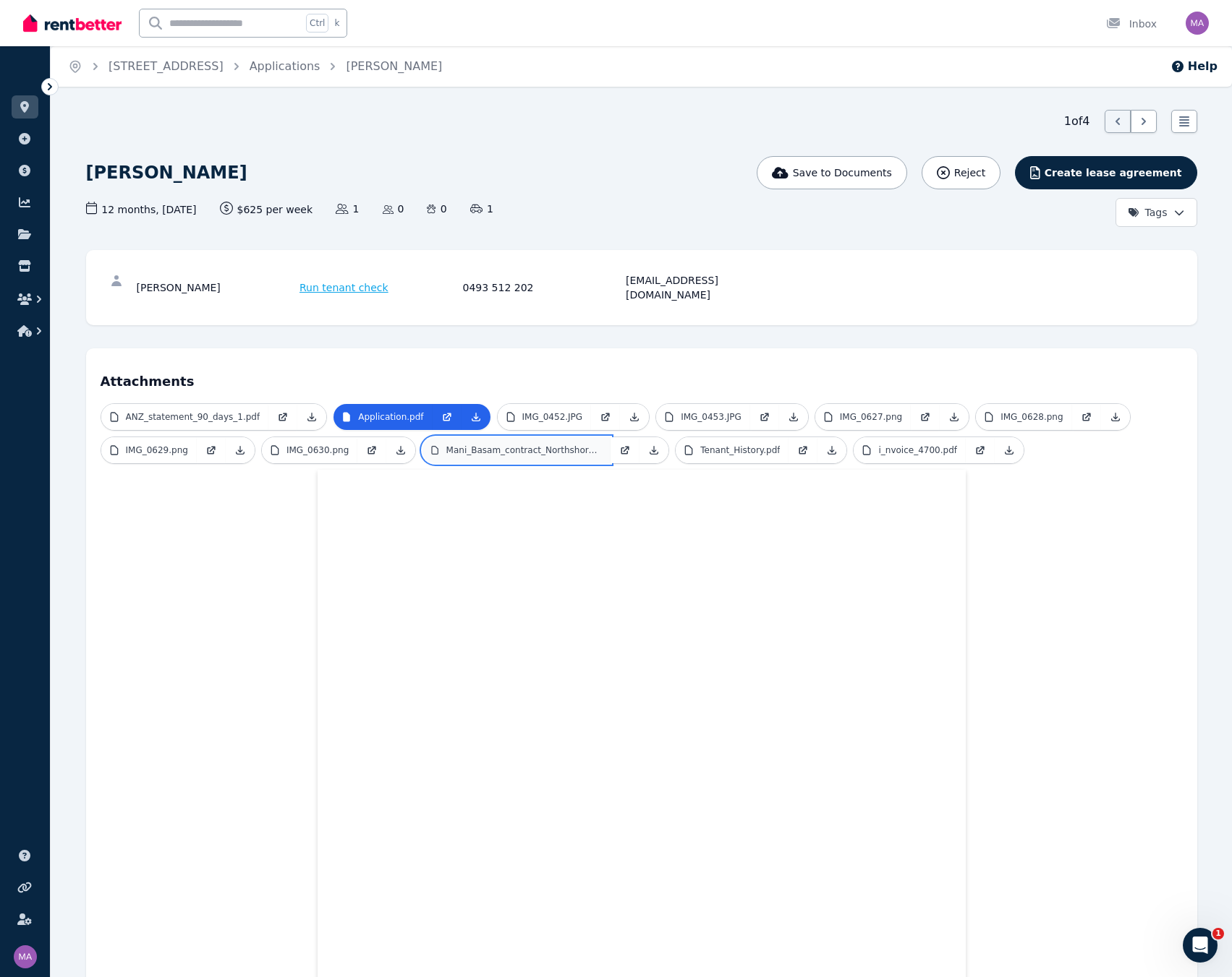
click at [542, 416] on p "Mani_Basam_contract_Northshore_1.pdf" at bounding box center [524, 451] width 156 height 12
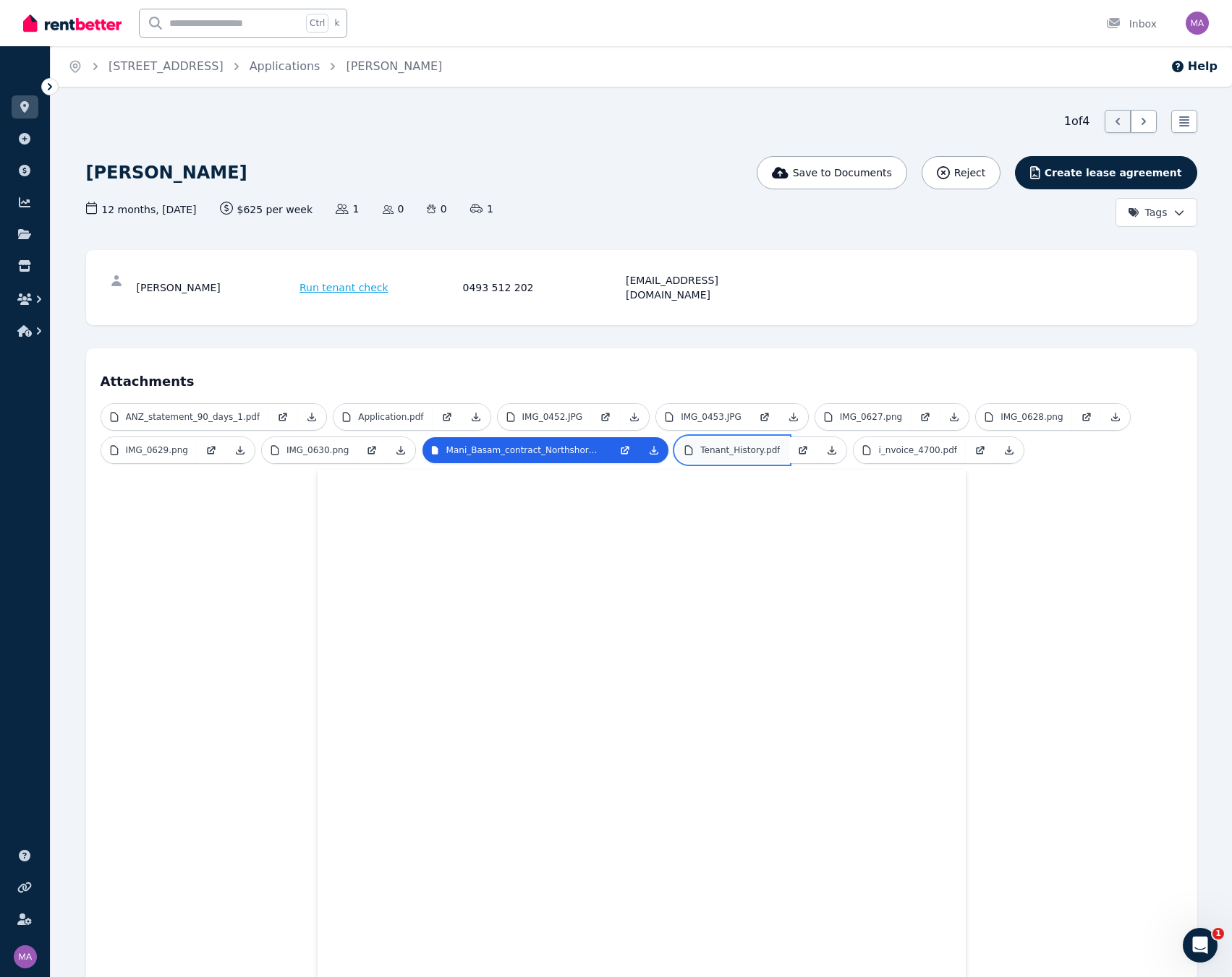
click at [719, 416] on p "Tenant_History.pdf" at bounding box center [740, 451] width 80 height 12
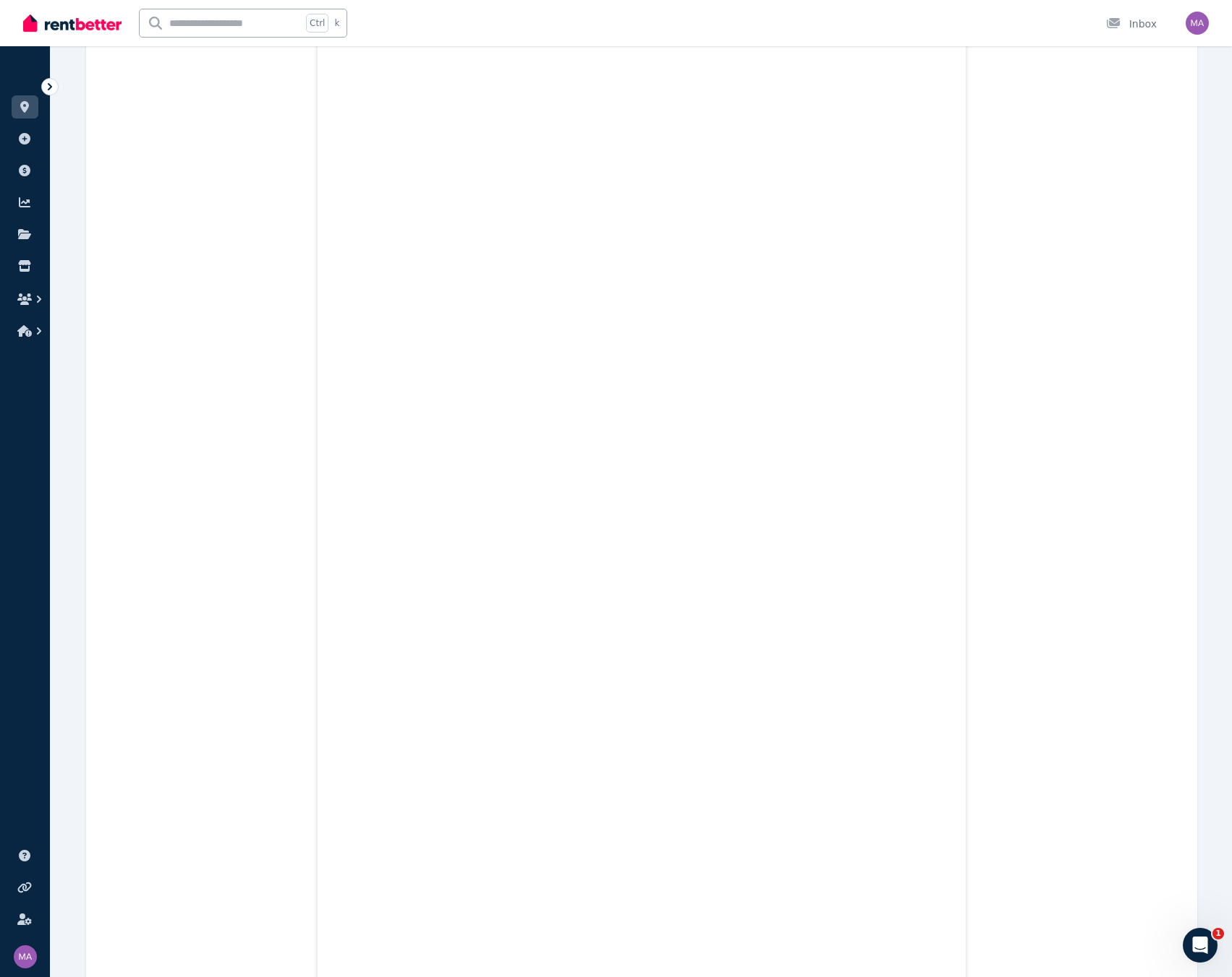
scroll to position [434, 0]
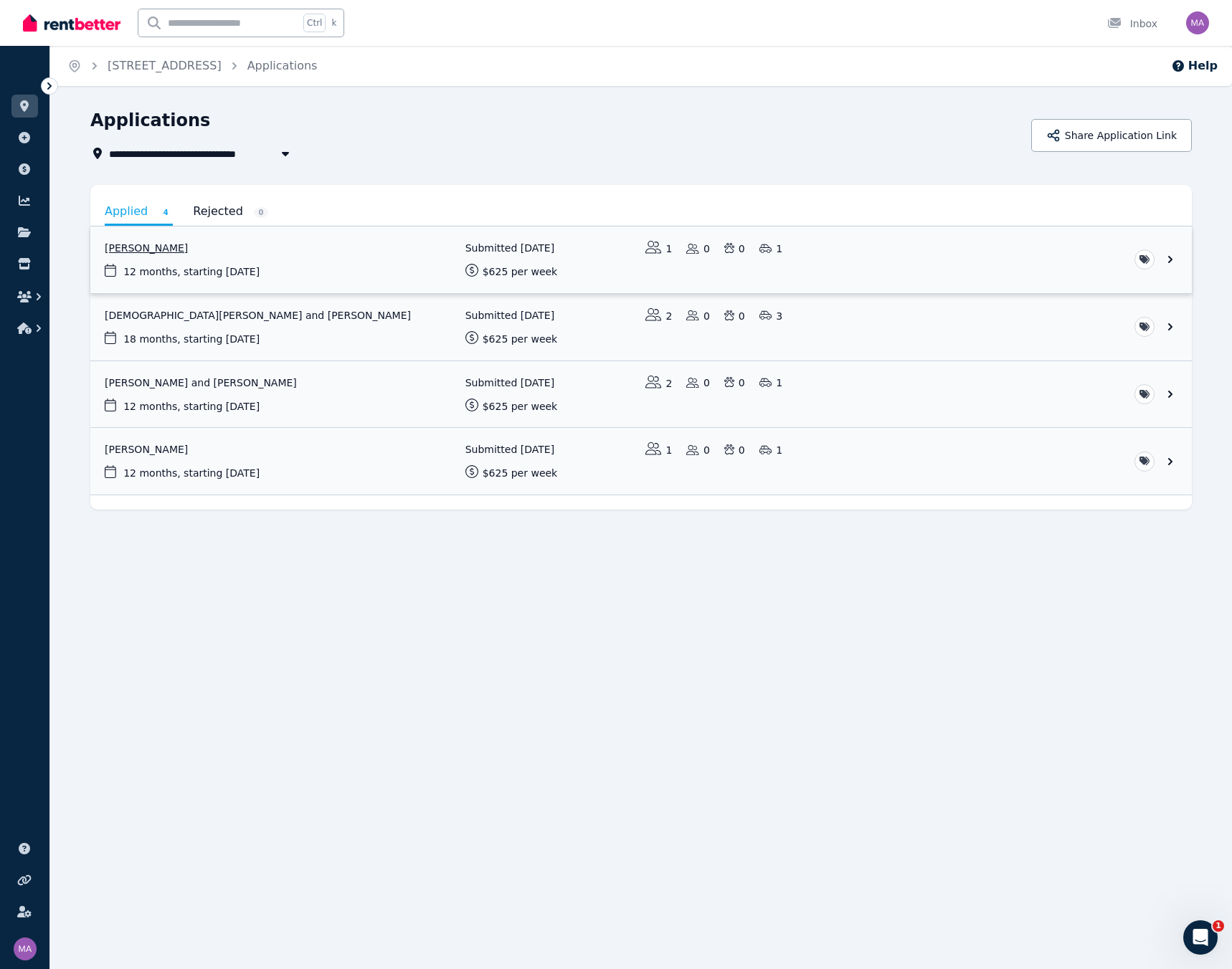
click at [142, 244] on link "View application: Mani Basam" at bounding box center [641, 260] width 1102 height 67
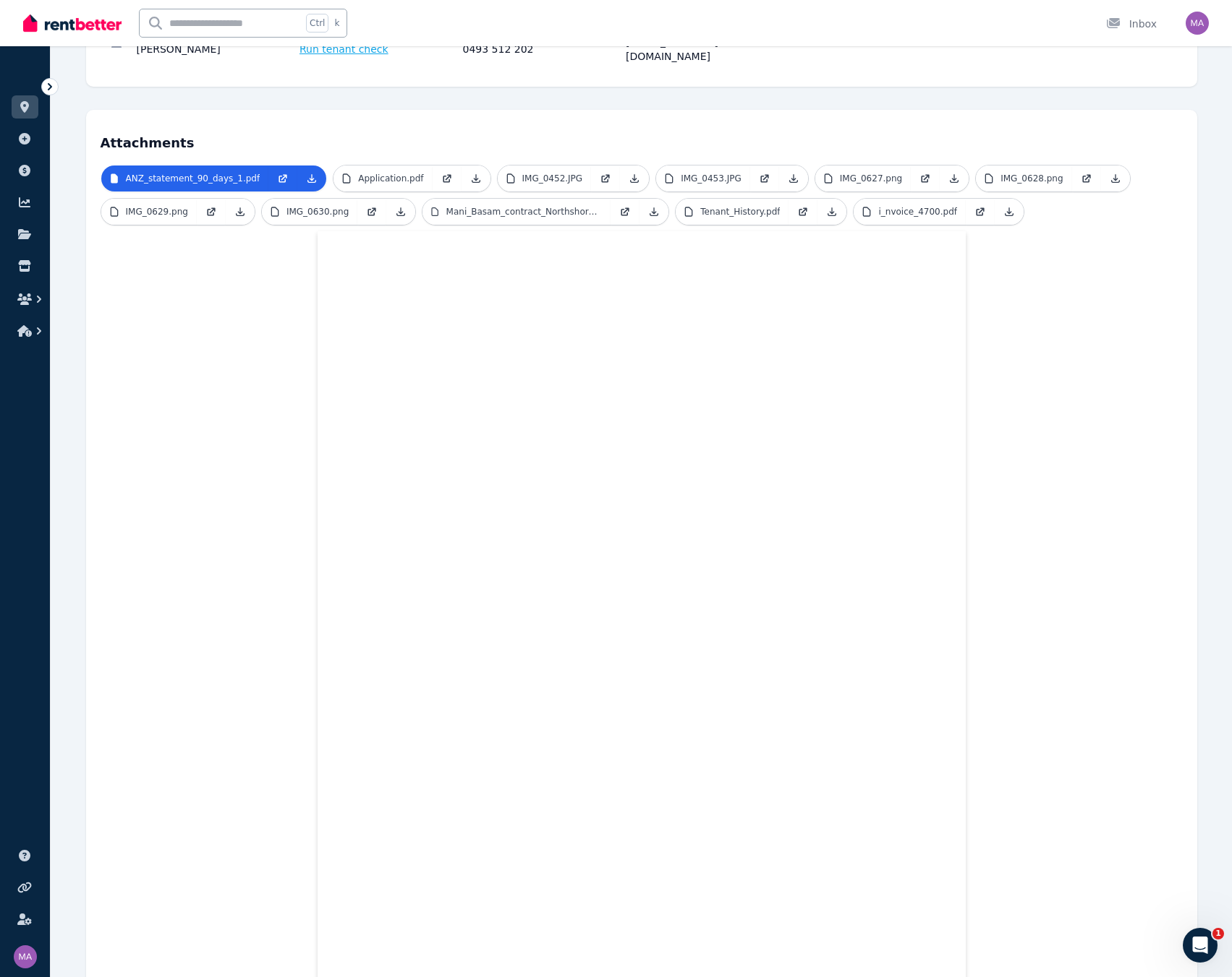
scroll to position [167, 0]
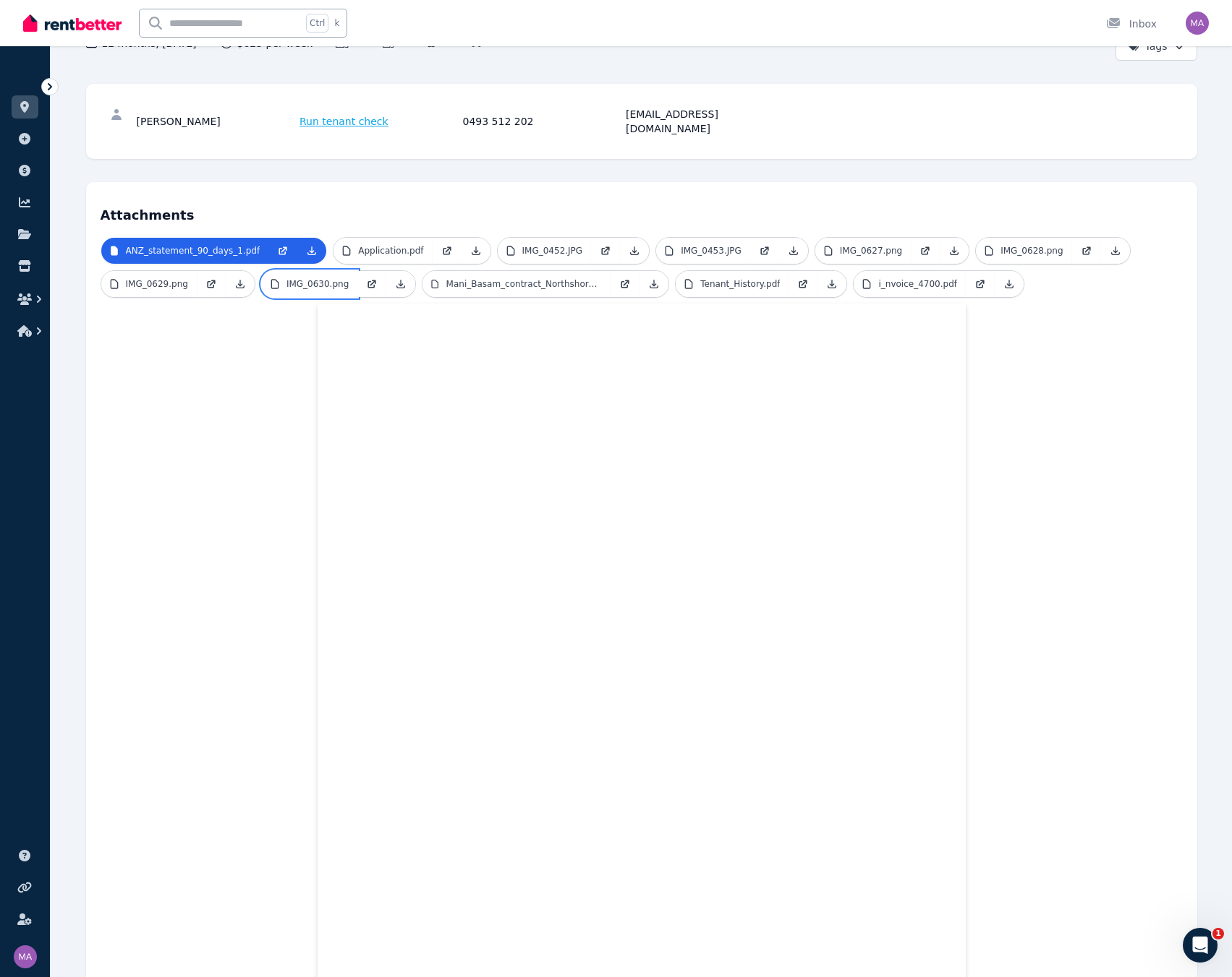
click at [292, 278] on p "IMG_0630.png" at bounding box center [317, 284] width 62 height 12
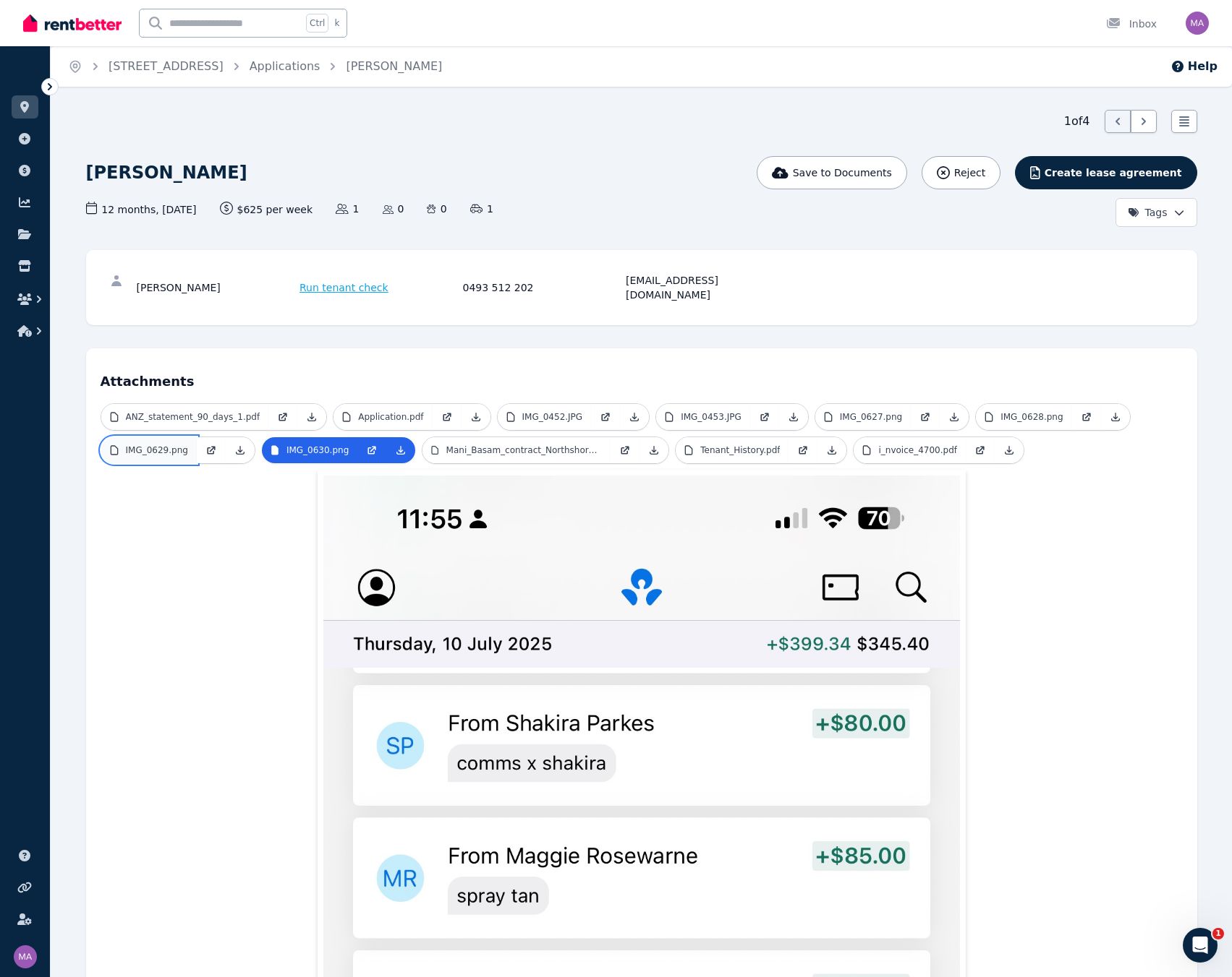
click at [160, 416] on p "IMG_0629.png" at bounding box center [156, 451] width 62 height 12
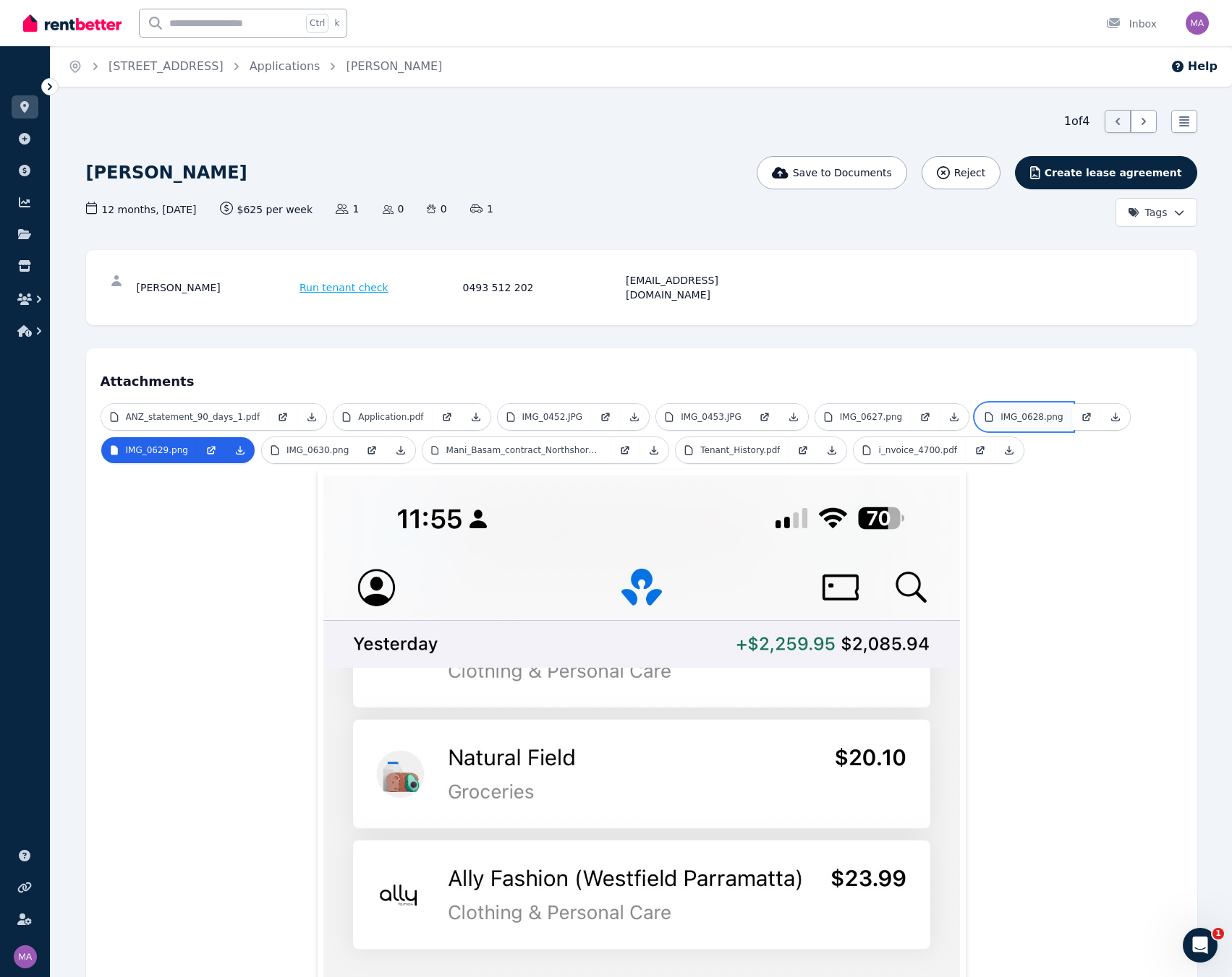
click at [914, 412] on p "IMG_0628.png" at bounding box center [1031, 417] width 62 height 12
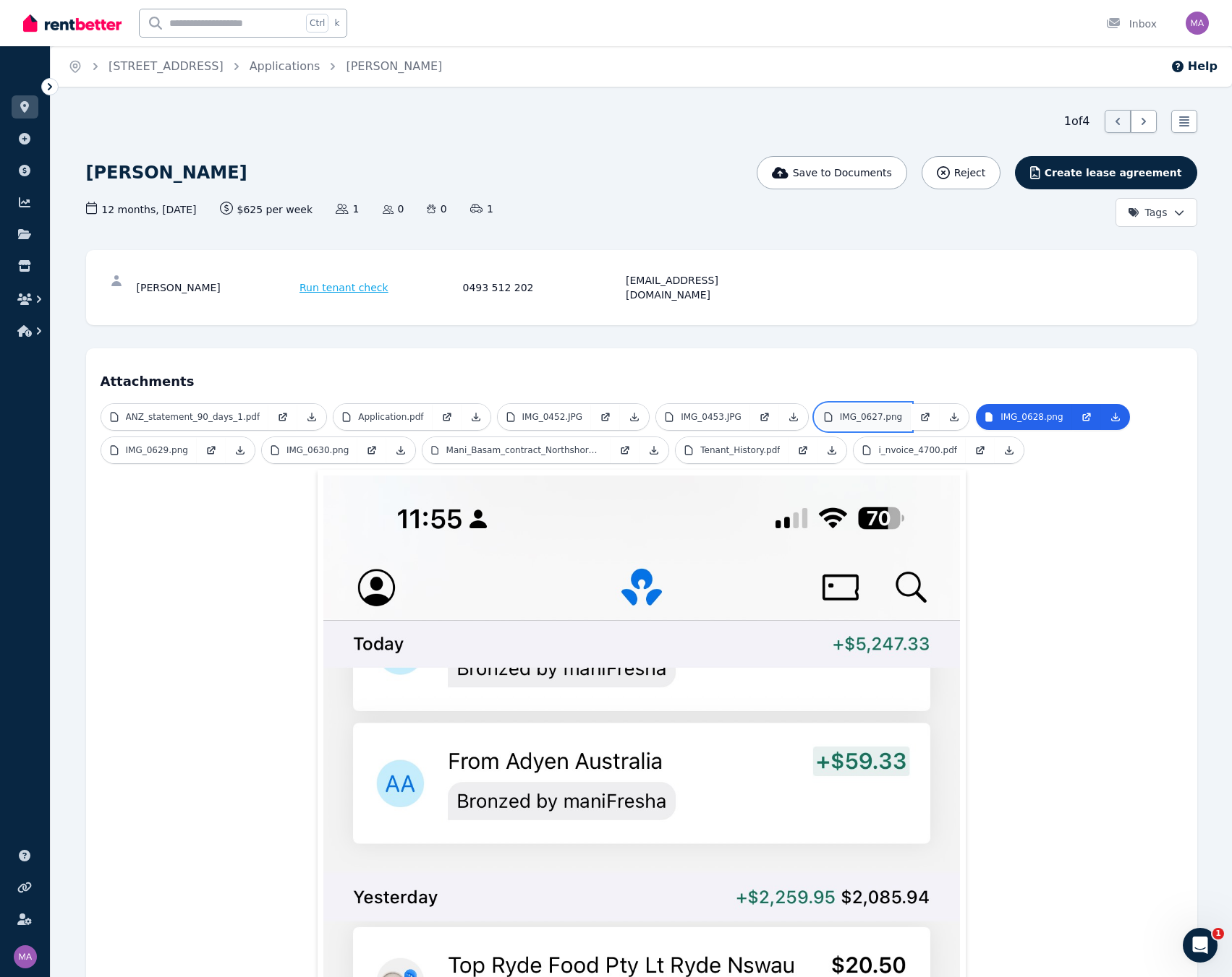
click at [823, 404] on link "IMG_0627.png" at bounding box center [863, 417] width 95 height 26
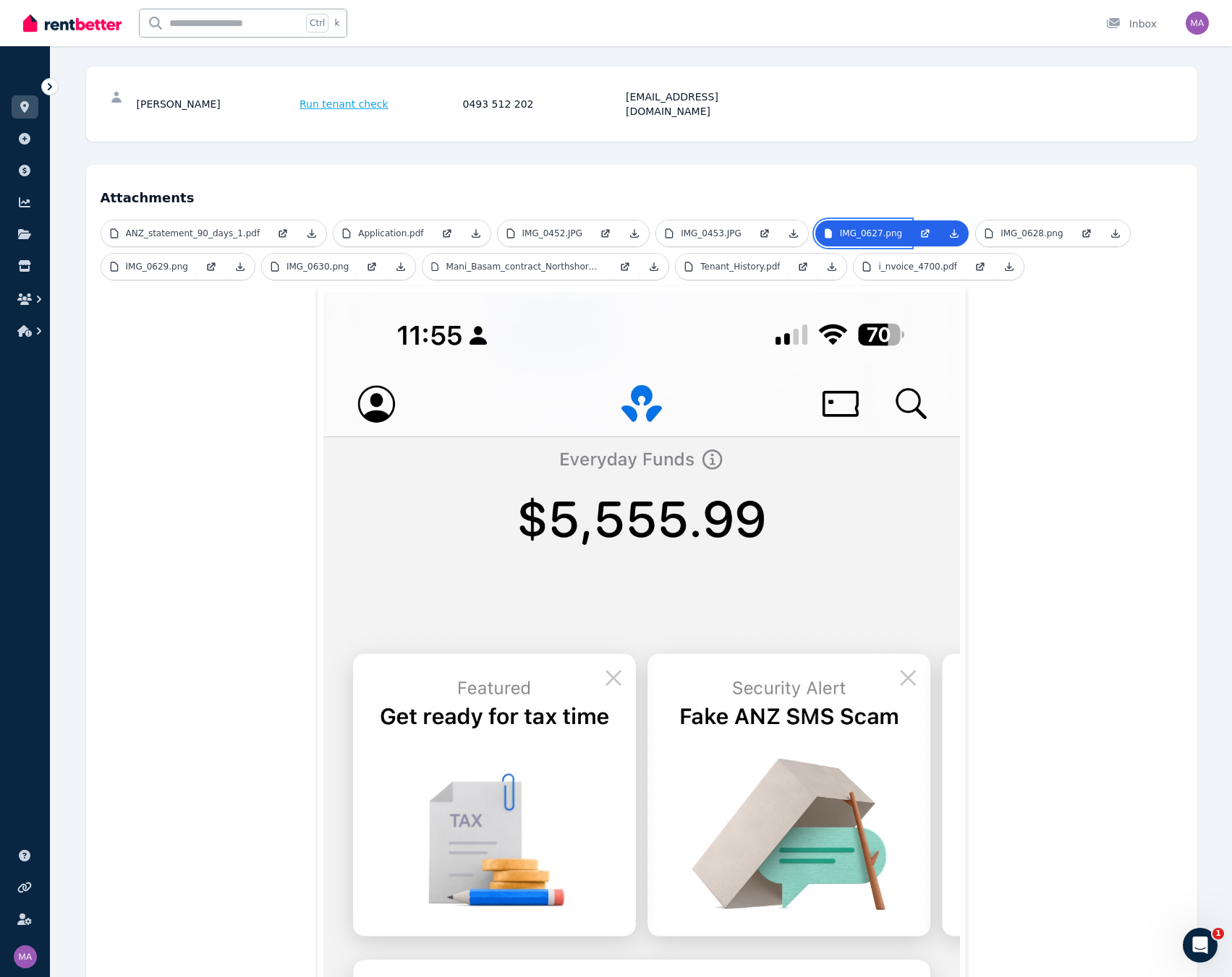
scroll to position [19, 0]
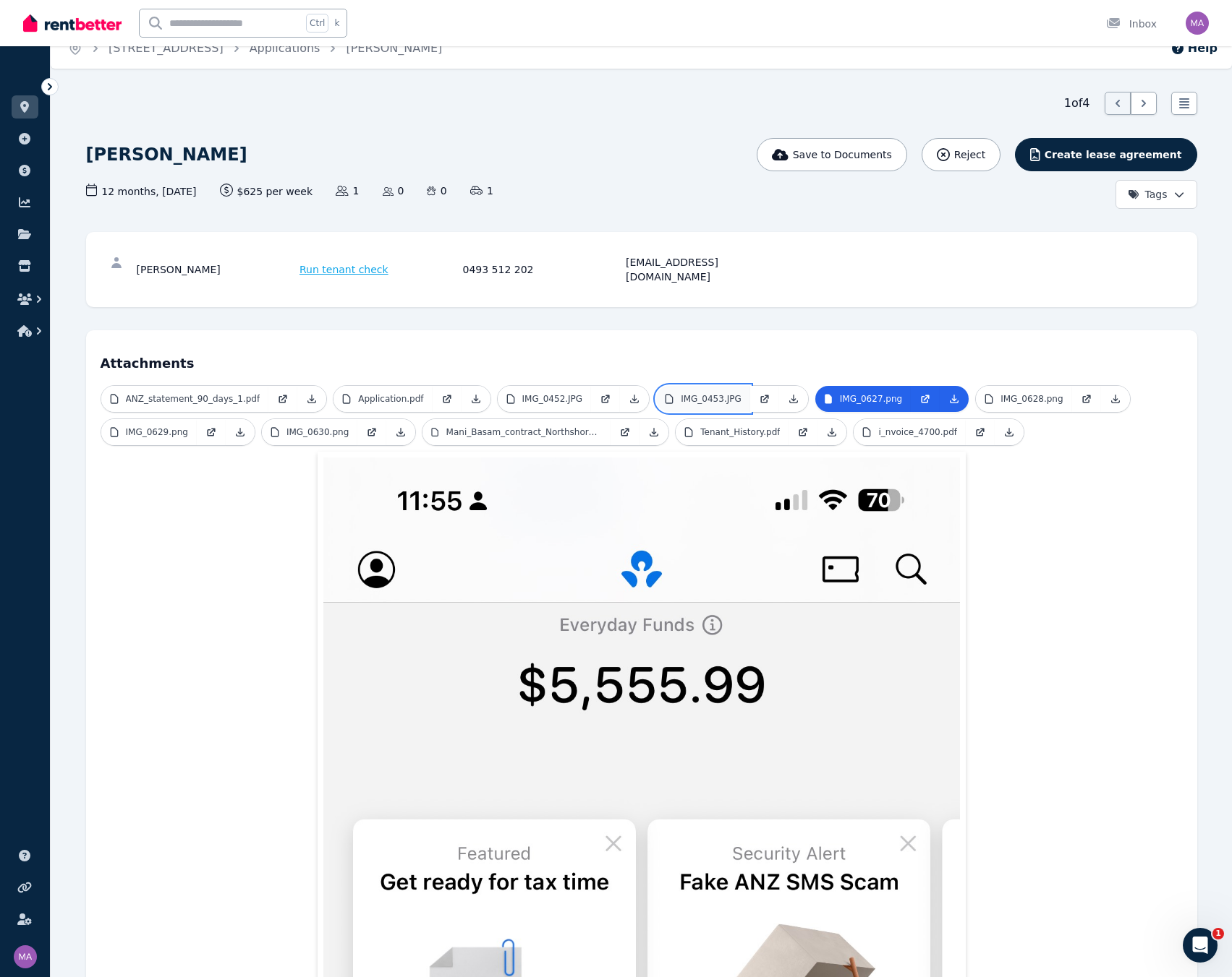
click at [677, 386] on link "IMG_0453.JPG" at bounding box center [703, 399] width 94 height 26
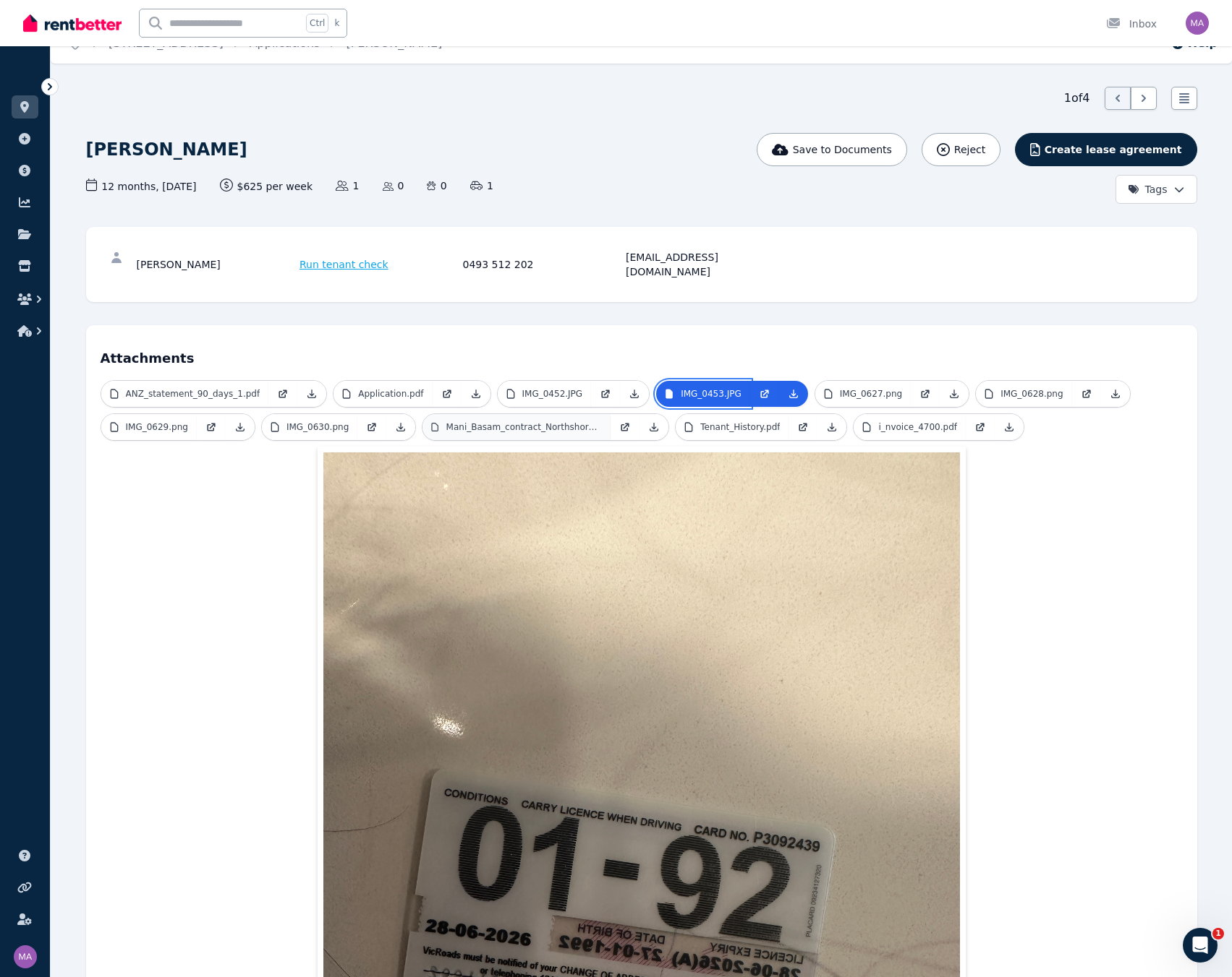
scroll to position [0, 0]
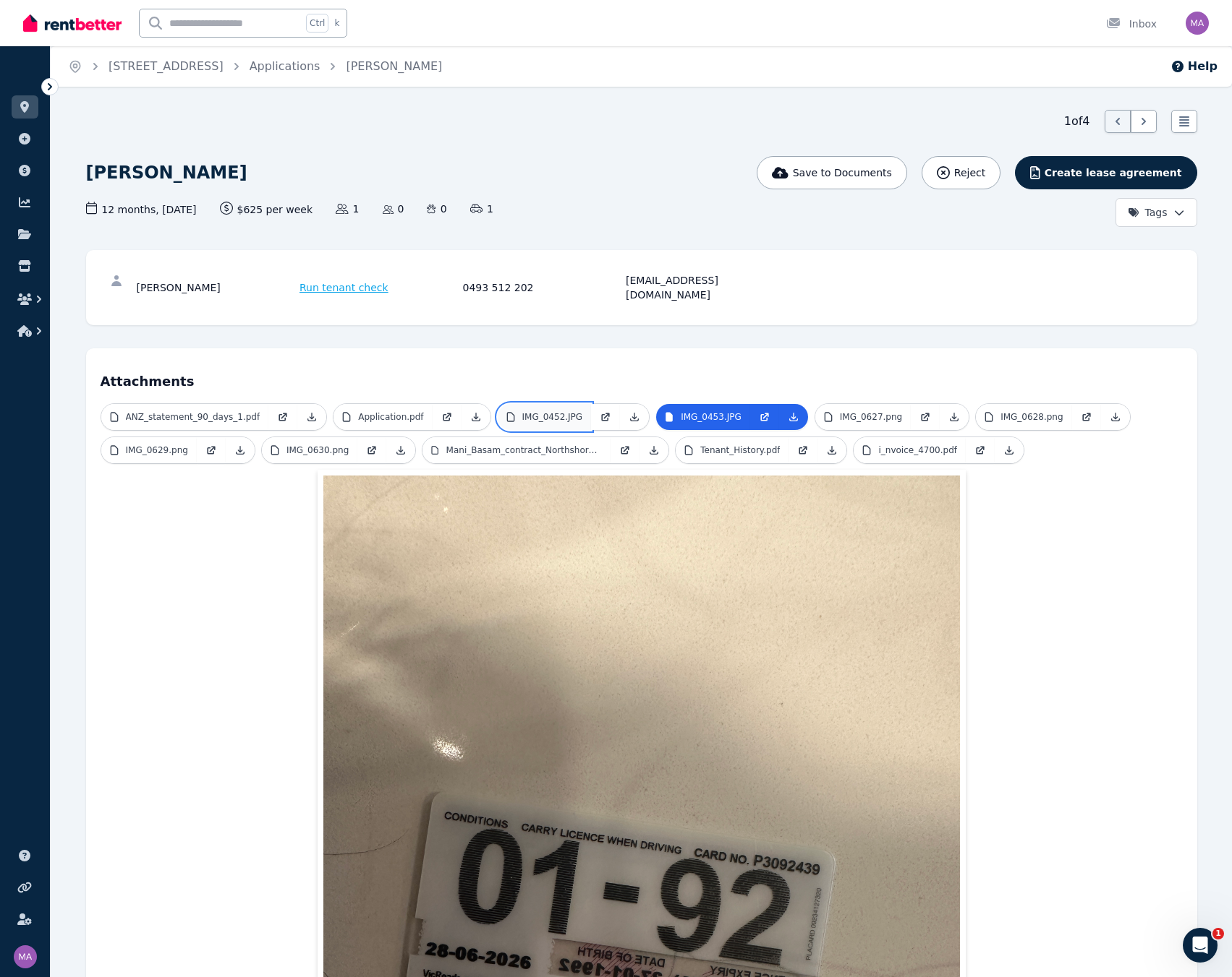
click at [526, 404] on link "IMG_0452.JPG" at bounding box center [545, 417] width 94 height 26
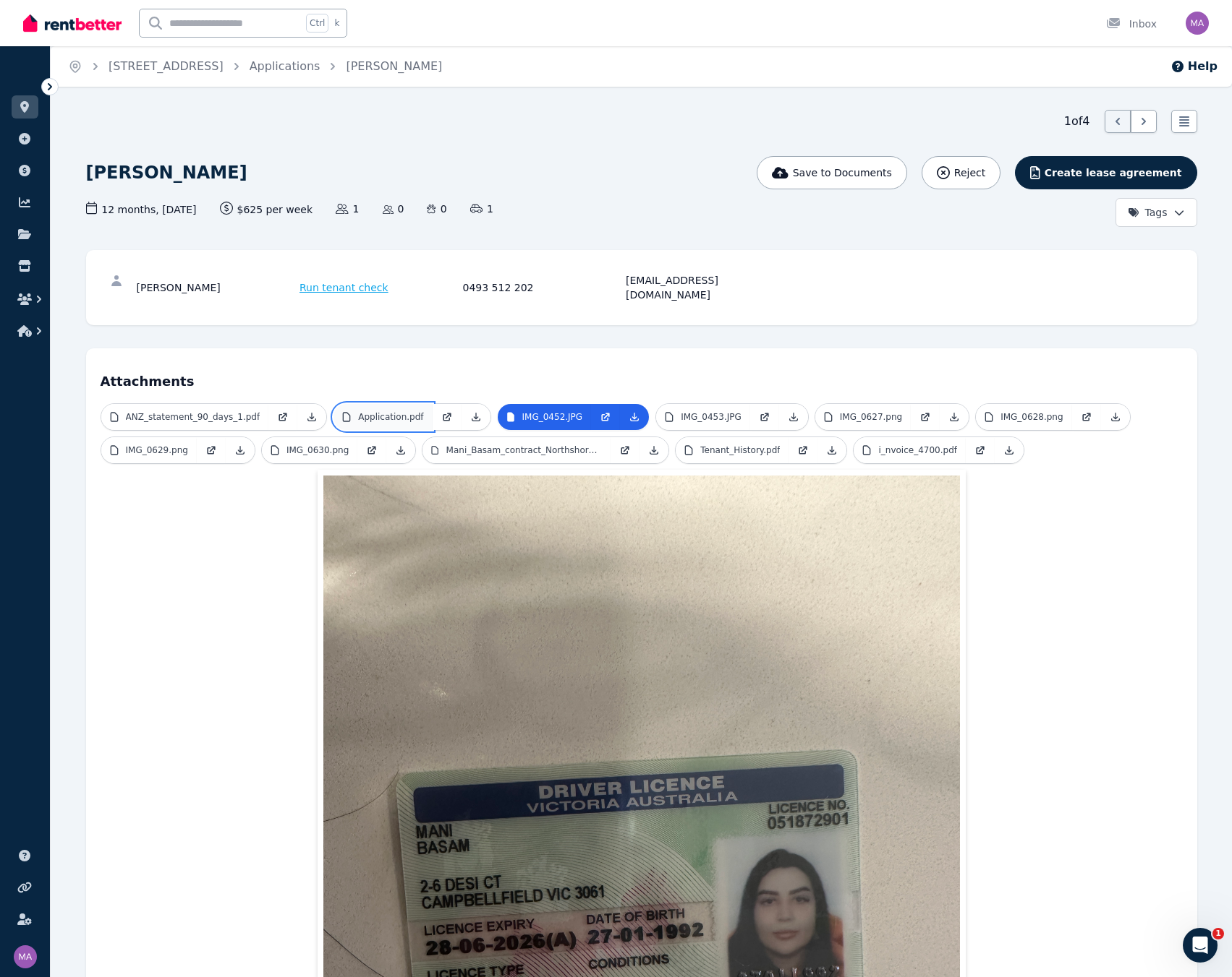
click at [367, 412] on p "Application.pdf" at bounding box center [391, 417] width 65 height 12
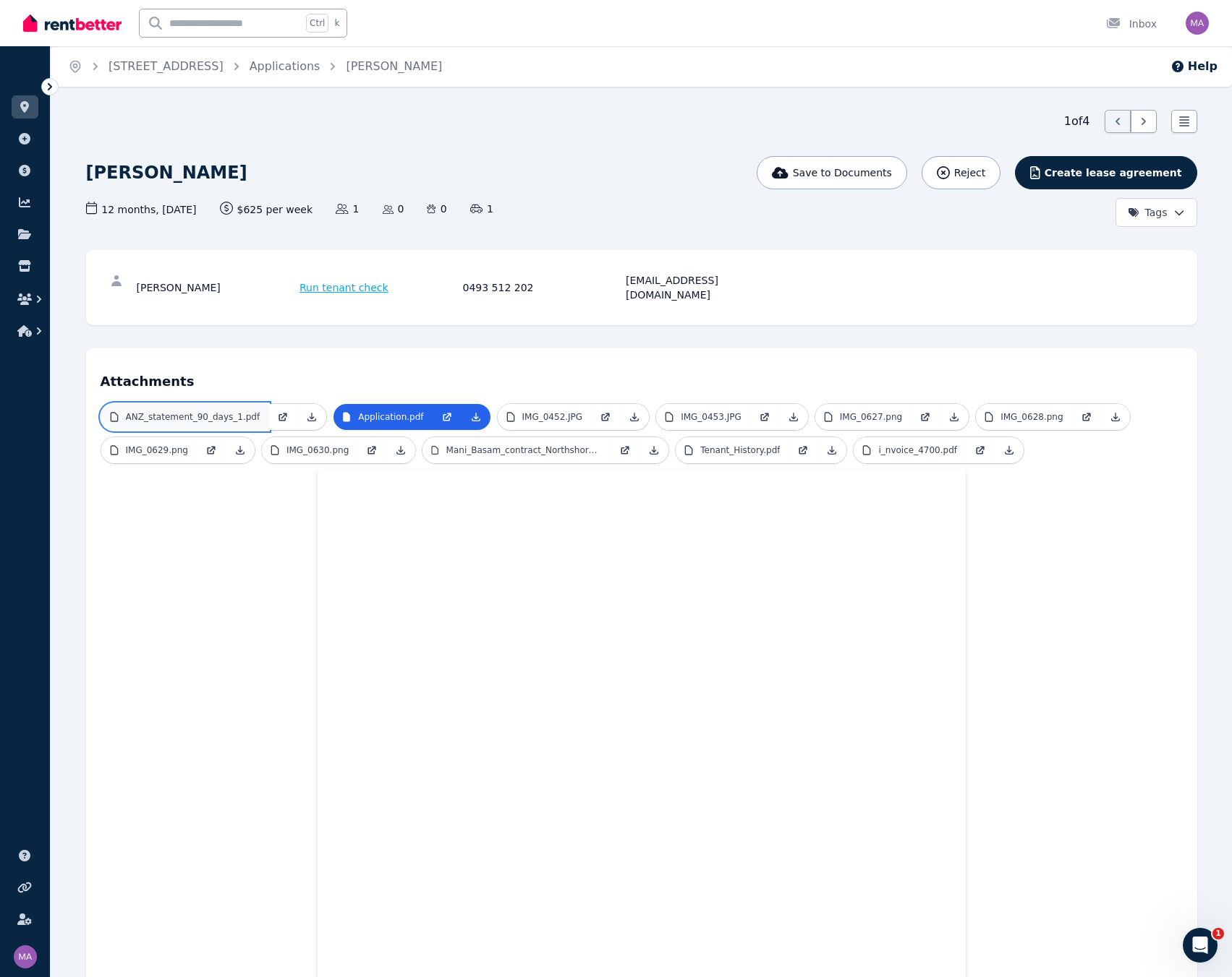
click at [212, 412] on p "ANZ_statement_90_days_1.pdf" at bounding box center [193, 417] width 134 height 12
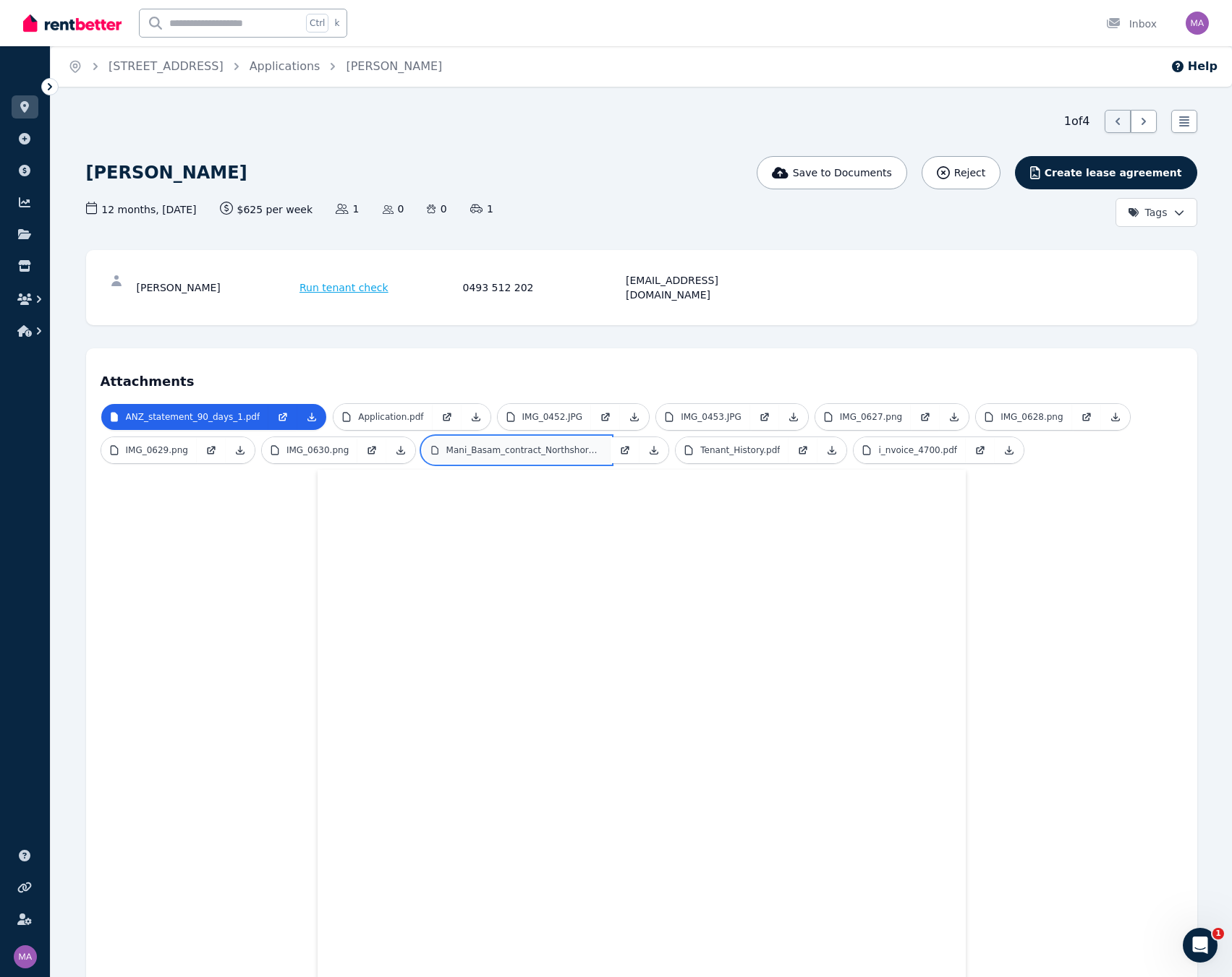
click at [490, 416] on p "Mani_Basam_contract_Northshore_1.pdf" at bounding box center [524, 451] width 156 height 12
